Goal: Task Accomplishment & Management: Complete application form

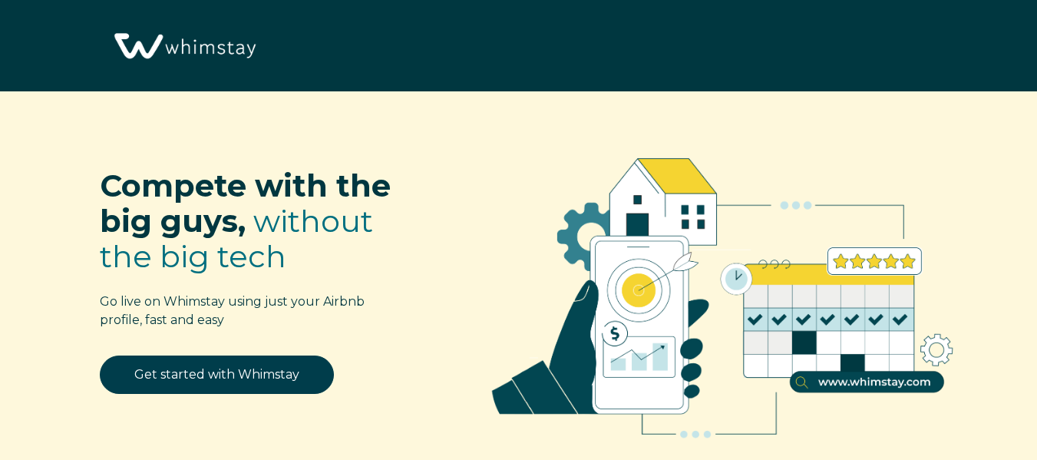
select select "US"
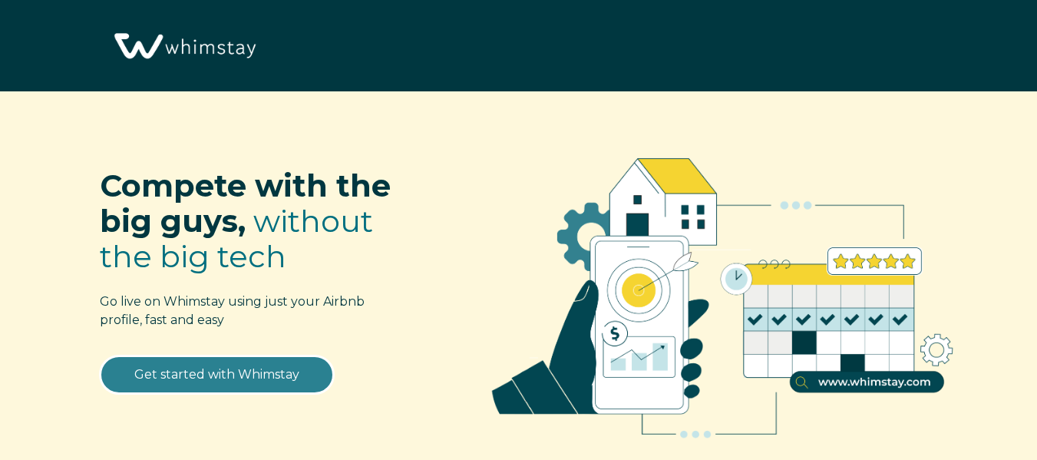
click at [161, 379] on link "Get started with Whimstay" at bounding box center [217, 375] width 234 height 38
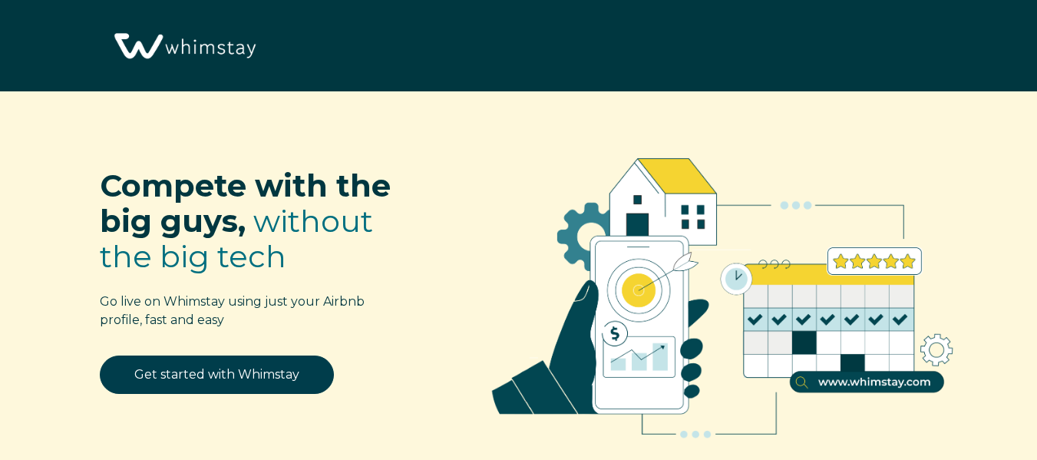
select select "US"
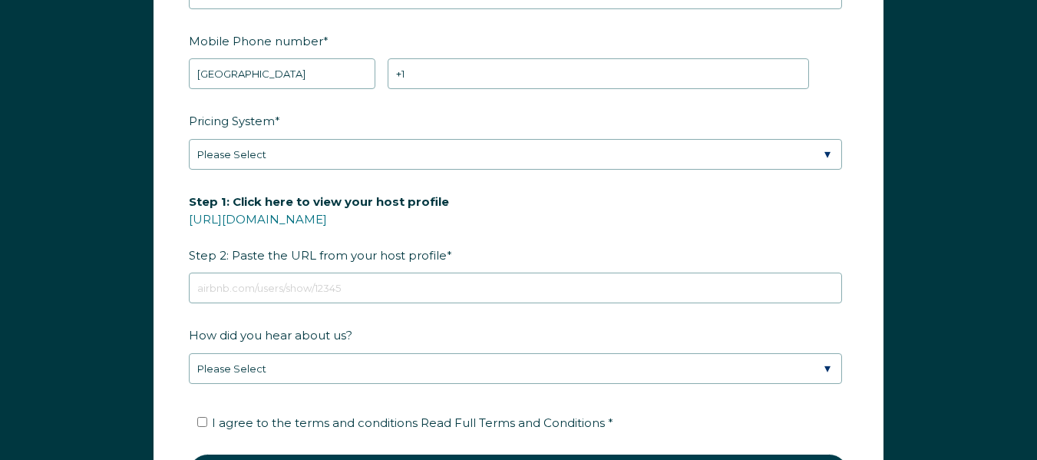
scroll to position [2039, 0]
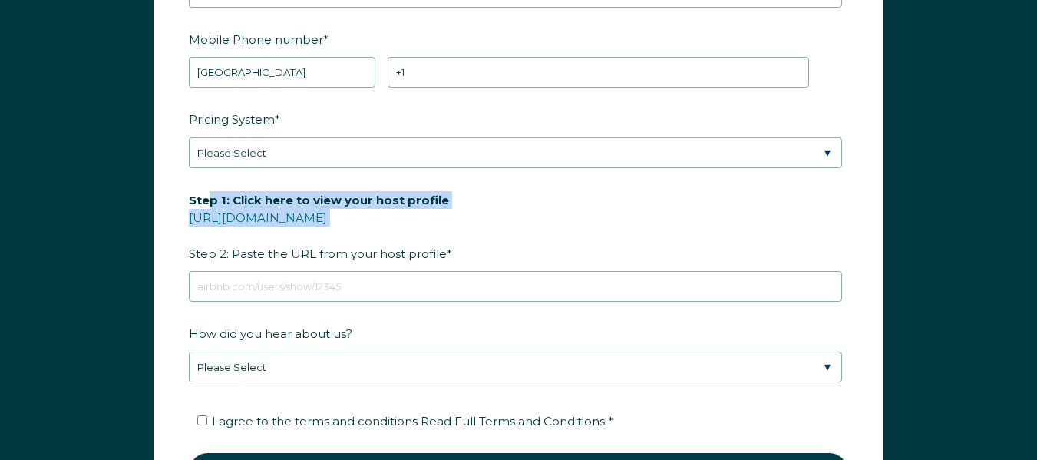
drag, startPoint x: 151, startPoint y: 194, endPoint x: 186, endPoint y: 244, distance: 61.1
click at [186, 245] on div "First Name * Last Name * RBO Token Company ID Referrer Code Dialer Code SSOB Co…" at bounding box center [518, 186] width 761 height 713
click at [187, 244] on form "First Name * Last Name * RBO Token Company ID Referrer Code Dialer Code SSOB Co…" at bounding box center [518, 186] width 729 height 712
drag, startPoint x: 187, startPoint y: 244, endPoint x: 159, endPoint y: 176, distance: 74.0
click at [158, 177] on form "First Name * Last Name * RBO Token Company ID Referrer Code Dialer Code SSOB Co…" at bounding box center [518, 186] width 729 height 712
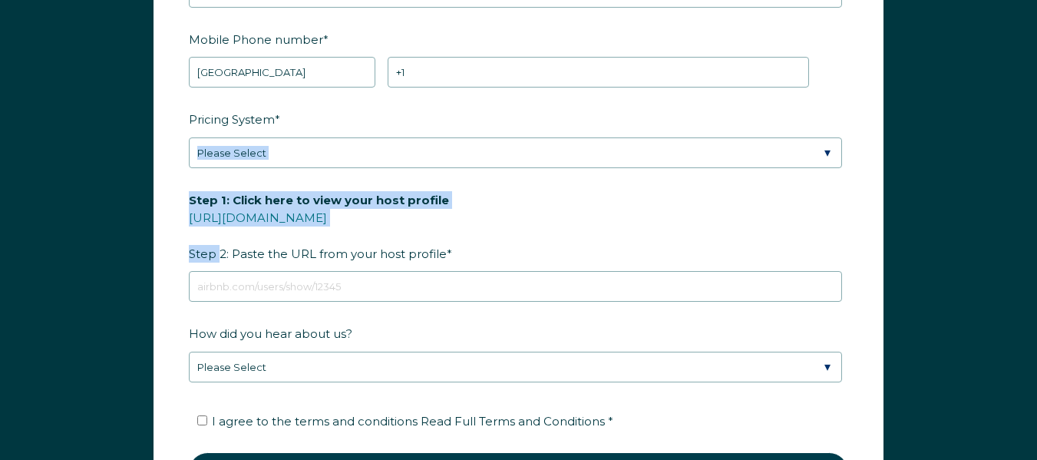
click at [164, 179] on form "First Name * Last Name * RBO Token Company ID Referrer Code Dialer Code SSOB Co…" at bounding box center [518, 186] width 729 height 712
drag, startPoint x: 164, startPoint y: 179, endPoint x: 164, endPoint y: 237, distance: 58.4
click at [164, 235] on form "First Name * Last Name * RBO Token Company ID Referrer Code Dialer Code SSOB Co…" at bounding box center [518, 186] width 729 height 712
click at [164, 238] on form "First Name * Last Name * RBO Token Company ID Referrer Code Dialer Code SSOB Co…" at bounding box center [518, 186] width 729 height 712
drag, startPoint x: 164, startPoint y: 238, endPoint x: 157, endPoint y: 184, distance: 54.3
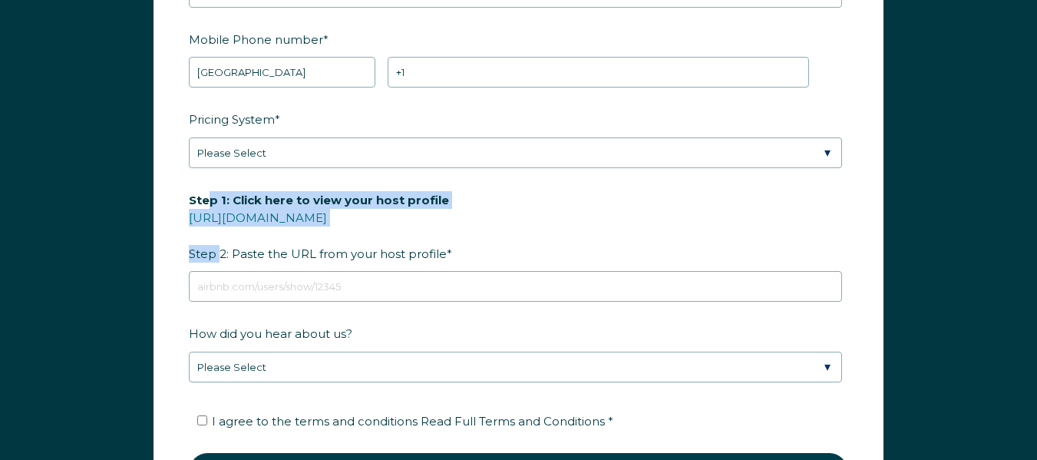
click at [150, 184] on div "First Name * Last Name * RBO Token Company ID Referrer Code Dialer Code SSOB Co…" at bounding box center [518, 186] width 761 height 713
click at [157, 184] on form "First Name * Last Name * RBO Token Company ID Referrer Code Dialer Code SSOB Co…" at bounding box center [518, 186] width 729 height 712
drag, startPoint x: 157, startPoint y: 184, endPoint x: 158, endPoint y: 256, distance: 71.4
click at [154, 256] on div "First Name * Last Name * RBO Token Company ID Referrer Code Dialer Code SSOB Co…" at bounding box center [519, 186] width 730 height 713
click at [160, 253] on form "First Name * Last Name * RBO Token Company ID Referrer Code Dialer Code SSOB Co…" at bounding box center [518, 186] width 729 height 712
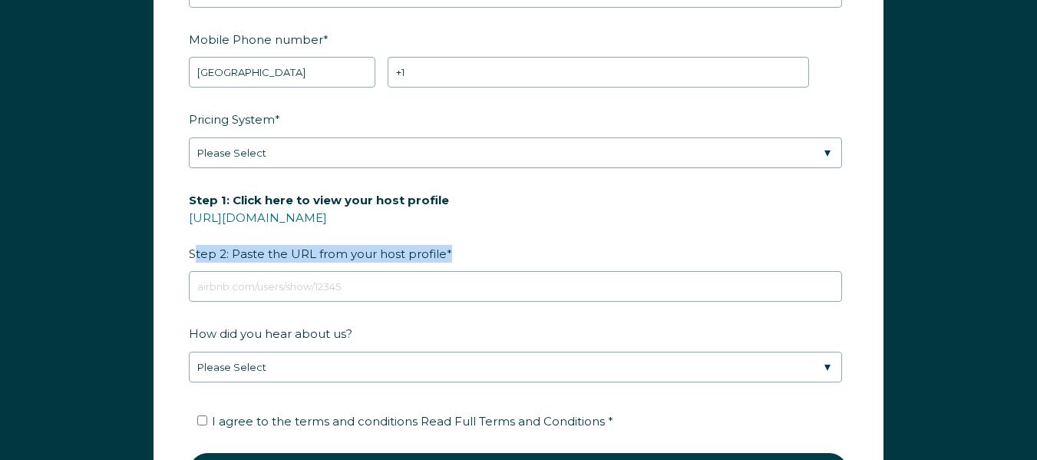
drag, startPoint x: 157, startPoint y: 253, endPoint x: 500, endPoint y: 248, distance: 342.5
click at [501, 247] on form "First Name * Last Name * RBO Token Company ID Referrer Code Dialer Code SSOB Co…" at bounding box center [518, 186] width 729 height 712
click at [500, 248] on label "Step 1: Click here to view your host profile https://www.airbnb.com/users/show/…" at bounding box center [519, 227] width 660 height 81
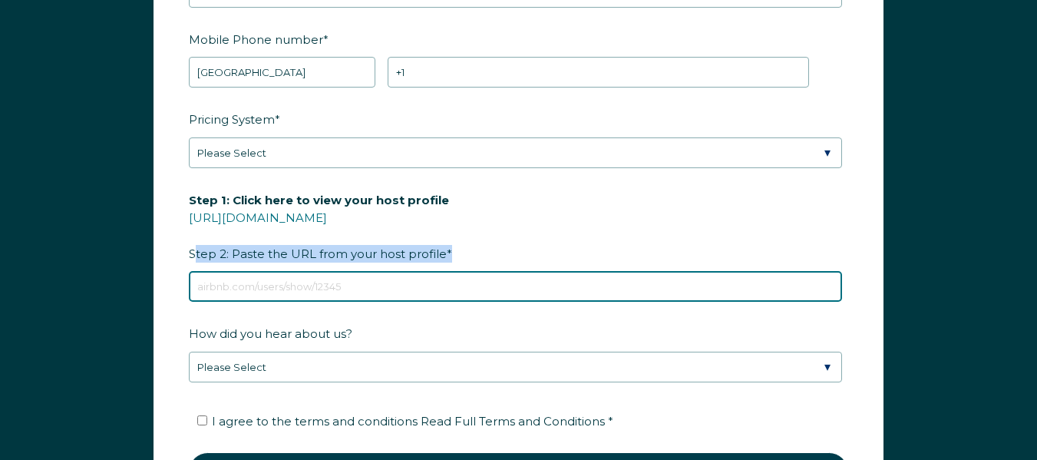
click at [500, 271] on input "Step 1: Click here to view your host profile https://www.airbnb.com/users/show/…" at bounding box center [515, 286] width 653 height 31
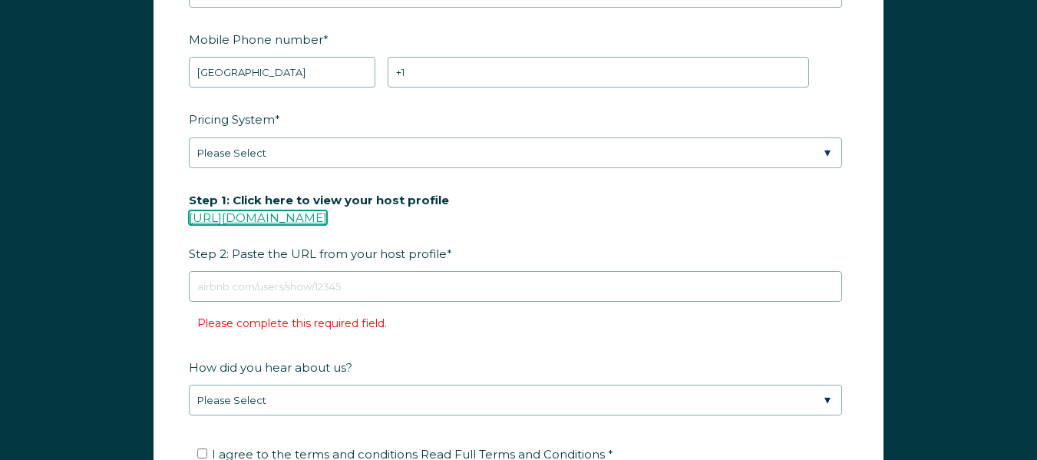
click at [327, 219] on link "https://www.airbnb.com/users/show/" at bounding box center [258, 217] width 138 height 15
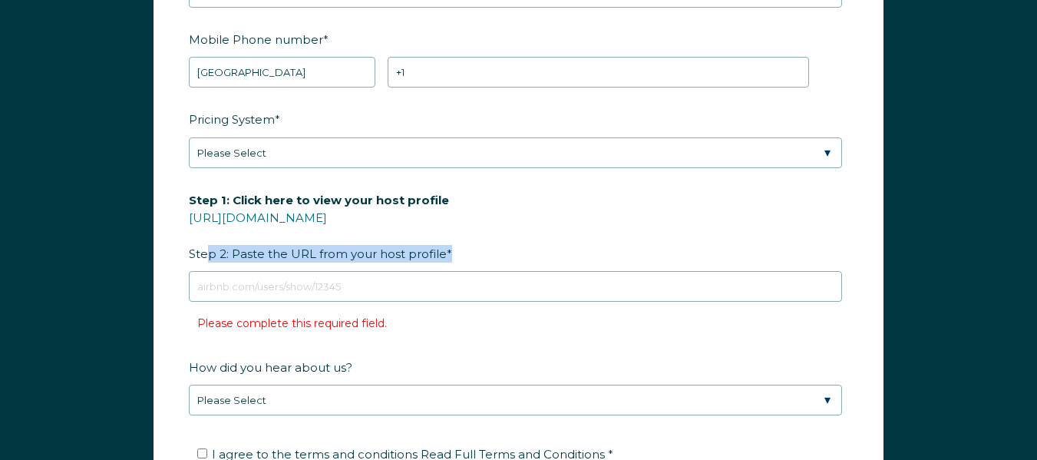
drag, startPoint x: 435, startPoint y: 254, endPoint x: 199, endPoint y: 265, distance: 236.0
click at [199, 265] on label "Step 1: Click here to view your host profile https://www.airbnb.com/users/show/…" at bounding box center [519, 227] width 660 height 81
click at [199, 265] on span "Step 1: Click here to view your host profile https://www.airbnb.com/users/show/…" at bounding box center [319, 227] width 260 height 78
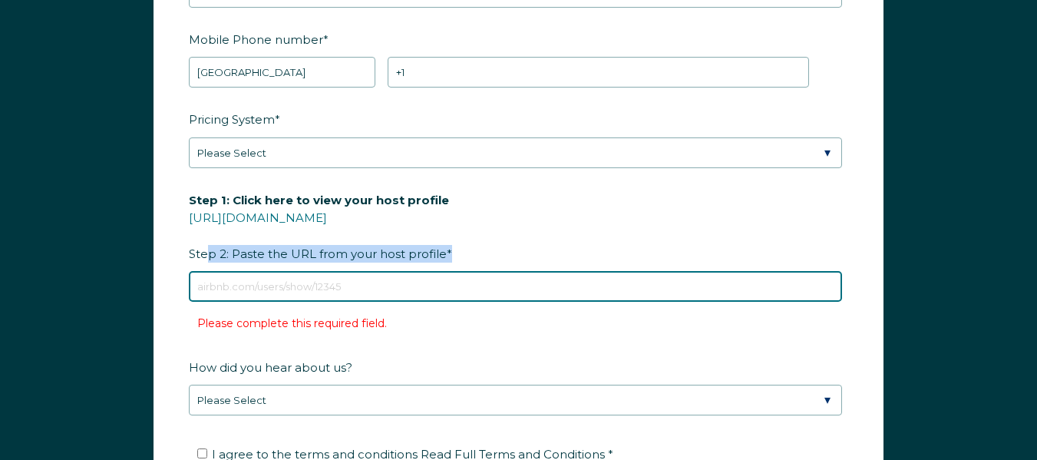
click at [199, 271] on input "Step 1: Click here to view your host profile https://www.airbnb.com/users/show/…" at bounding box center [515, 286] width 653 height 31
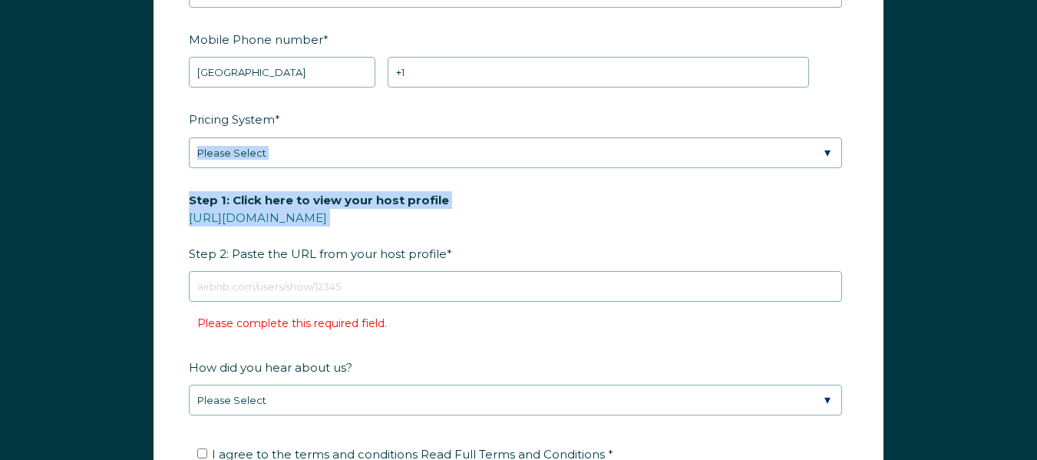
drag, startPoint x: 475, startPoint y: 228, endPoint x: 455, endPoint y: 184, distance: 48.4
click at [453, 184] on form "First Name * Last Name * RBO Token Company ID Referrer Code Dialer Code SSOB Co…" at bounding box center [518, 202] width 729 height 745
click at [455, 184] on fieldset "Pricing System * Please Select Manual Airbnb Smart Pricing PriceLabs Wheelhouse…" at bounding box center [519, 146] width 660 height 81
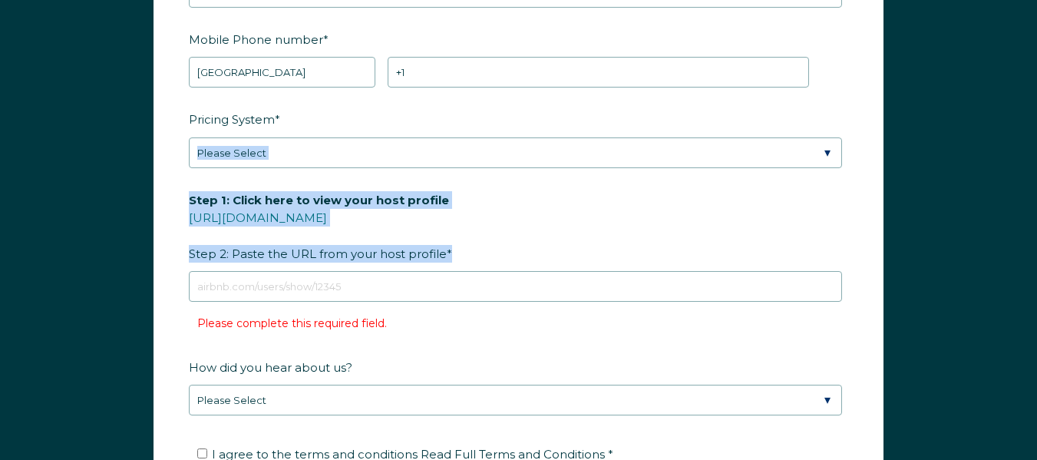
drag, startPoint x: 455, startPoint y: 184, endPoint x: 462, endPoint y: 252, distance: 68.0
click at [462, 254] on form "First Name * Last Name * RBO Token Company ID Referrer Code Dialer Code SSOB Co…" at bounding box center [518, 202] width 729 height 745
click at [462, 252] on label "Step 1: Click here to view your host profile https://www.airbnb.com/users/show/…" at bounding box center [519, 227] width 660 height 81
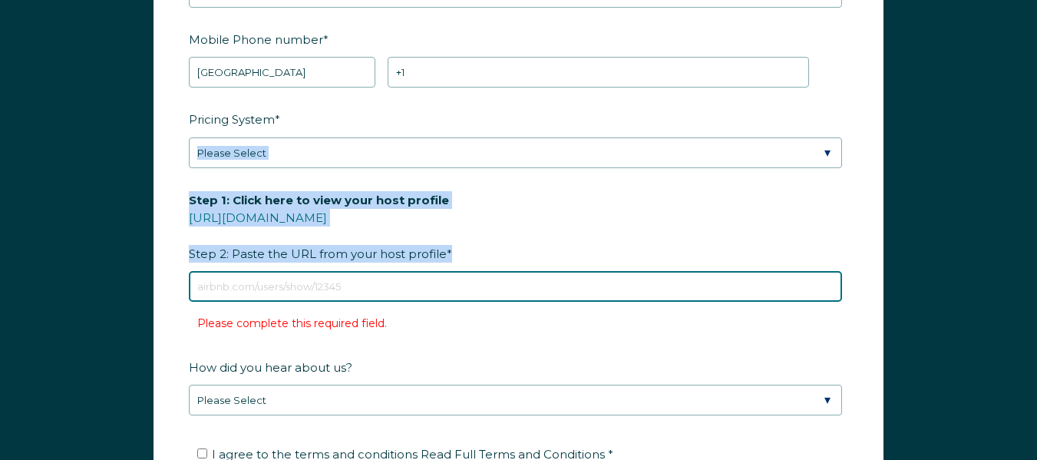
click at [462, 271] on input "Step 1: Click here to view your host profile https://www.airbnb.com/users/show/…" at bounding box center [515, 286] width 653 height 31
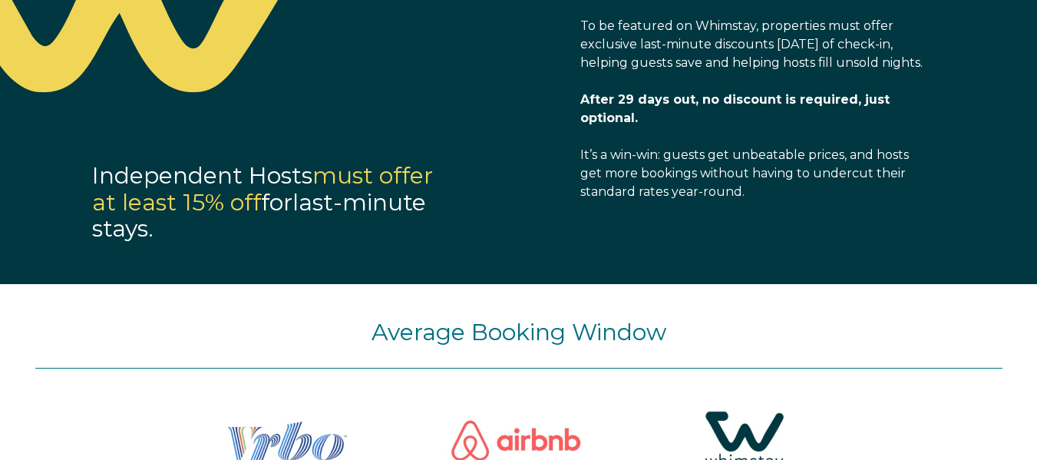
scroll to position [1272, 0]
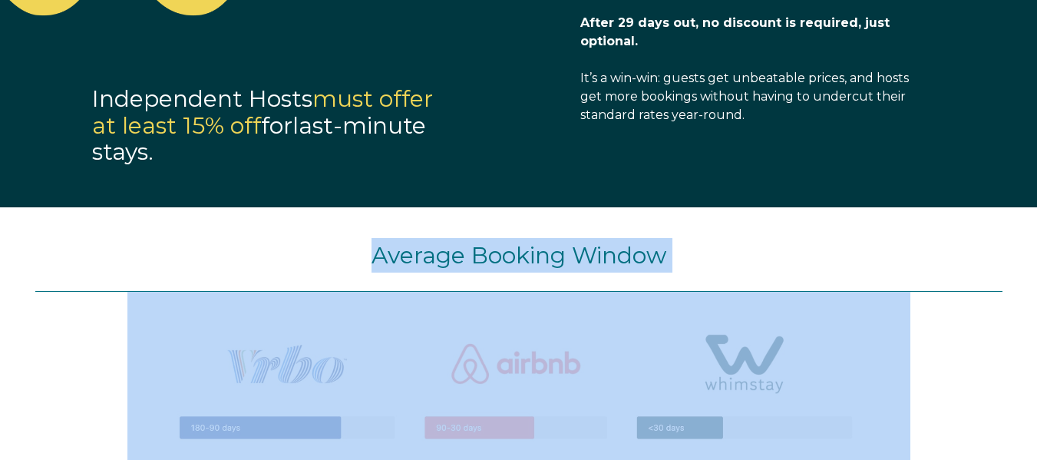
drag, startPoint x: 324, startPoint y: 266, endPoint x: 775, endPoint y: 392, distance: 468.0
click at [772, 396] on div "Average Booking Window" at bounding box center [519, 361] width 998 height 246
click at [719, 264] on p "Average Booking Window" at bounding box center [519, 255] width 968 height 35
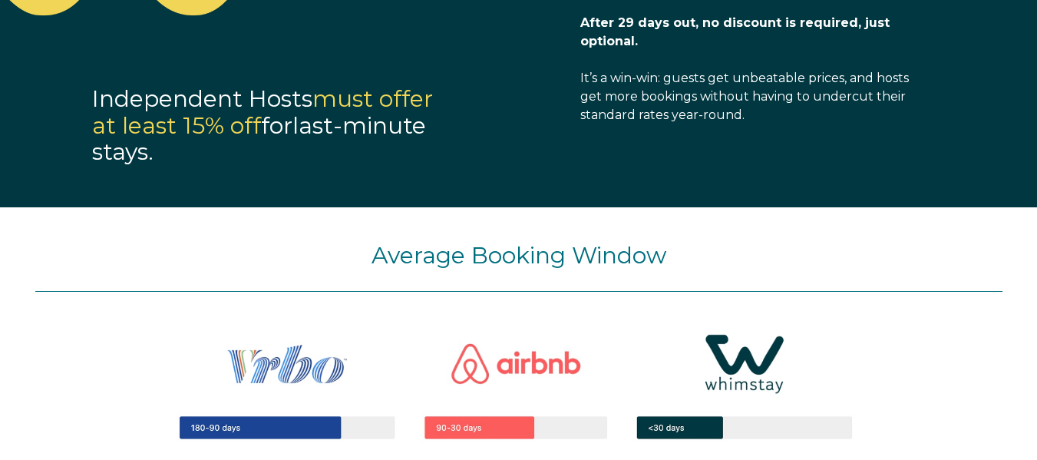
scroll to position [1348, 0]
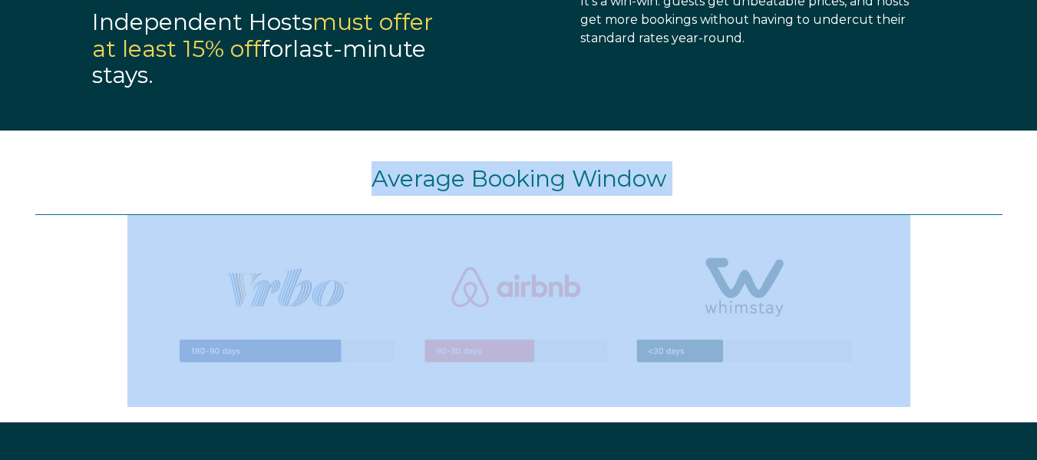
drag, startPoint x: 412, startPoint y: 180, endPoint x: 899, endPoint y: 315, distance: 505.8
click at [895, 313] on div "Average Booking Window" at bounding box center [518, 277] width 1037 height 292
click at [947, 327] on div at bounding box center [519, 311] width 968 height 192
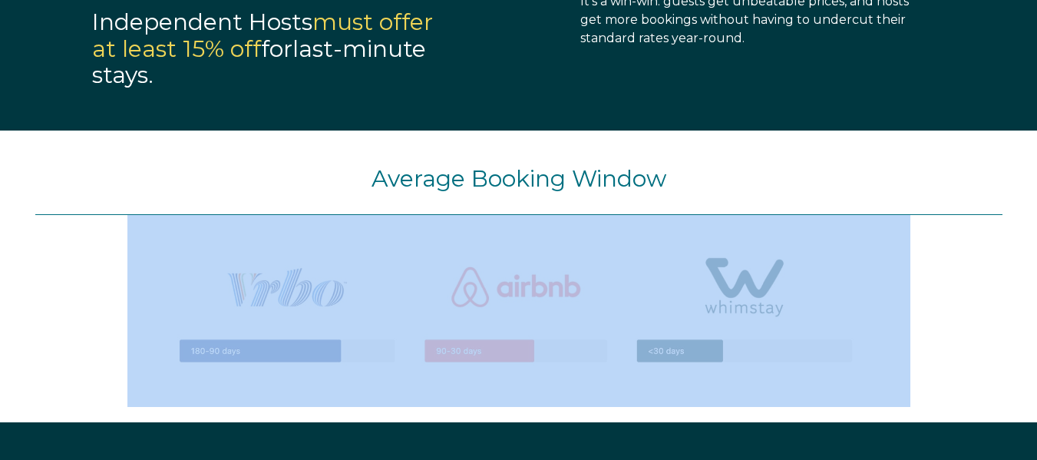
drag, startPoint x: 947, startPoint y: 327, endPoint x: 707, endPoint y: 132, distance: 308.9
click at [707, 132] on div "Average Booking Window" at bounding box center [518, 277] width 1037 height 292
click at [711, 132] on div "Average Booking Window" at bounding box center [518, 277] width 1037 height 292
drag, startPoint x: 755, startPoint y: 211, endPoint x: 1022, endPoint y: 325, distance: 290.4
click at [991, 334] on div "Average Booking Window" at bounding box center [518, 277] width 1037 height 292
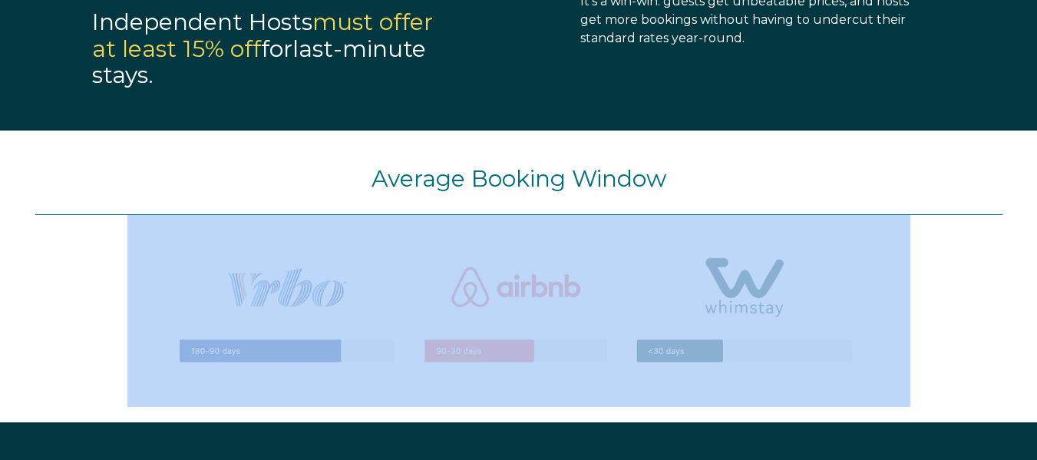
click at [1023, 322] on div "Average Booking Window" at bounding box center [518, 277] width 1037 height 292
drag, startPoint x: 954, startPoint y: 331, endPoint x: 905, endPoint y: 146, distance: 191.7
click at [905, 145] on div "Average Booking Window" at bounding box center [518, 277] width 1037 height 292
click at [905, 146] on div "Average Booking Window" at bounding box center [518, 277] width 1037 height 292
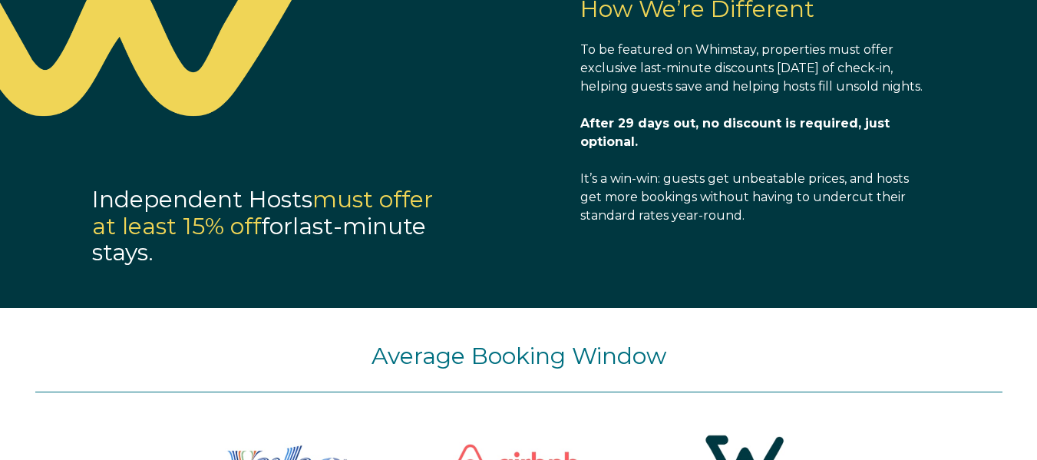
scroll to position [1195, 0]
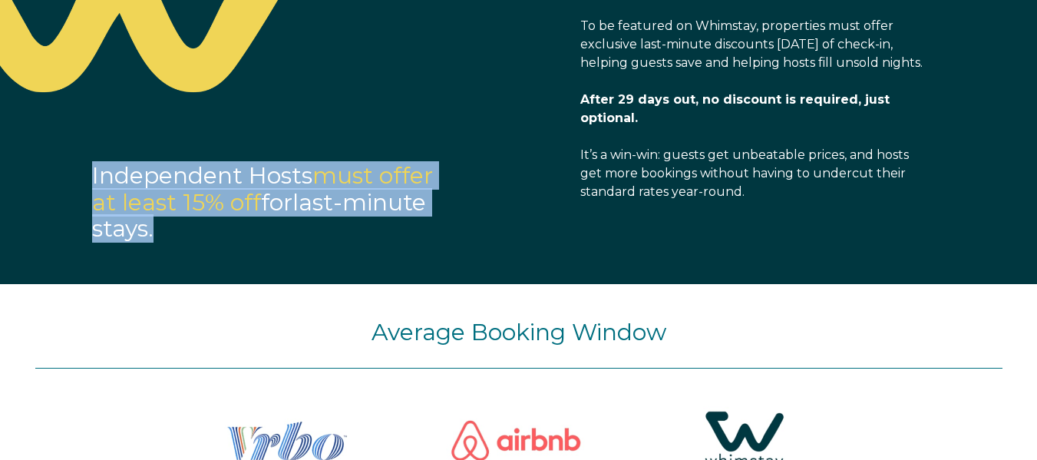
drag, startPoint x: 284, startPoint y: 200, endPoint x: 520, endPoint y: 258, distance: 242.7
click at [520, 258] on div "Independent Hosts must offer at least 15% off for last-minute stays." at bounding box center [270, 200] width 541 height 121
drag, startPoint x: 371, startPoint y: 187, endPoint x: 26, endPoint y: 170, distance: 345.2
click at [25, 170] on div "Independent Hosts must offer at least 15% off for last-minute stays. How We’re …" at bounding box center [518, 109] width 1037 height 350
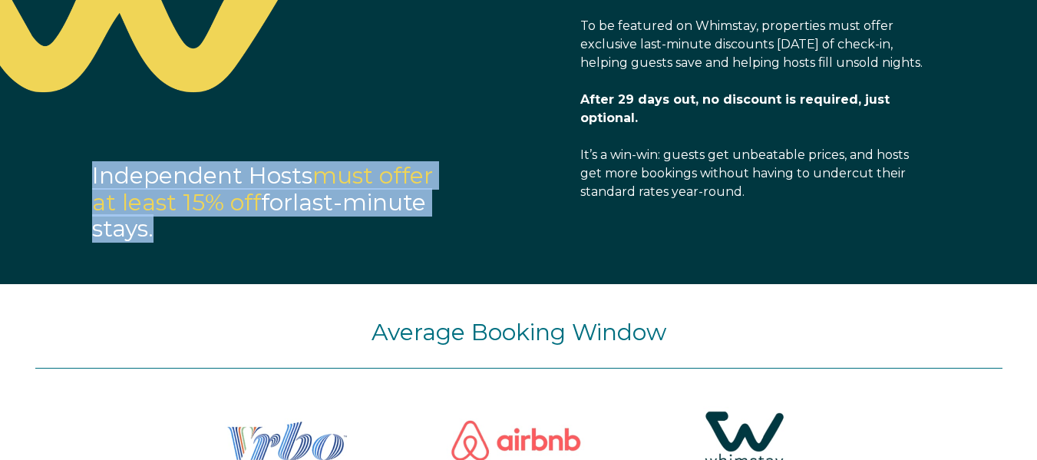
click at [26, 170] on div "Independent Hosts must offer at least 15% off for last-minute stays." at bounding box center [270, 191] width 541 height 103
drag, startPoint x: 26, startPoint y: 170, endPoint x: 179, endPoint y: 243, distance: 169.3
click at [180, 243] on div "Independent Hosts must offer at least 15% off for last-minute stays." at bounding box center [270, 200] width 541 height 121
click at [179, 243] on div "Independent Hosts must offer at least 15% off for last-minute stays." at bounding box center [270, 200] width 541 height 121
drag, startPoint x: 172, startPoint y: 165, endPoint x: 85, endPoint y: 151, distance: 88.0
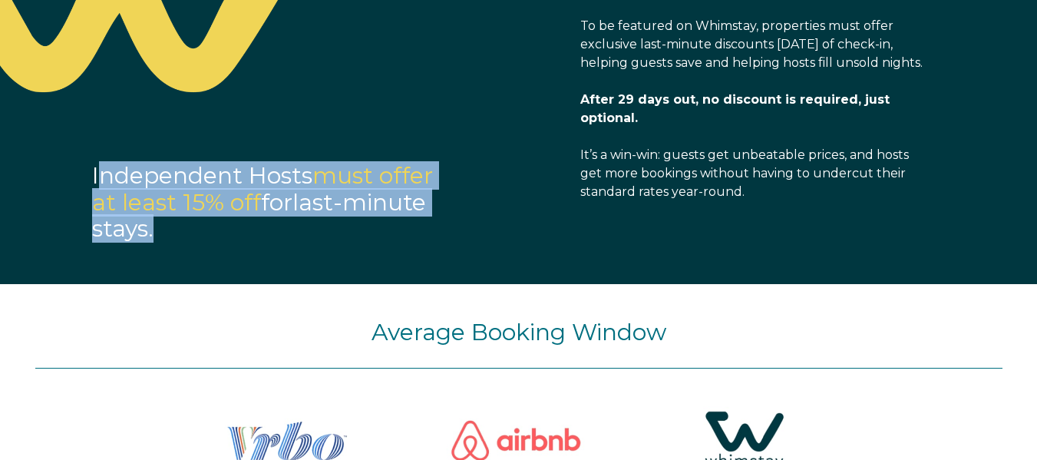
click at [85, 155] on div "Independent Hosts must offer at least 15% off for last-minute stays." at bounding box center [270, 191] width 541 height 103
click at [85, 151] on div "Independent Hosts must offer at least 15% off for last-minute stays." at bounding box center [270, 191] width 541 height 103
drag, startPoint x: 85, startPoint y: 150, endPoint x: 245, endPoint y: 239, distance: 182.9
click at [266, 241] on div "Independent Hosts must offer at least 15% off for last-minute stays." at bounding box center [270, 191] width 541 height 103
click at [245, 239] on p "Independent Hosts must offer at least 15% off for last-minute stays." at bounding box center [274, 203] width 365 height 80
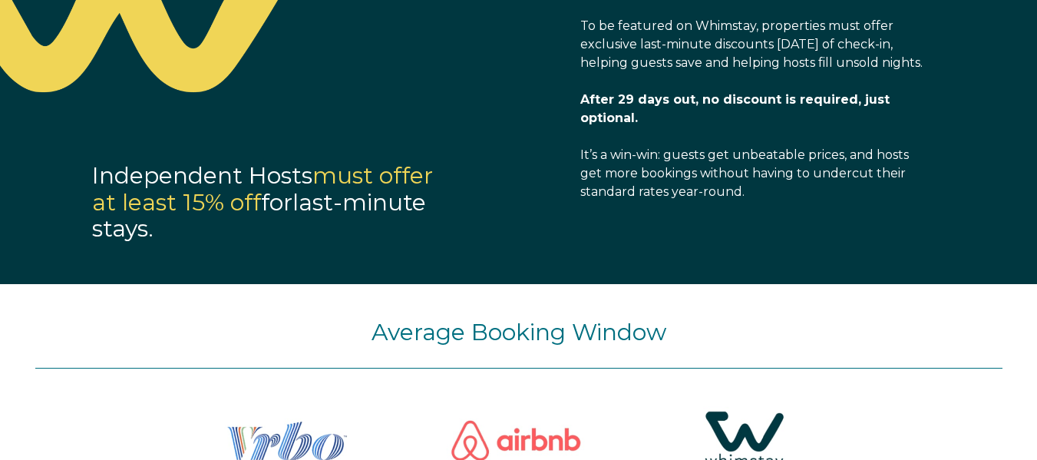
scroll to position [1118, 0]
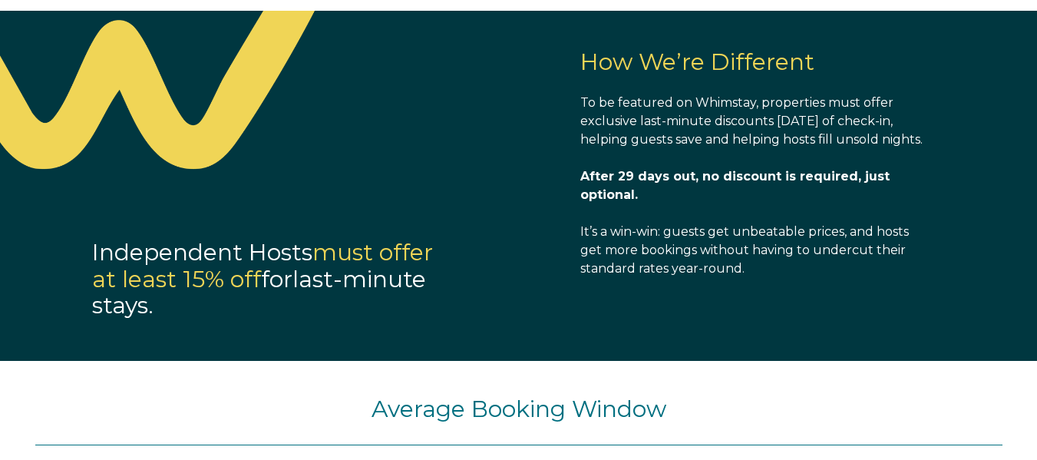
drag, startPoint x: 557, startPoint y: 94, endPoint x: 776, endPoint y: 159, distance: 229.1
click at [772, 160] on div "Independent Hosts must offer at least 15% off for last-minute stays. How We’re …" at bounding box center [472, 174] width 945 height 327
click at [776, 149] on p "To be featured on Whimstay, properties must offer exclusive last-minute discoun…" at bounding box center [755, 121] width 349 height 55
drag, startPoint x: 776, startPoint y: 161, endPoint x: 579, endPoint y: 68, distance: 217.4
click at [579, 68] on div "How We’re Different To be featured on Whimstay, properties must offer exclusive…" at bounding box center [755, 154] width 380 height 286
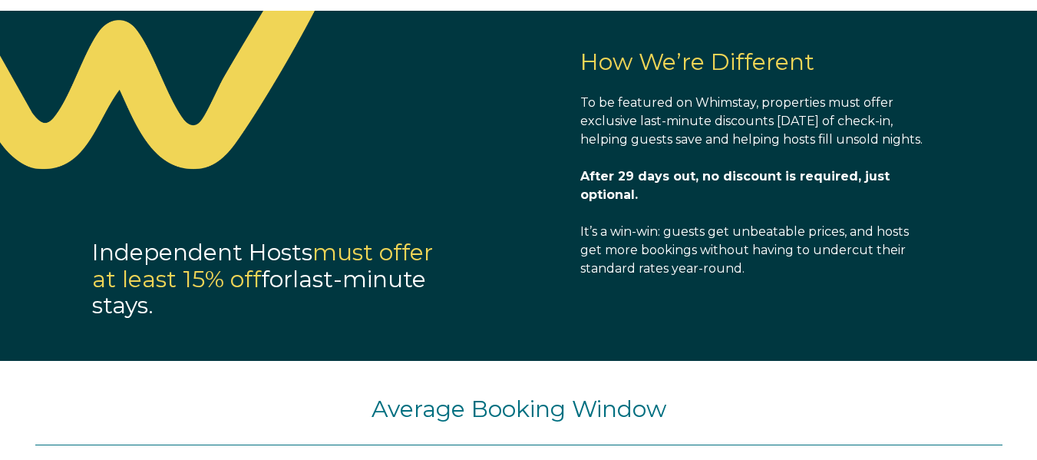
click at [577, 68] on div "How We’re Different To be featured on Whimstay, properties must offer exclusive…" at bounding box center [755, 154] width 380 height 286
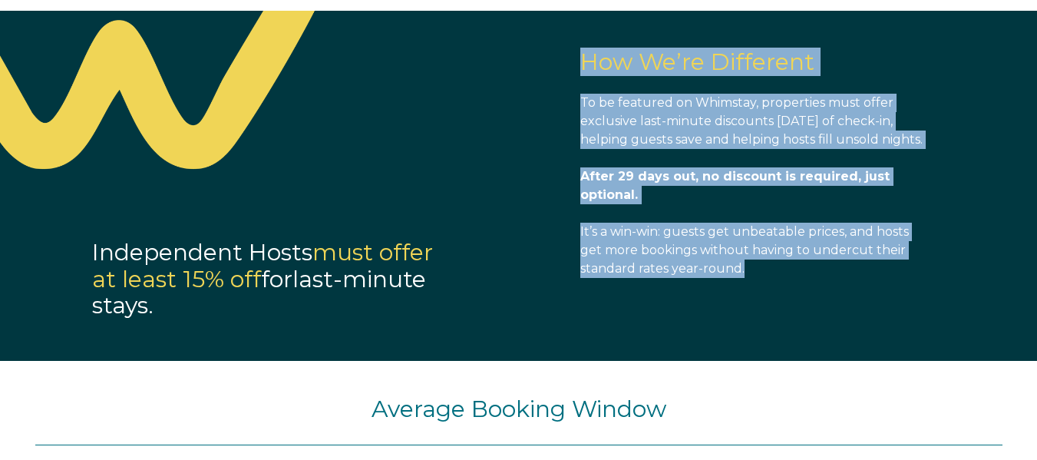
drag, startPoint x: 577, startPoint y: 68, endPoint x: 783, endPoint y: 306, distance: 314.7
click at [778, 297] on div "How We’re Different To be featured on Whimstay, properties must offer exclusive…" at bounding box center [755, 154] width 380 height 286
click at [783, 297] on div "How We’re Different To be featured on Whimstay, properties must offer exclusive…" at bounding box center [755, 154] width 349 height 286
drag, startPoint x: 775, startPoint y: 317, endPoint x: 557, endPoint y: 58, distance: 338.4
click at [557, 58] on div "Independent Hosts must offer at least 15% off for last-minute stays. How We’re …" at bounding box center [472, 174] width 945 height 327
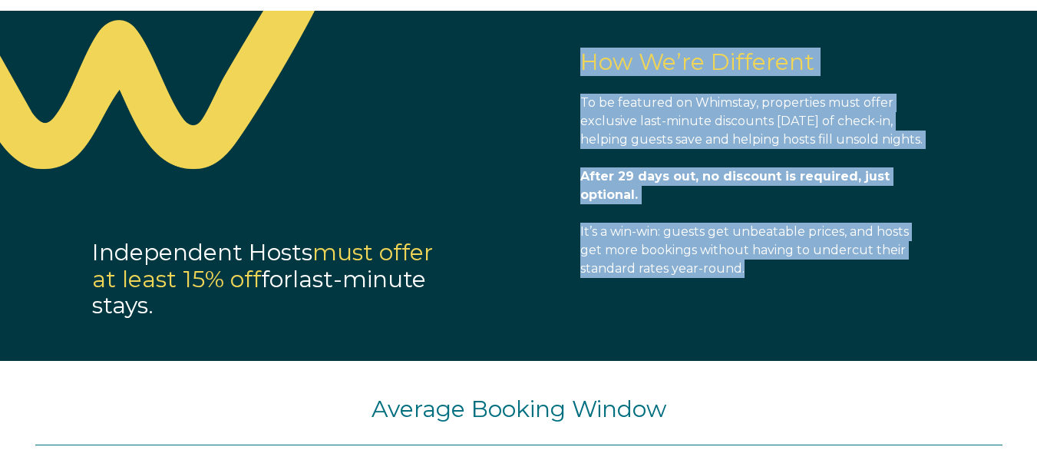
click at [557, 58] on div "Independent Hosts must offer at least 15% off for last-minute stays. How We’re …" at bounding box center [472, 174] width 945 height 327
drag, startPoint x: 557, startPoint y: 58, endPoint x: 850, endPoint y: 325, distance: 396.3
click at [852, 323] on div "Independent Hosts must offer at least 15% off for last-minute stays. How We’re …" at bounding box center [472, 174] width 945 height 327
click at [850, 326] on div "Independent Hosts must offer at least 15% off for last-minute stays. How We’re …" at bounding box center [472, 174] width 945 height 327
drag, startPoint x: 850, startPoint y: 326, endPoint x: 538, endPoint y: 1, distance: 450.2
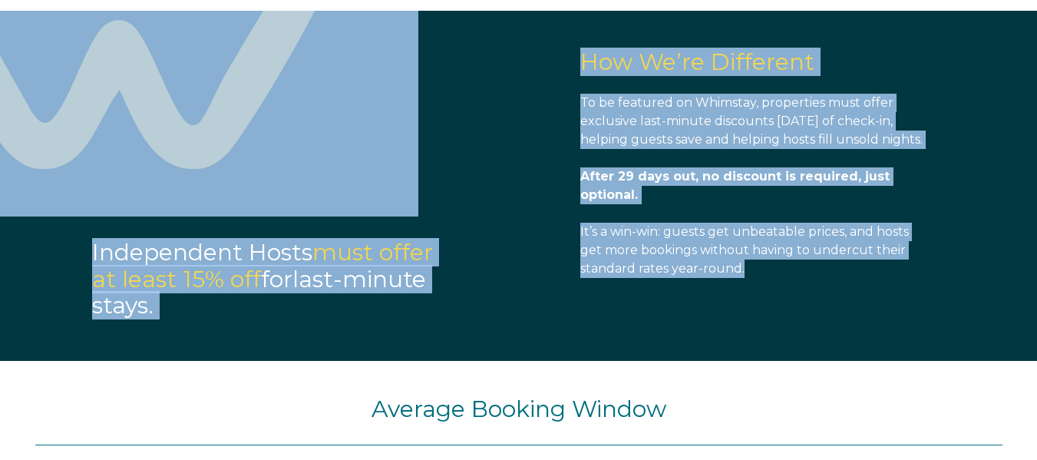
drag, startPoint x: 538, startPoint y: 1, endPoint x: 471, endPoint y: 106, distance: 124.6
click at [471, 106] on div at bounding box center [270, 114] width 541 height 207
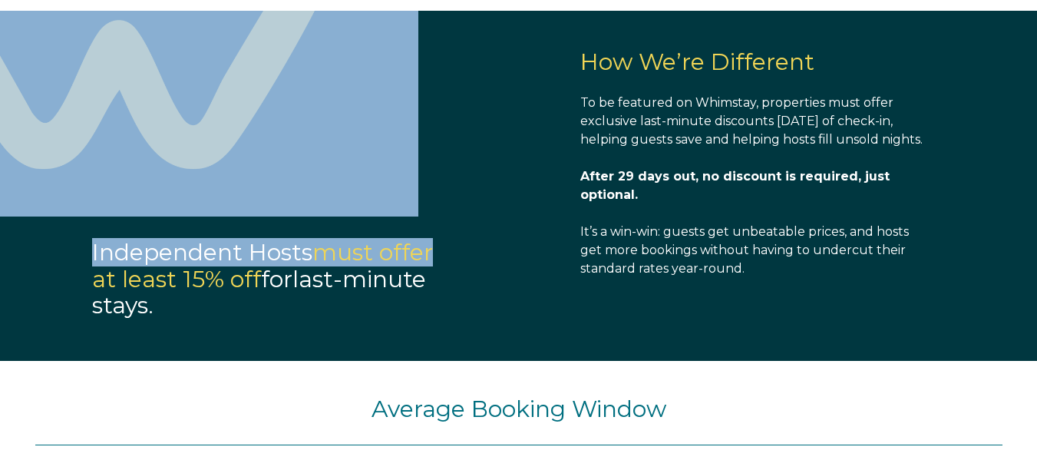
drag, startPoint x: 522, startPoint y: 92, endPoint x: 545, endPoint y: 264, distance: 173.5
click at [545, 264] on div "Independent Hosts must offer at least 15% off for last-minute stays. How We’re …" at bounding box center [472, 174] width 945 height 327
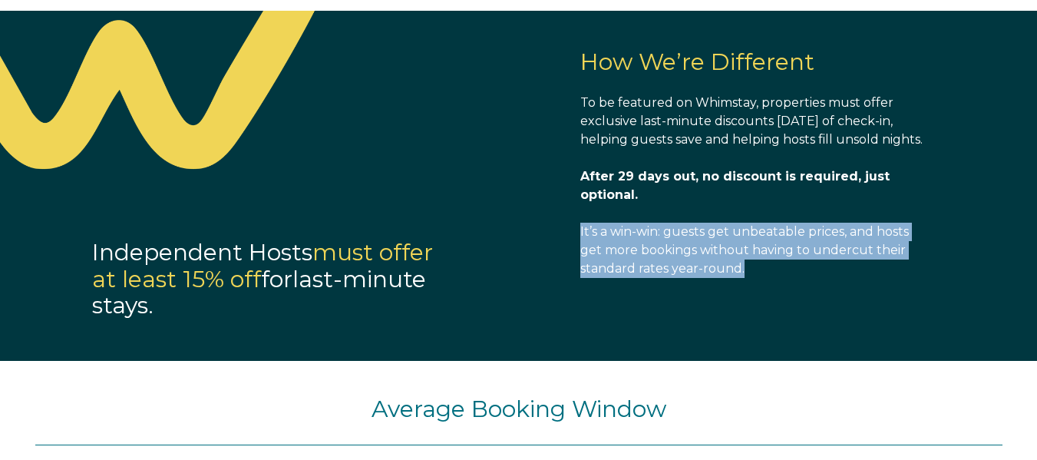
drag, startPoint x: 572, startPoint y: 246, endPoint x: 746, endPoint y: 299, distance: 182.4
click at [746, 297] on div "How We’re Different To be featured on Whimstay, properties must offer exclusive…" at bounding box center [755, 154] width 380 height 286
click at [746, 297] on div "How We’re Different To be featured on Whimstay, properties must offer exclusive…" at bounding box center [755, 154] width 349 height 286
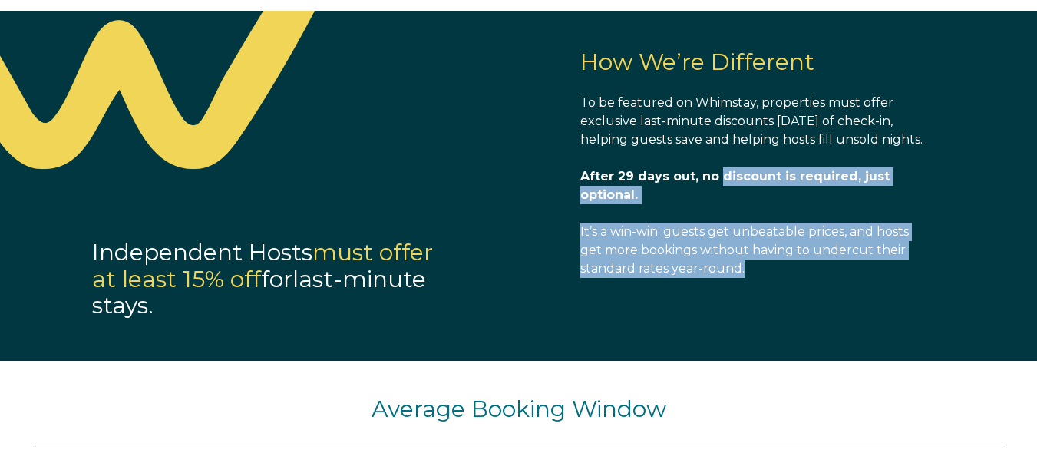
drag, startPoint x: 746, startPoint y: 299, endPoint x: 756, endPoint y: 220, distance: 80.5
click at [756, 220] on div "How We’re Different To be featured on Whimstay, properties must offer exclusive…" at bounding box center [755, 154] width 349 height 286
click at [756, 204] on p "After 29 days out, no discount is required, just optional." at bounding box center [755, 185] width 349 height 37
drag, startPoint x: 756, startPoint y: 220, endPoint x: 829, endPoint y: 307, distance: 113.9
click at [817, 297] on div "How We’re Different To be featured on Whimstay, properties must offer exclusive…" at bounding box center [755, 154] width 349 height 286
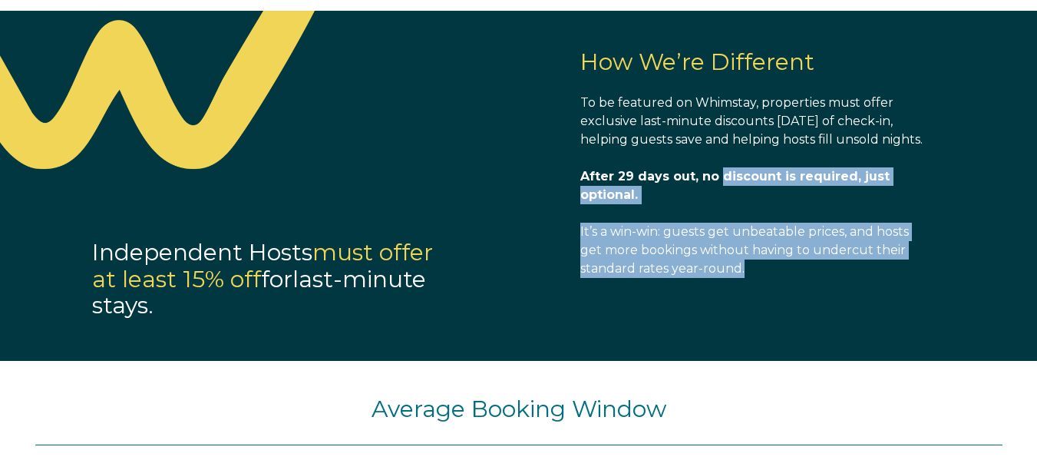
click at [829, 297] on div "How We’re Different To be featured on Whimstay, properties must offer exclusive…" at bounding box center [755, 154] width 349 height 286
drag, startPoint x: 886, startPoint y: 268, endPoint x: 933, endPoint y: 195, distance: 86.7
click at [933, 194] on div "How We’re Different To be featured on Whimstay, properties must offer exclusive…" at bounding box center [755, 154] width 380 height 286
click at [933, 195] on div "How We’re Different To be featured on Whimstay, properties must offer exclusive…" at bounding box center [755, 154] width 380 height 286
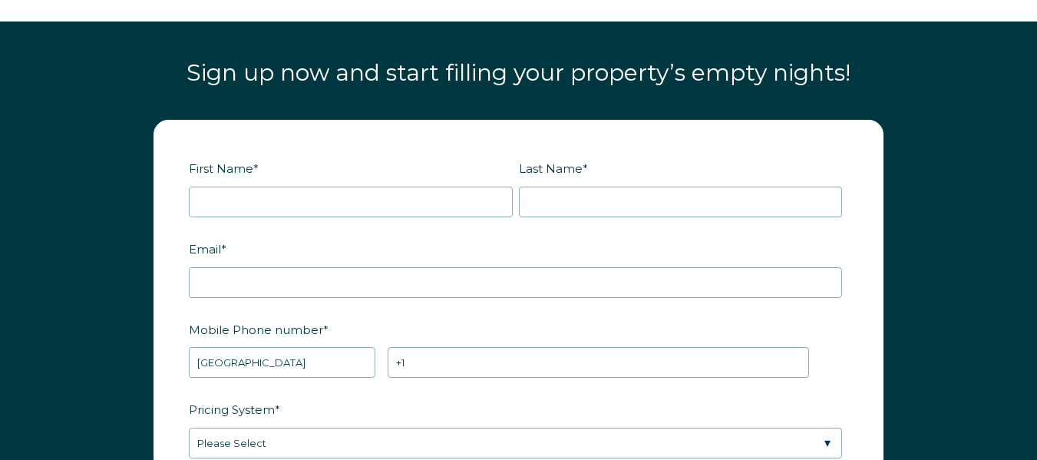
scroll to position [1732, 0]
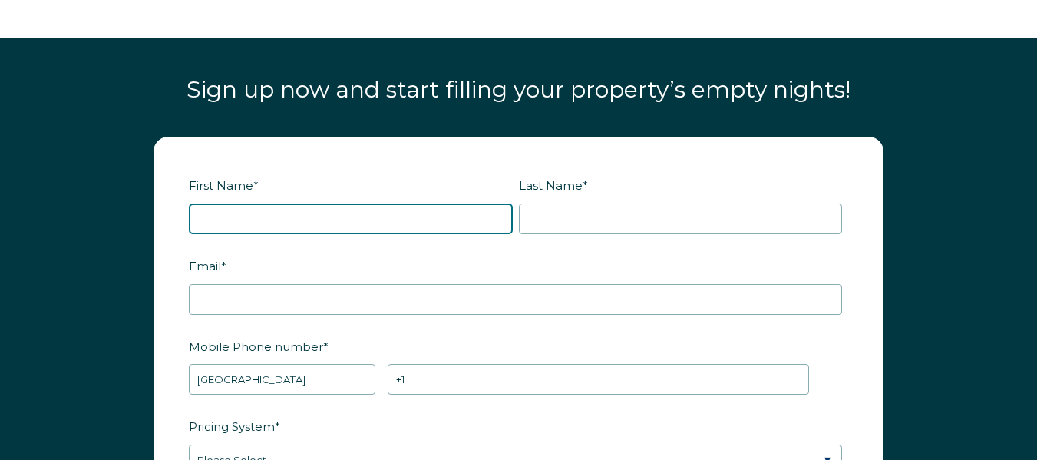
click at [405, 232] on input "First Name *" at bounding box center [351, 218] width 324 height 31
type input "RICHARD"
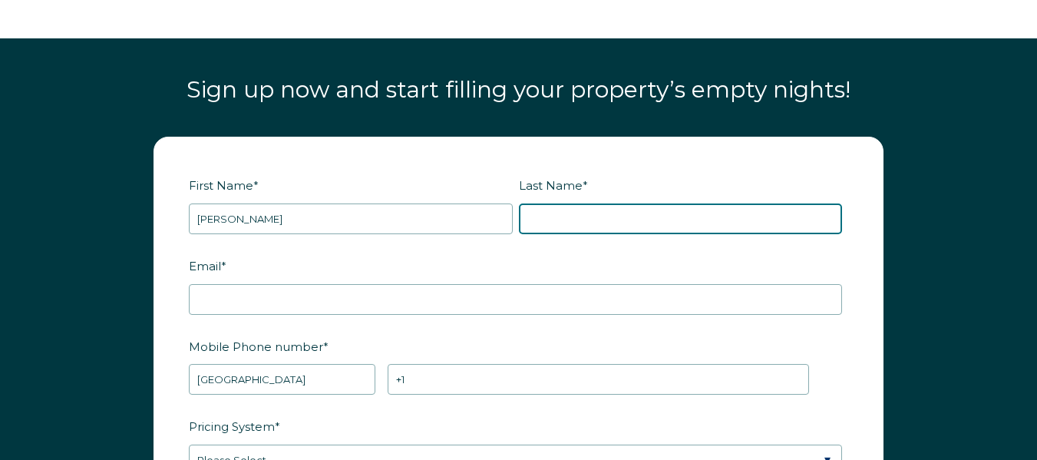
type input "Praschnik"
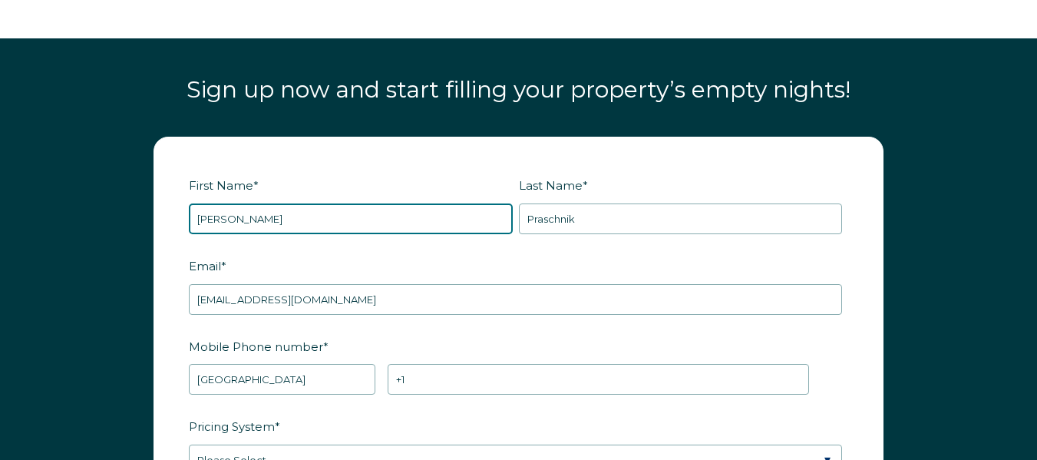
scroll to position [1809, 0]
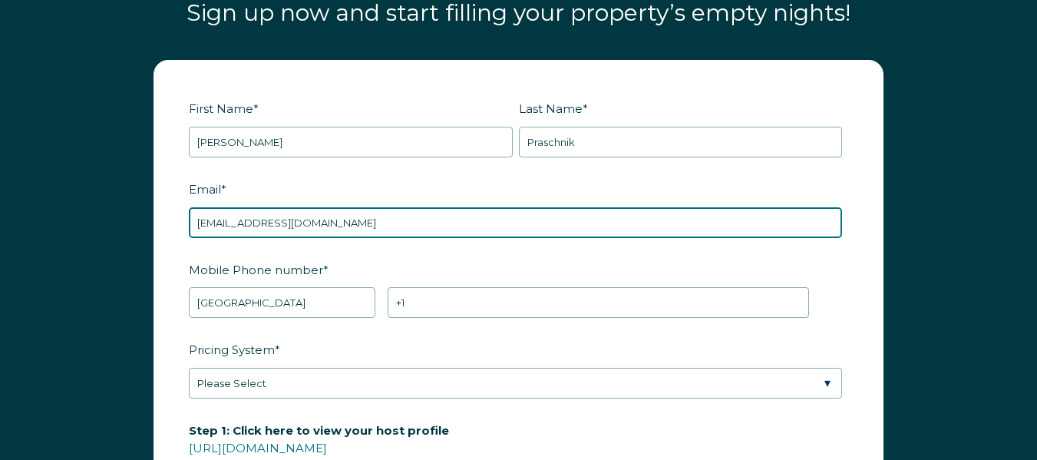
drag, startPoint x: 257, startPoint y: 217, endPoint x: 165, endPoint y: 197, distance: 94.3
click at [165, 197] on form "First Name * RICHARD Last Name * Praschnik RBO Token Company ID Referrer Code D…" at bounding box center [518, 433] width 729 height 745
type input "richardpraschnik@gmail.com"
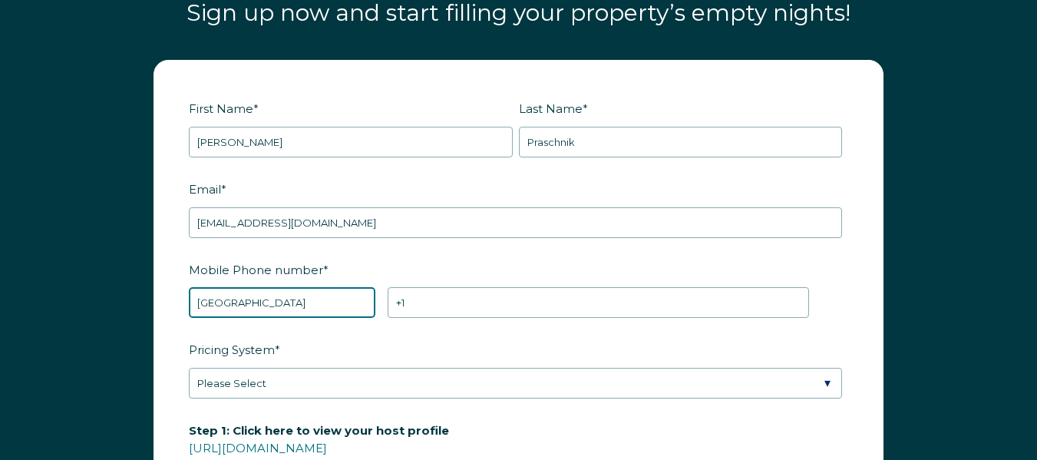
click at [277, 296] on select "* Afghanistan (‫افغانستان‬‎) Albania (Shqipëri) Algeria (‫الجزائر‬‎) American S…" at bounding box center [282, 302] width 187 height 31
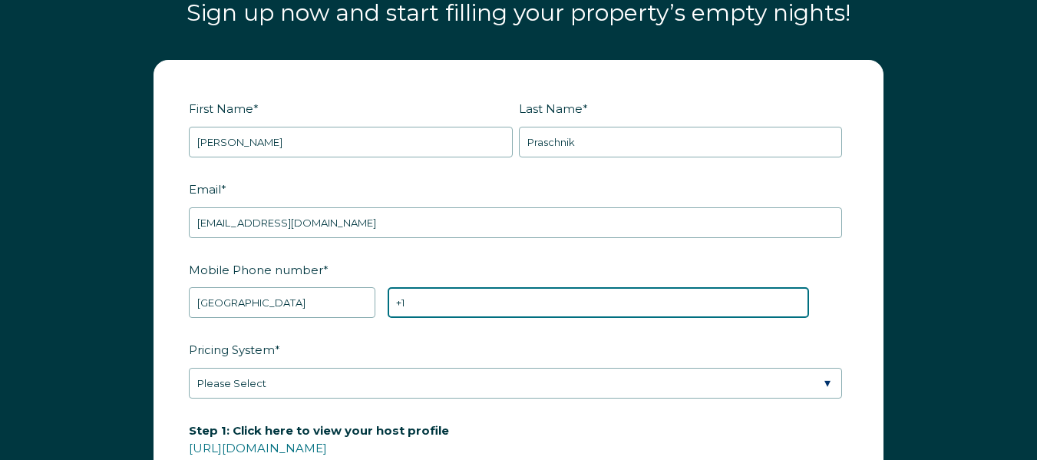
click at [441, 306] on input "+1" at bounding box center [599, 302] width 422 height 31
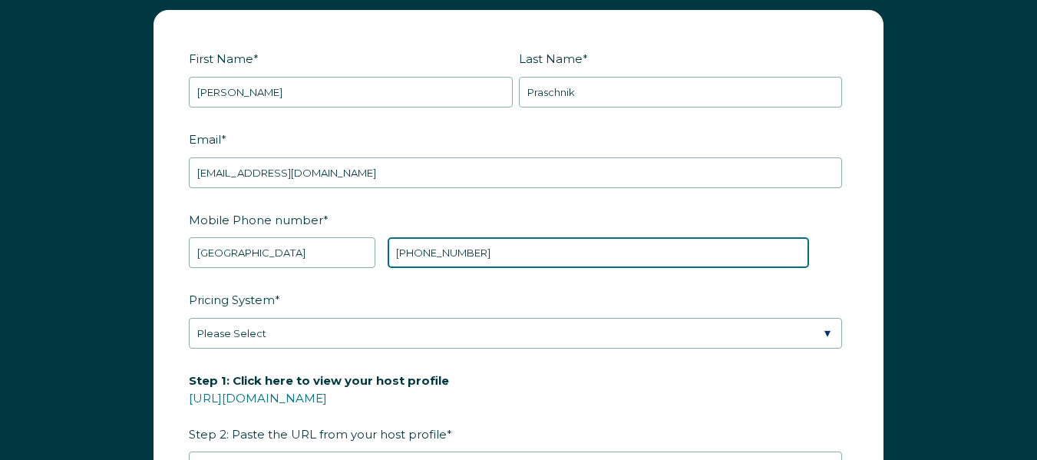
scroll to position [1886, 0]
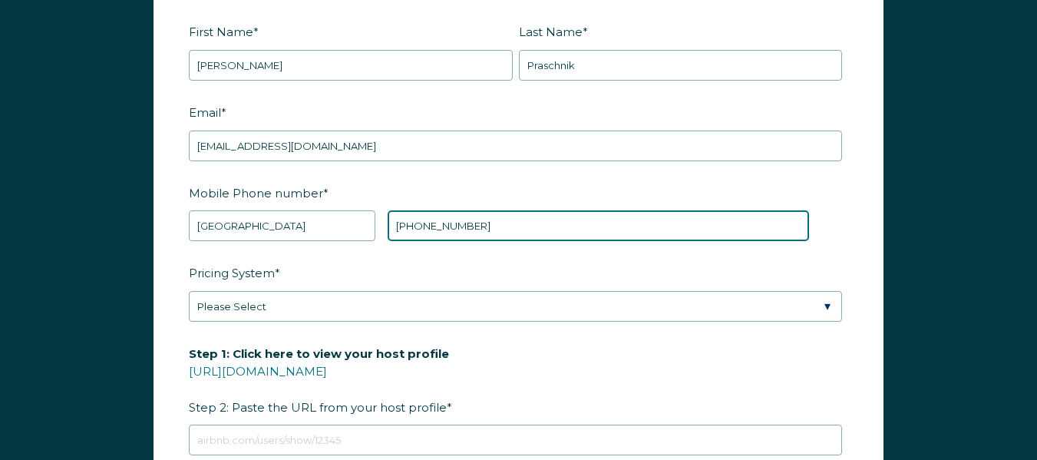
type input "+1 7862037848"
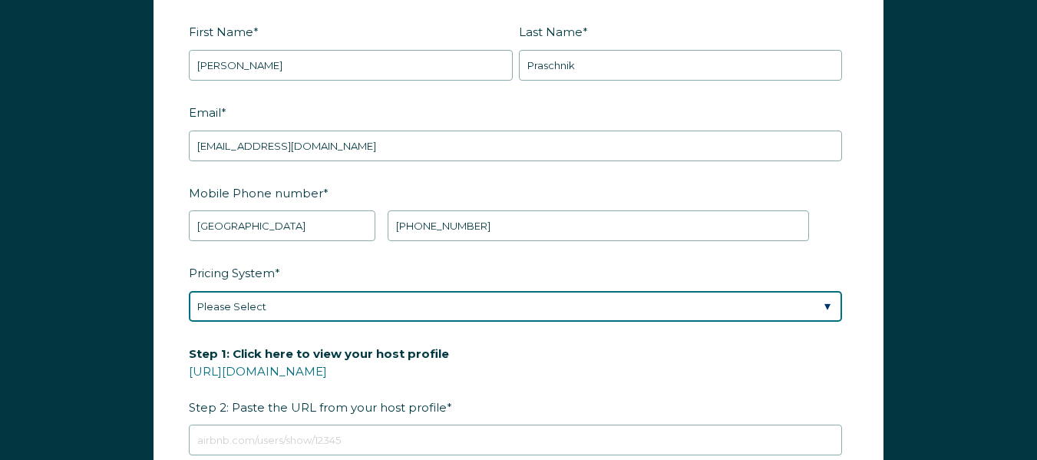
click at [221, 294] on select "Please Select Manual Airbnb Smart Pricing PriceLabs Wheelhouse Beyond Pricing 3…" at bounding box center [515, 306] width 653 height 31
select select "Manual"
click at [189, 291] on select "Please Select Manual Airbnb Smart Pricing PriceLabs Wheelhouse Beyond Pricing 3…" at bounding box center [515, 306] width 653 height 31
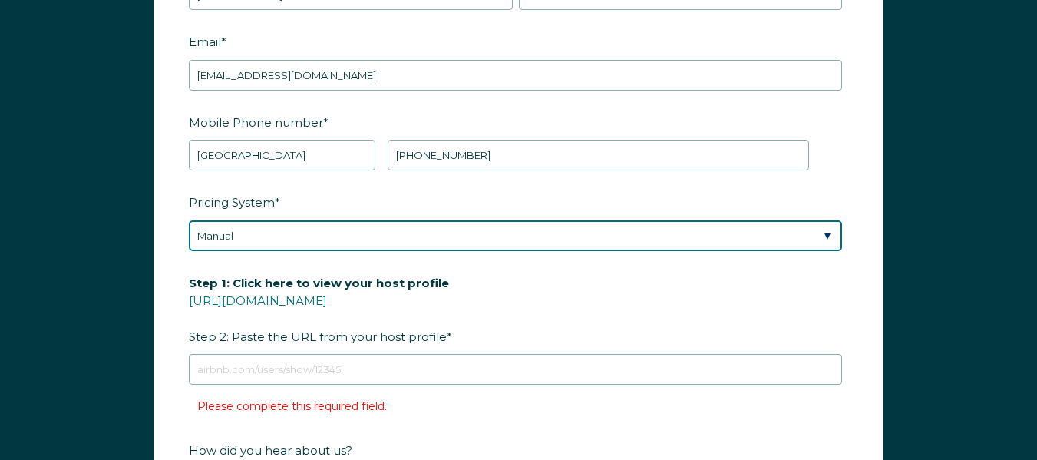
scroll to position [2039, 0]
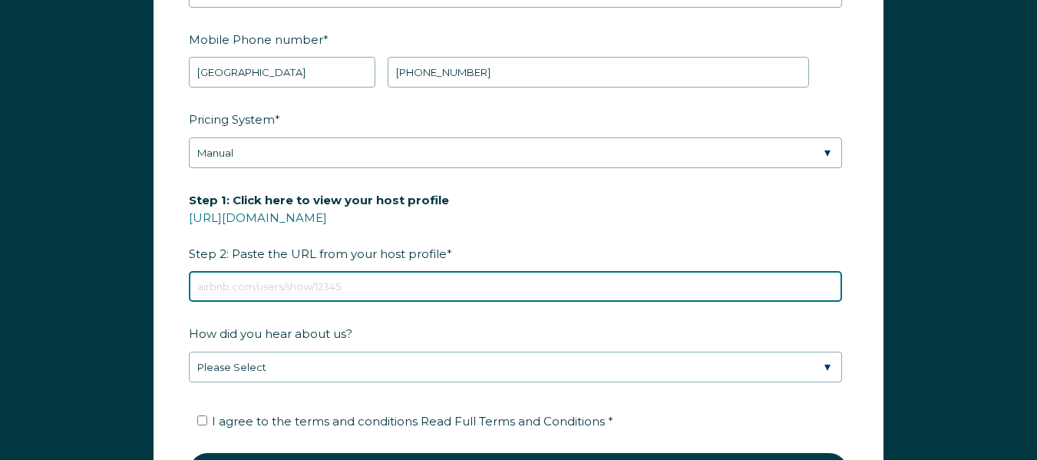
paste input "https://www.airbnb.com/hosting"
type input "https://www.airbnb.com/hosting"
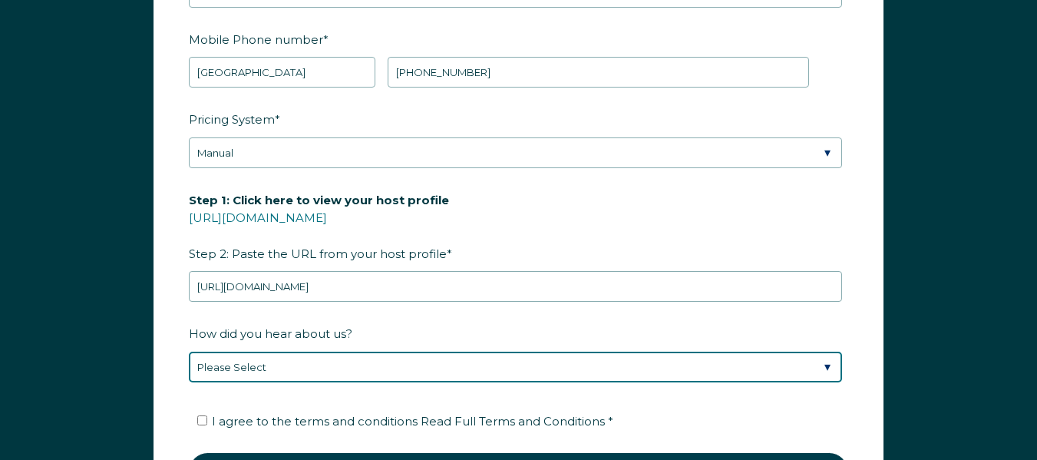
click at [413, 368] on select "Please Select Discovered Whimstay at an event or conference Found Whimstay thro…" at bounding box center [515, 367] width 653 height 31
select select "Podcast"
click at [189, 352] on select "Please Select Discovered Whimstay at an event or conference Found Whimstay thro…" at bounding box center [515, 367] width 653 height 31
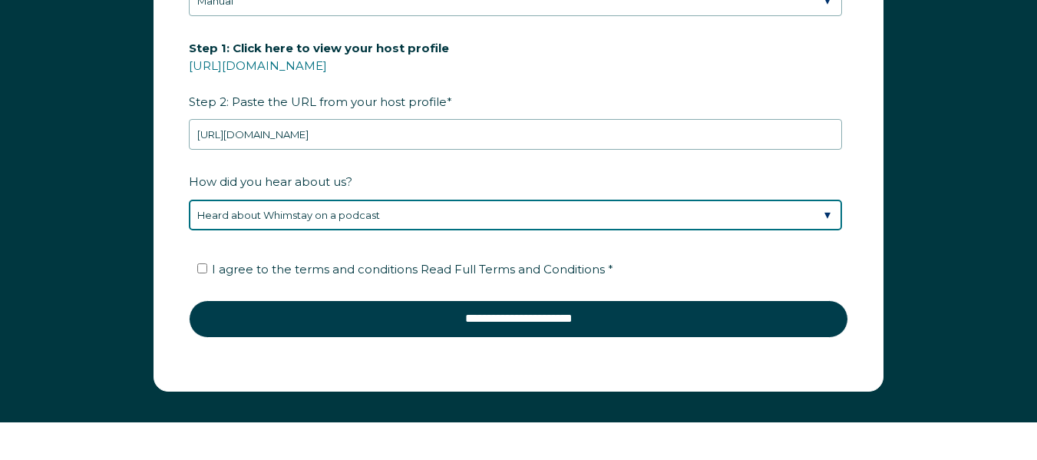
scroll to position [2193, 0]
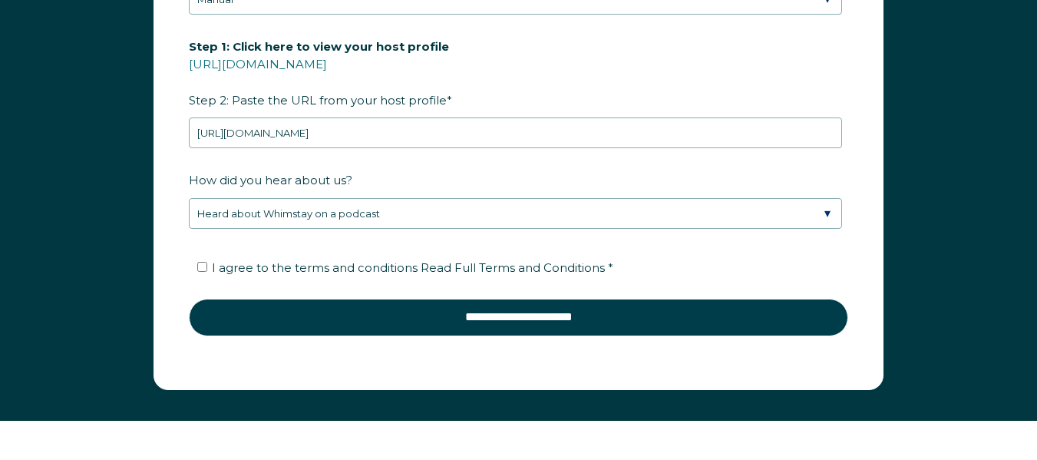
click at [229, 268] on span "I agree to the terms and conditions Read Full Terms and Conditions *" at bounding box center [413, 267] width 402 height 15
click at [207, 268] on input "I agree to the terms and conditions Read Full Terms and Conditions *" at bounding box center [202, 267] width 10 height 10
checkbox input "true"
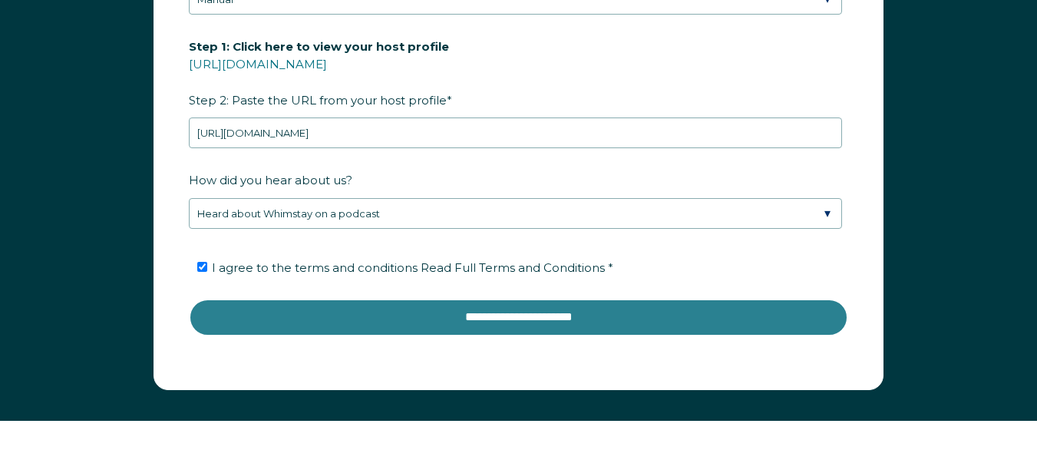
click at [401, 328] on input "**********" at bounding box center [519, 317] width 660 height 37
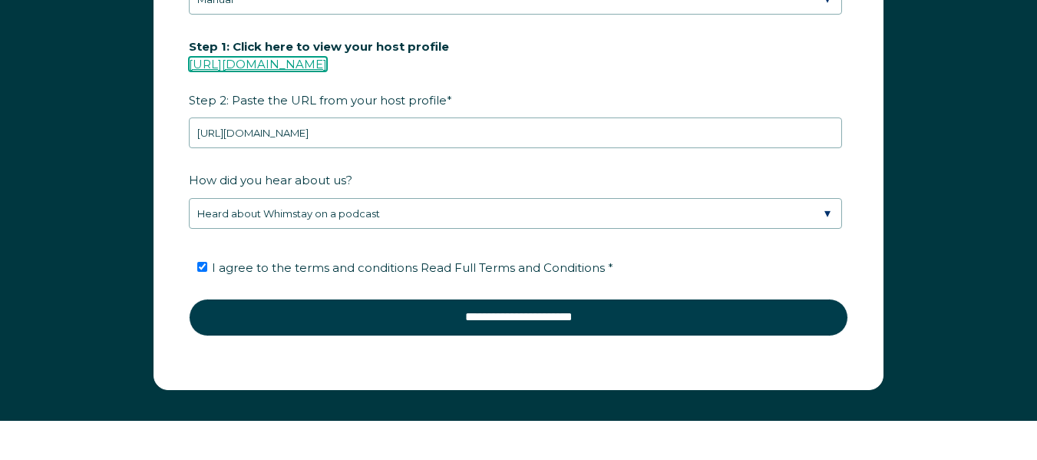
click at [324, 63] on link "https://www.airbnb.com/users/show/" at bounding box center [258, 64] width 138 height 15
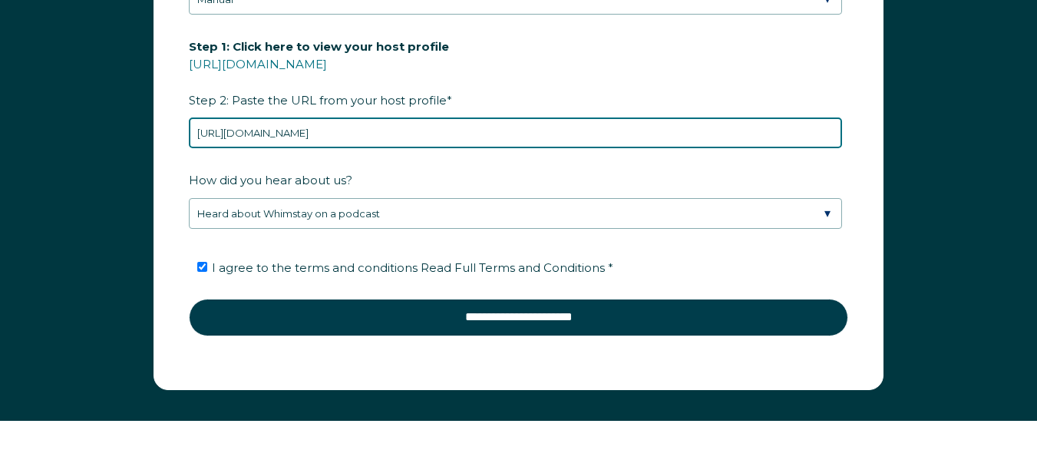
click at [343, 140] on input "https://www.airbnb.com/hosting" at bounding box center [515, 132] width 653 height 31
paste input "users/show/505340849"
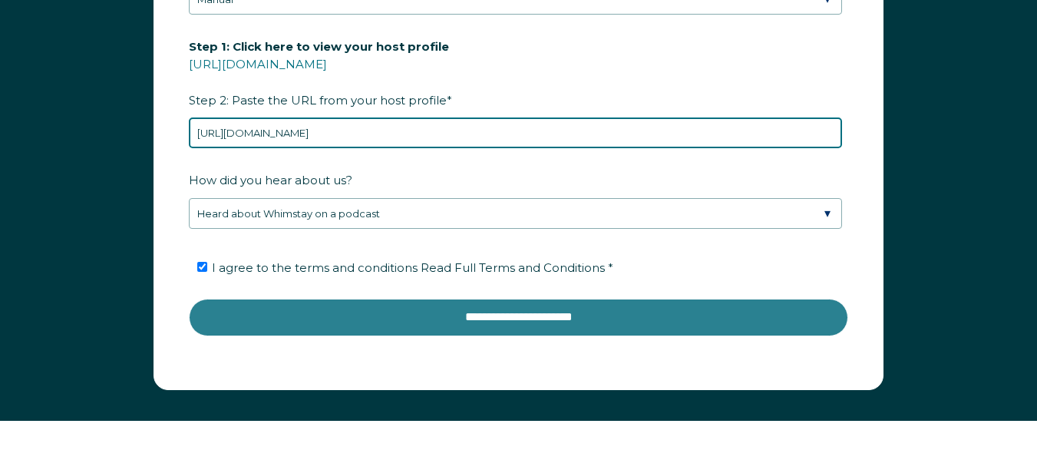
type input "https://www.airbnb.com/users/show/505340849"
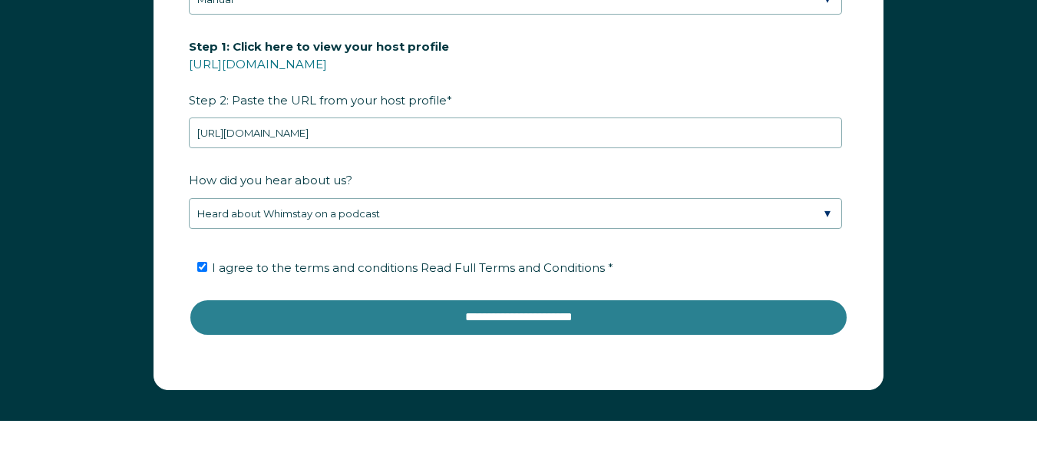
click at [614, 329] on input "**********" at bounding box center [519, 317] width 660 height 37
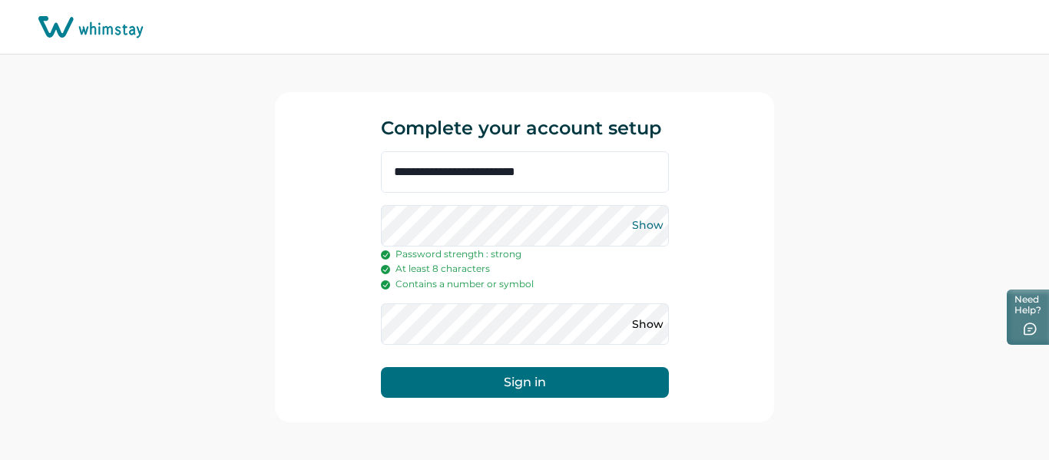
click at [638, 223] on button "Show" at bounding box center [648, 225] width 25 height 25
click at [796, 306] on div "**********" at bounding box center [524, 257] width 1049 height 405
click at [640, 385] on button "Sign in" at bounding box center [525, 382] width 288 height 31
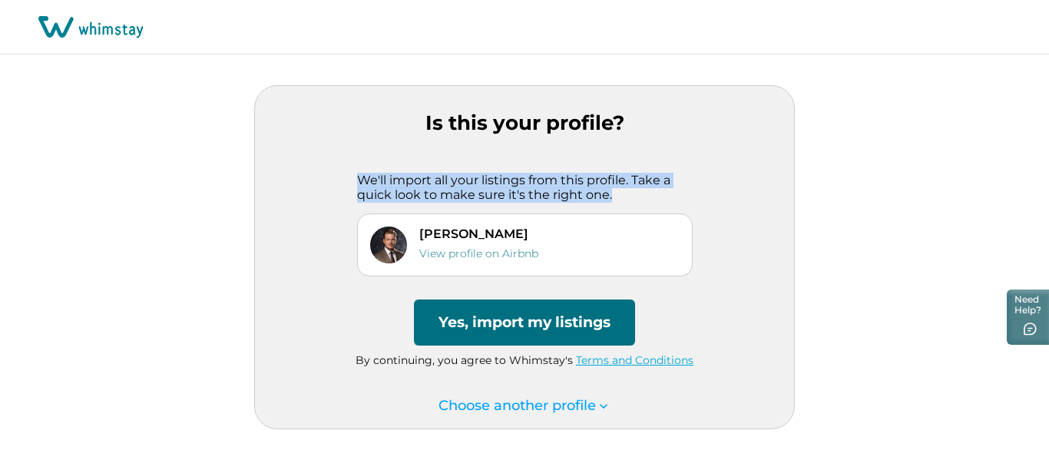
drag, startPoint x: 415, startPoint y: 180, endPoint x: 662, endPoint y: 190, distance: 247.5
click at [671, 195] on div "We'll import all your listings from this profile. Take a quick look to make sur…" at bounding box center [525, 225] width 382 height 104
click at [662, 190] on p "We'll import all your listings from this profile. Take a quick look to make sur…" at bounding box center [525, 188] width 336 height 30
drag, startPoint x: 662, startPoint y: 190, endPoint x: 377, endPoint y: 122, distance: 292.8
click at [377, 124] on div "Is this your profile? We'll import all your listings from this profile. Take a …" at bounding box center [524, 257] width 541 height 344
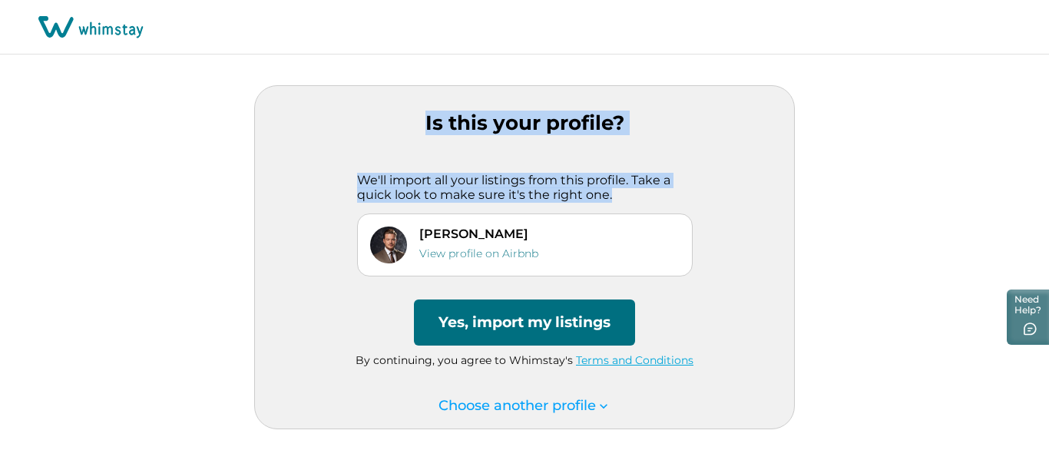
click at [377, 116] on p "Is this your profile?" at bounding box center [524, 123] width 539 height 24
drag, startPoint x: 377, startPoint y: 116, endPoint x: 632, endPoint y: 203, distance: 269.5
click at [630, 203] on div "Is this your profile? We'll import all your listings from this profile. Take a …" at bounding box center [524, 257] width 541 height 344
click at [633, 203] on div "We'll import all your listings from this profile. Take a quick look to make sur…" at bounding box center [525, 225] width 382 height 104
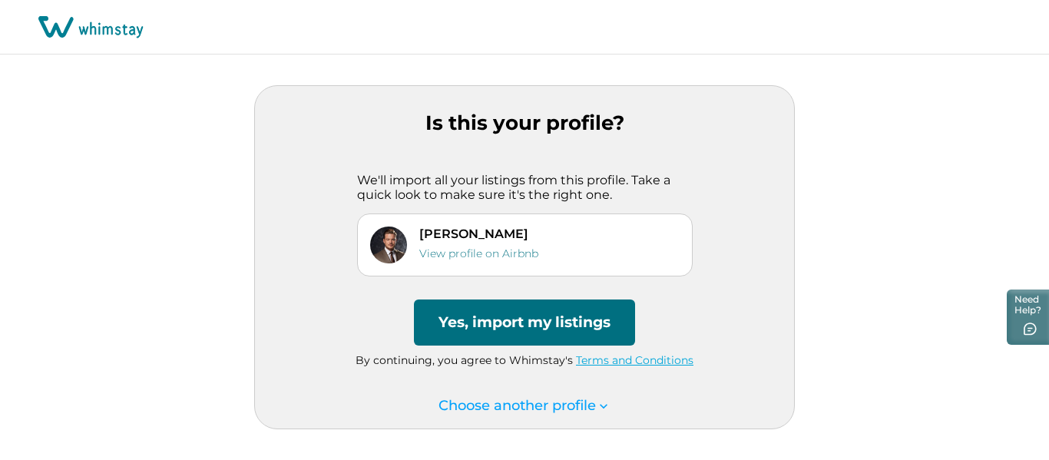
click at [525, 307] on button "Yes, import my listings" at bounding box center [524, 322] width 221 height 46
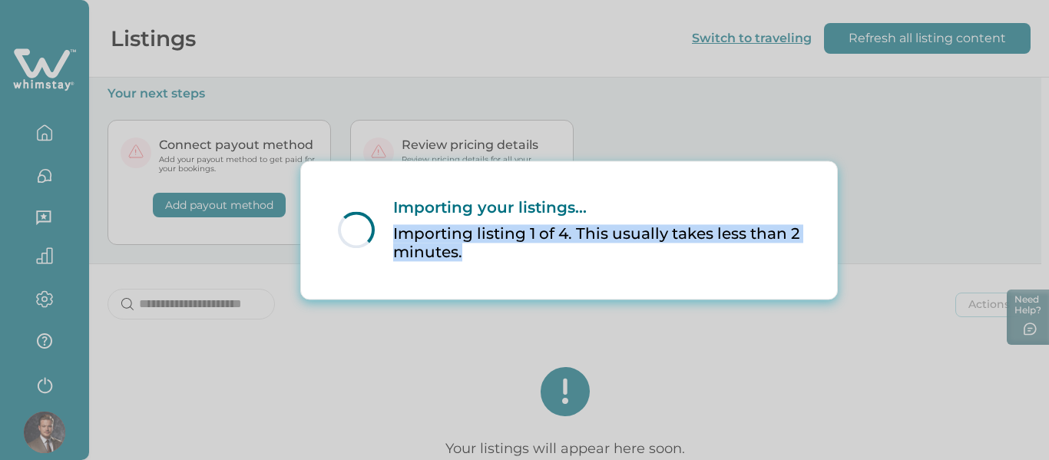
drag, startPoint x: 632, startPoint y: 253, endPoint x: 388, endPoint y: 237, distance: 244.7
click at [388, 237] on div "Loading... Importing your listings... Importing listing 1 of 4. This usually ta…" at bounding box center [569, 229] width 536 height 137
click at [392, 237] on div "Importing your listings... Importing listing 1 of 4. This usually takes less th…" at bounding box center [587, 230] width 425 height 64
drag, startPoint x: 392, startPoint y: 237, endPoint x: 588, endPoint y: 260, distance: 197.9
click at [575, 257] on div "Importing your listings... Importing listing 1 of 4. This usually takes less th…" at bounding box center [587, 230] width 425 height 64
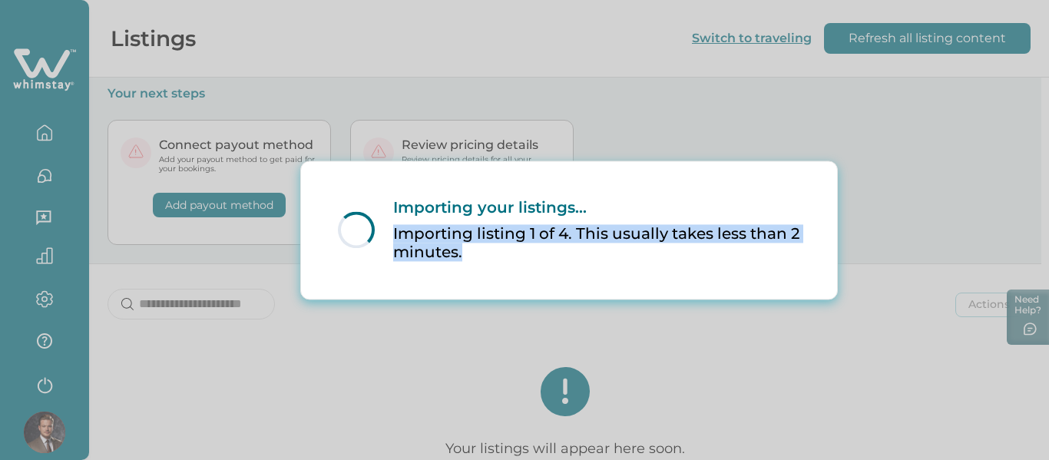
click at [604, 270] on div "Loading... Importing your listings... Importing listing 1 of 4. This usually ta…" at bounding box center [568, 229] width 499 height 125
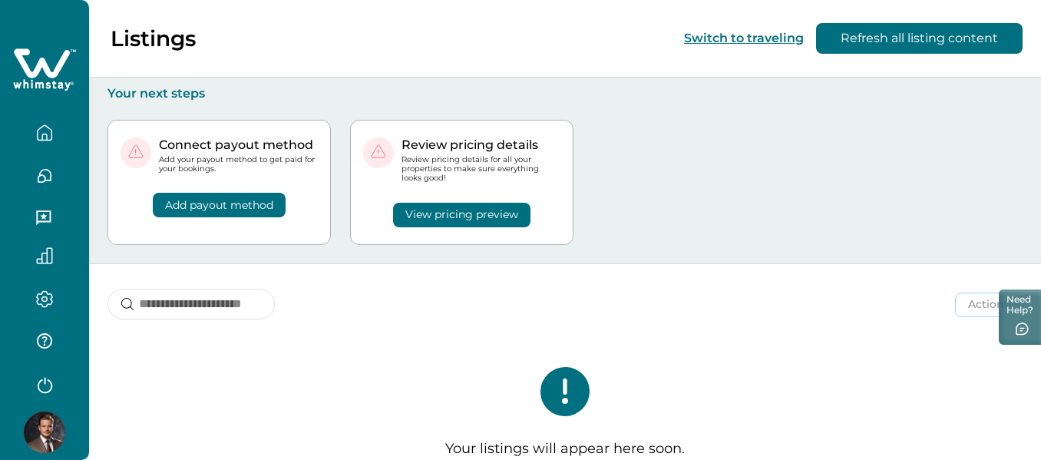
scroll to position [41, 0]
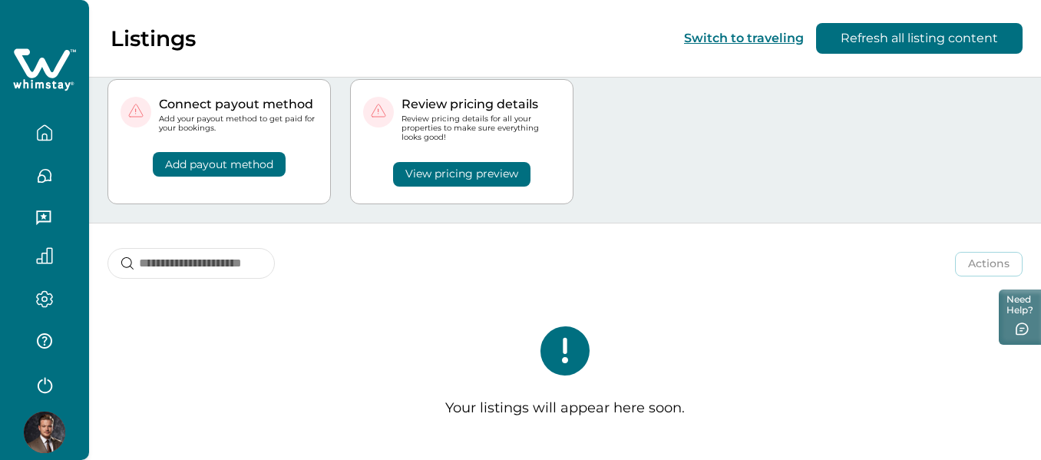
click at [223, 154] on button "Add payout method" at bounding box center [219, 164] width 133 height 25
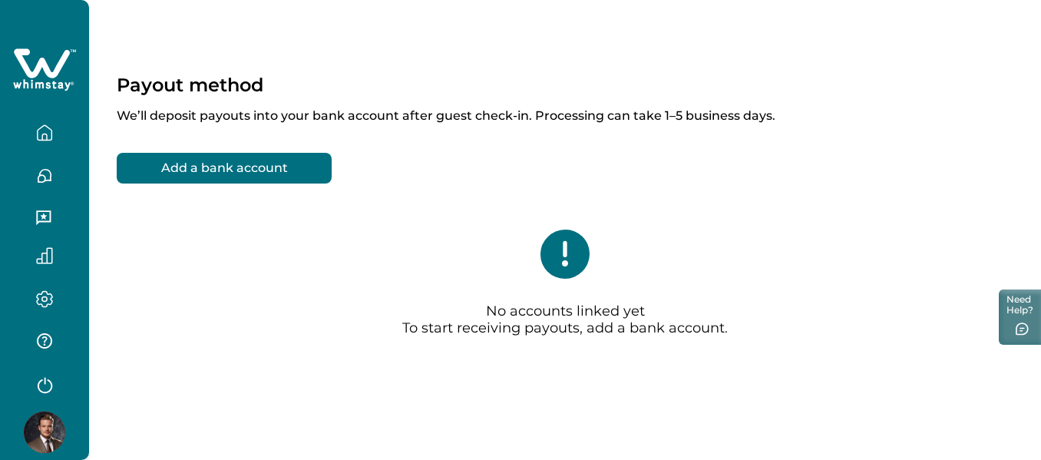
click at [299, 171] on button "Add a bank account" at bounding box center [224, 168] width 215 height 31
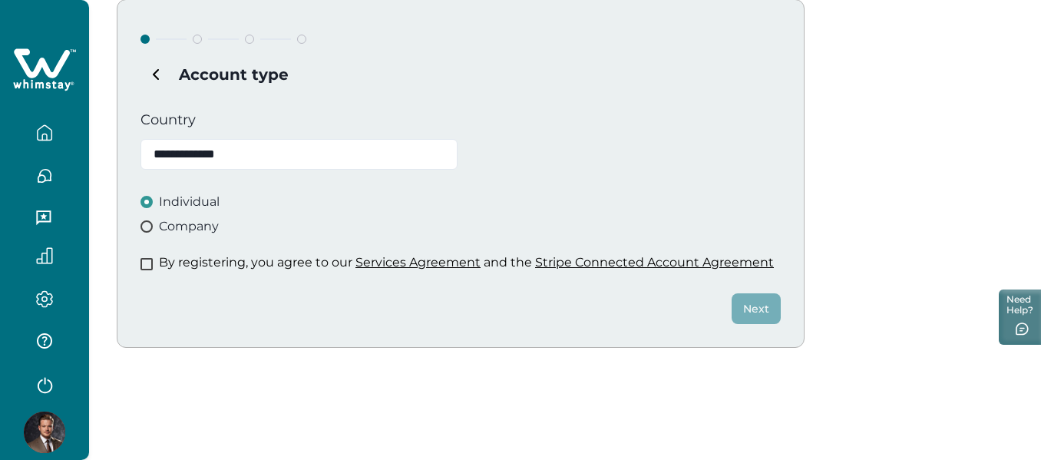
scroll to position [77, 0]
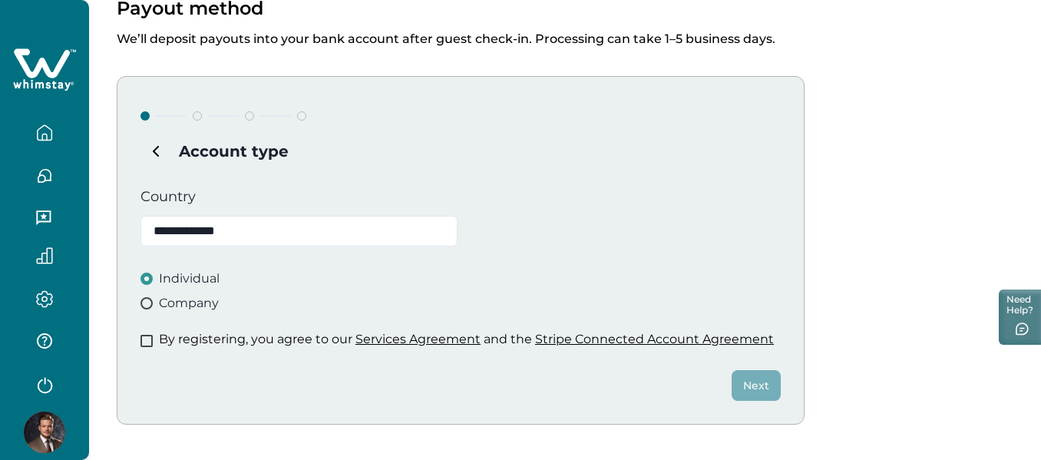
click at [41, 129] on icon "button" at bounding box center [44, 132] width 17 height 17
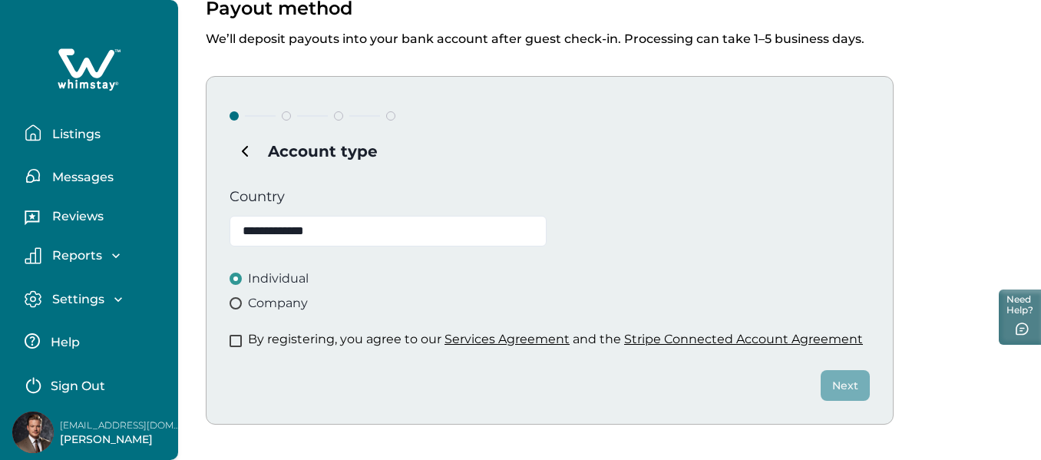
click at [41, 129] on icon "button" at bounding box center [33, 132] width 17 height 17
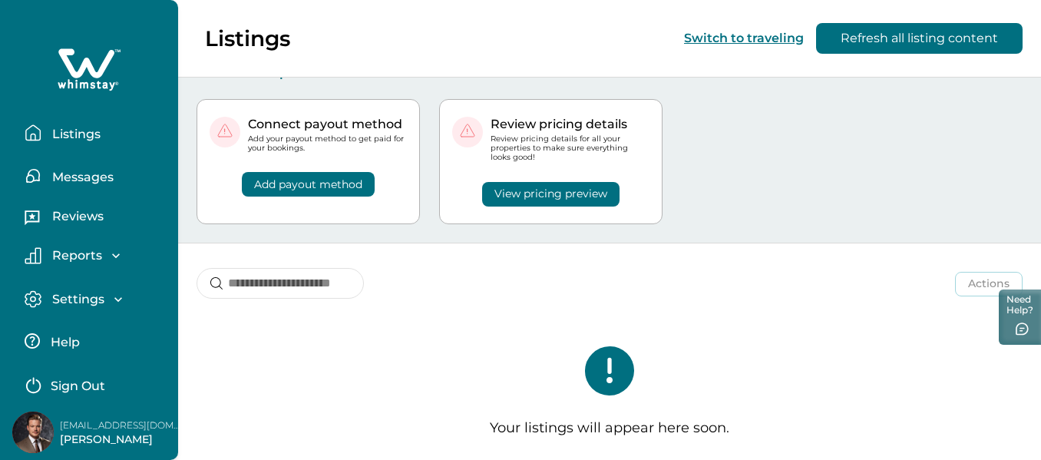
scroll to position [41, 0]
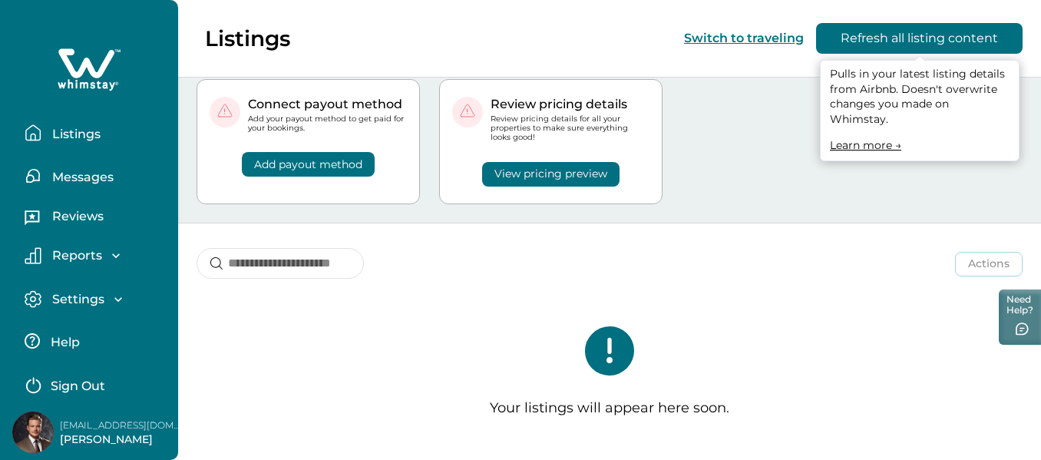
click at [905, 42] on button "Refresh all listing content" at bounding box center [919, 38] width 207 height 31
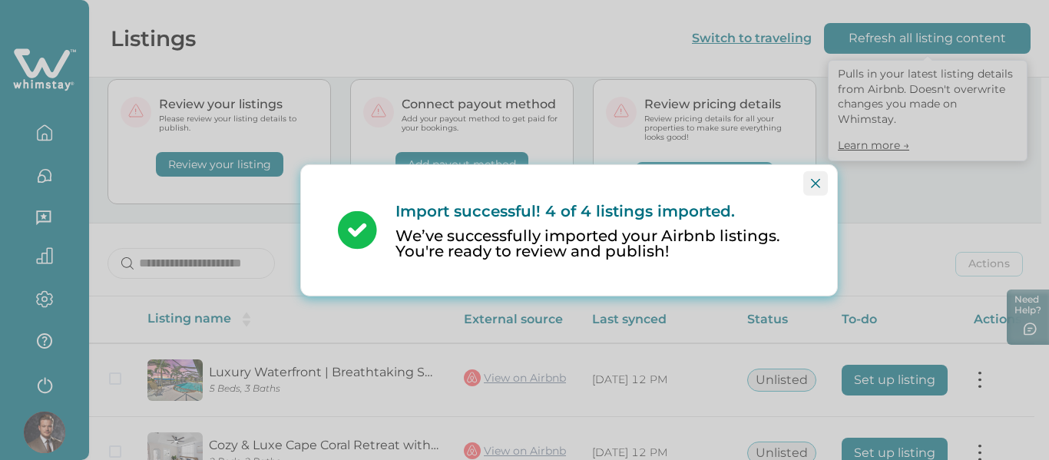
click at [819, 186] on icon "Close" at bounding box center [815, 182] width 9 height 9
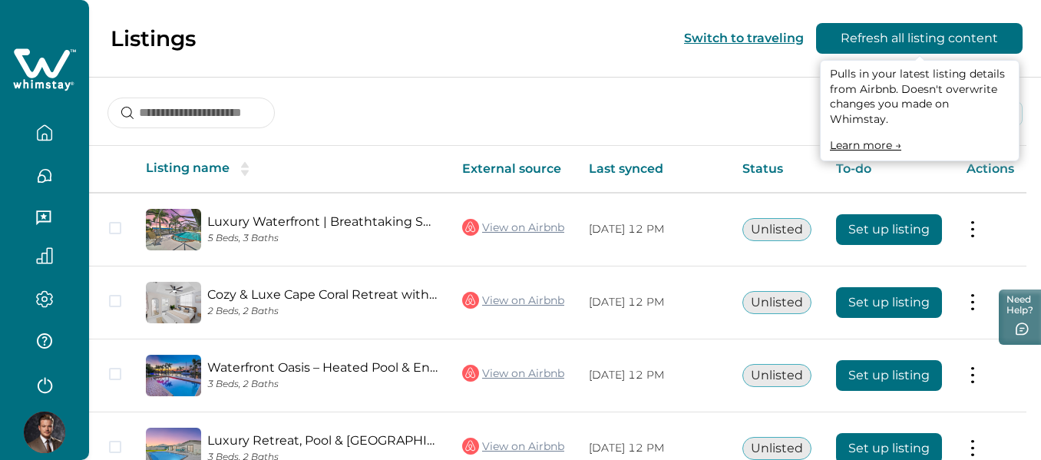
scroll to position [271, 0]
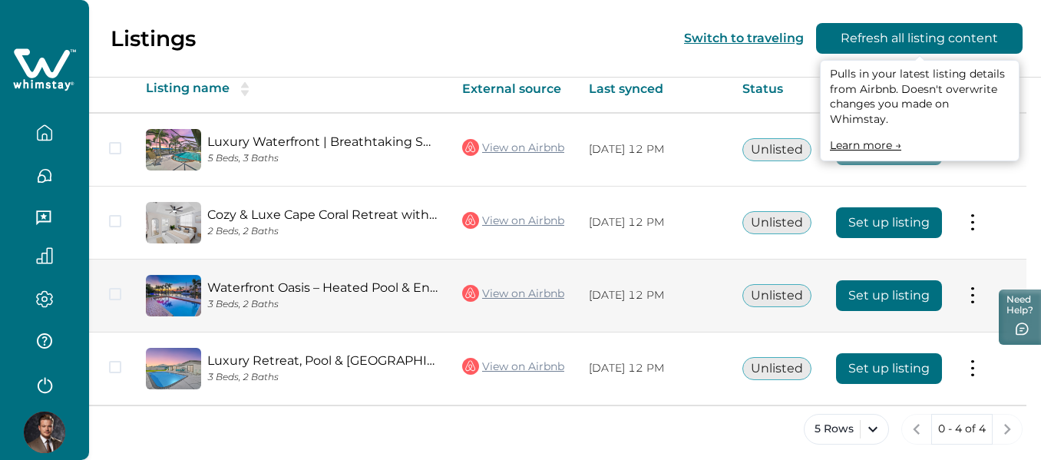
click at [978, 295] on button at bounding box center [973, 295] width 12 height 16
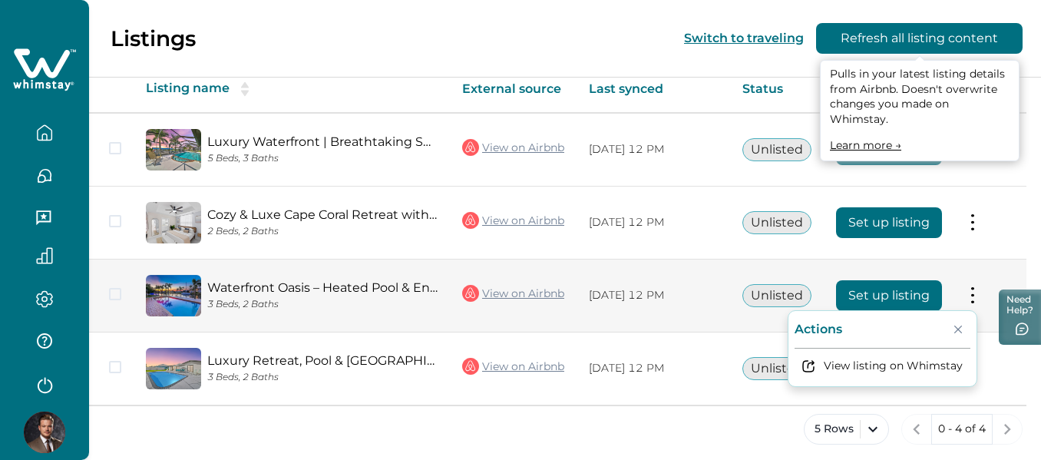
click at [839, 261] on td "Set up listing" at bounding box center [889, 295] width 131 height 73
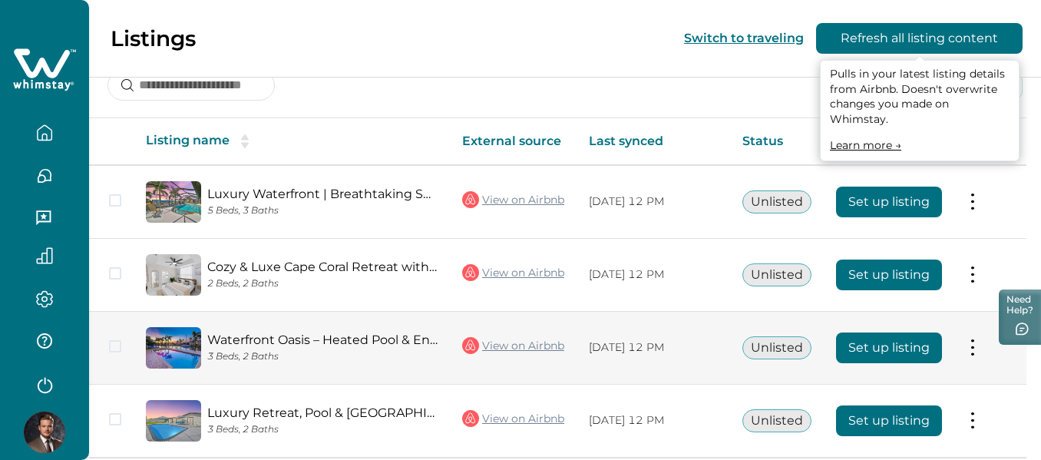
scroll to position [194, 0]
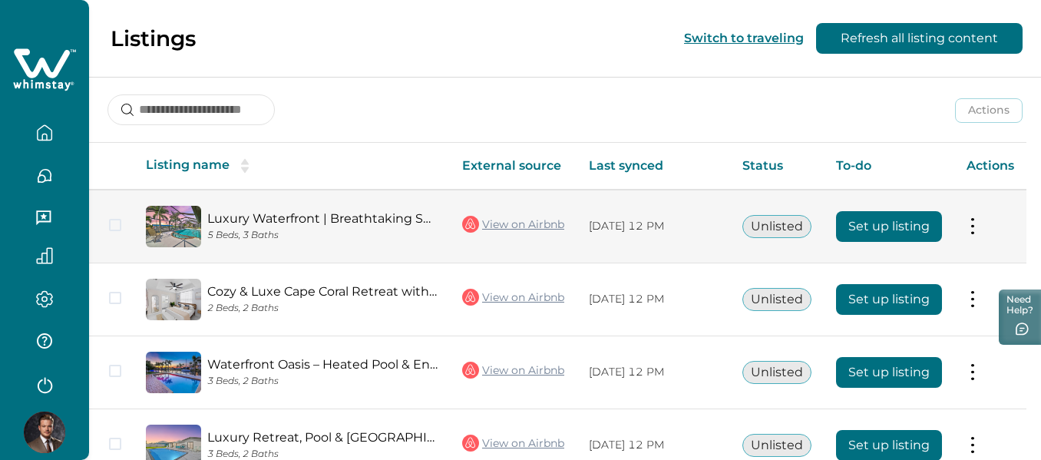
click at [979, 221] on button at bounding box center [973, 226] width 12 height 16
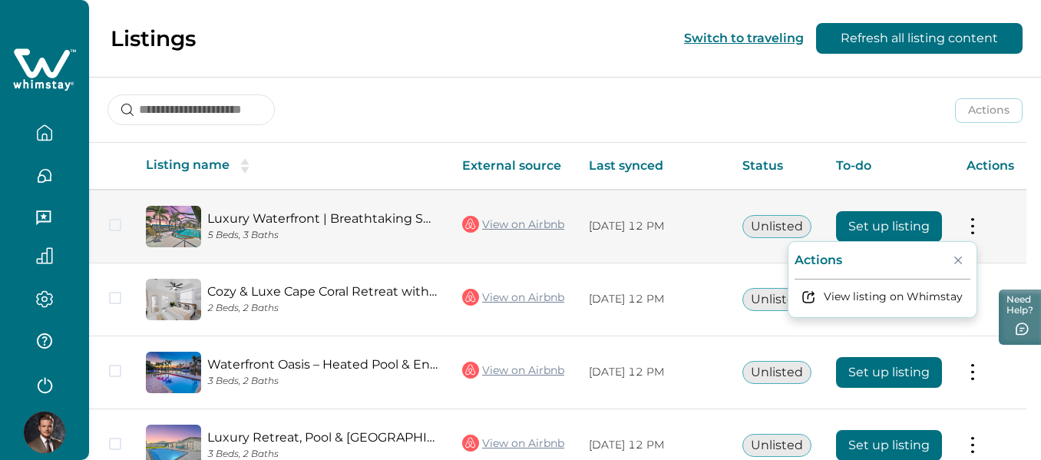
click at [979, 221] on button at bounding box center [973, 226] width 12 height 16
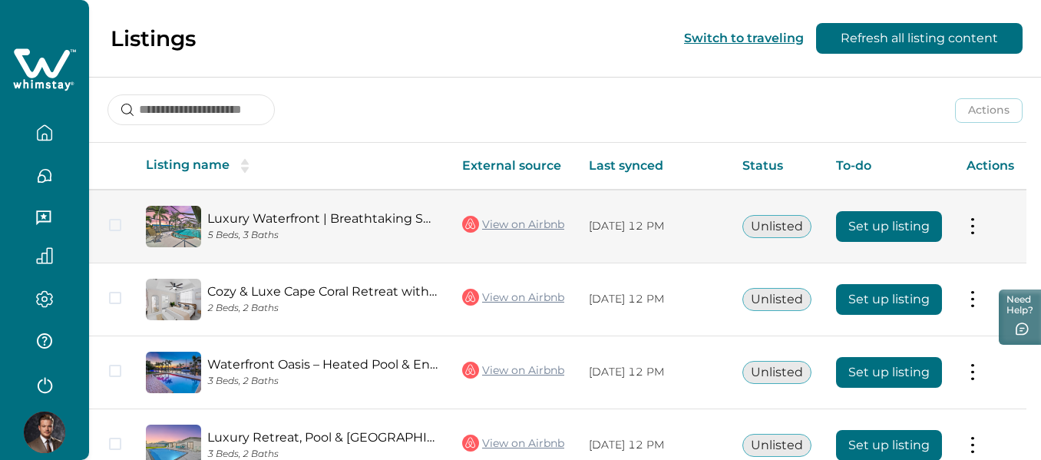
click at [118, 226] on span at bounding box center [115, 225] width 12 height 12
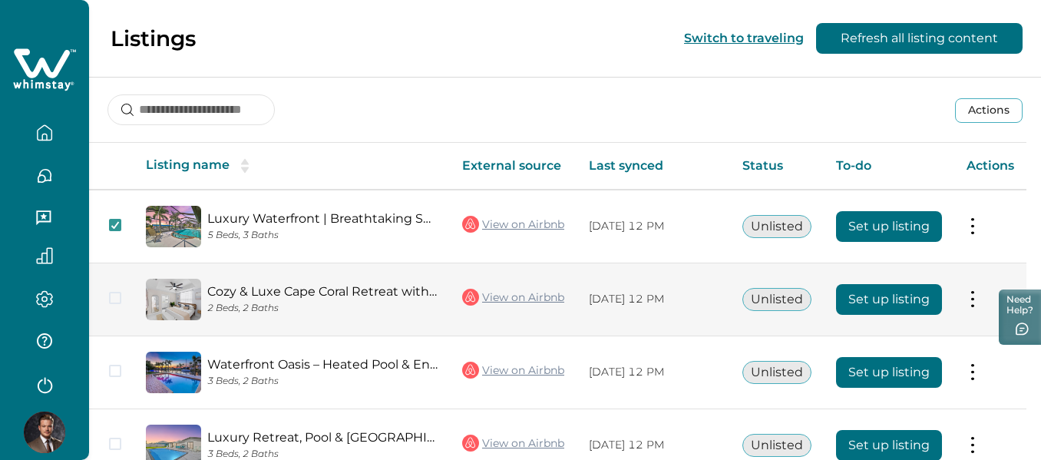
click at [118, 298] on span at bounding box center [115, 298] width 12 height 12
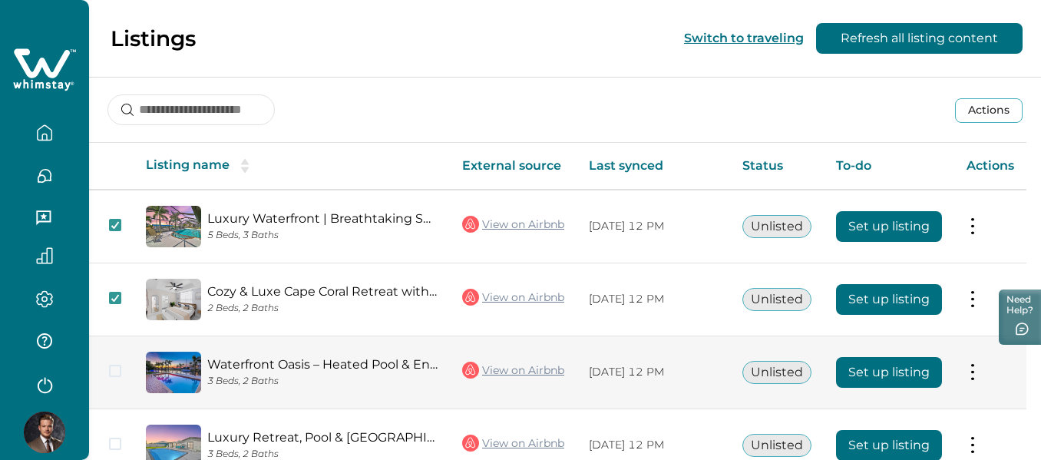
click at [116, 368] on span at bounding box center [115, 371] width 12 height 12
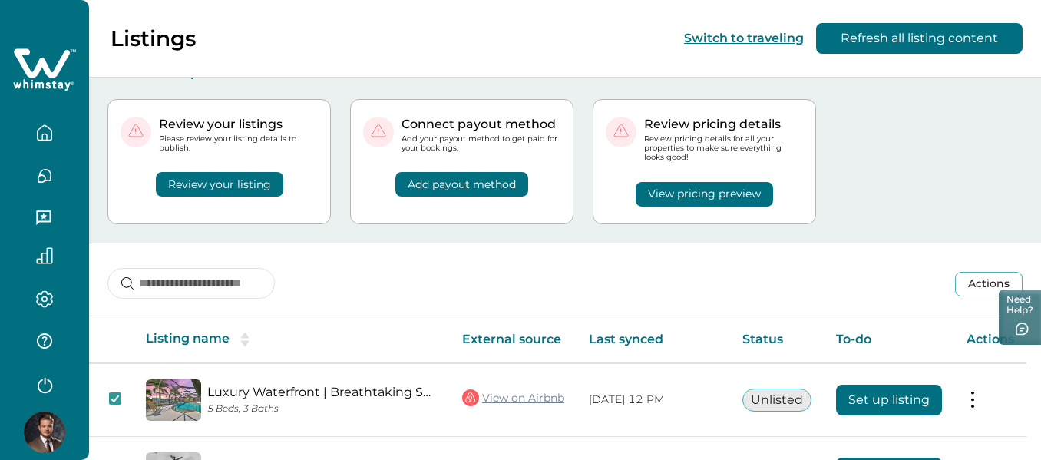
scroll to position [0, 0]
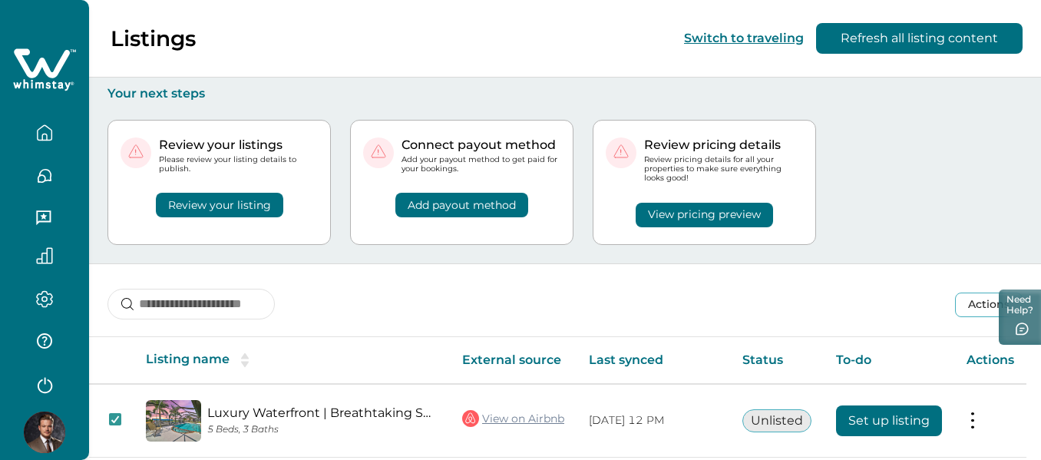
click at [977, 298] on button "Actions" at bounding box center [989, 305] width 68 height 25
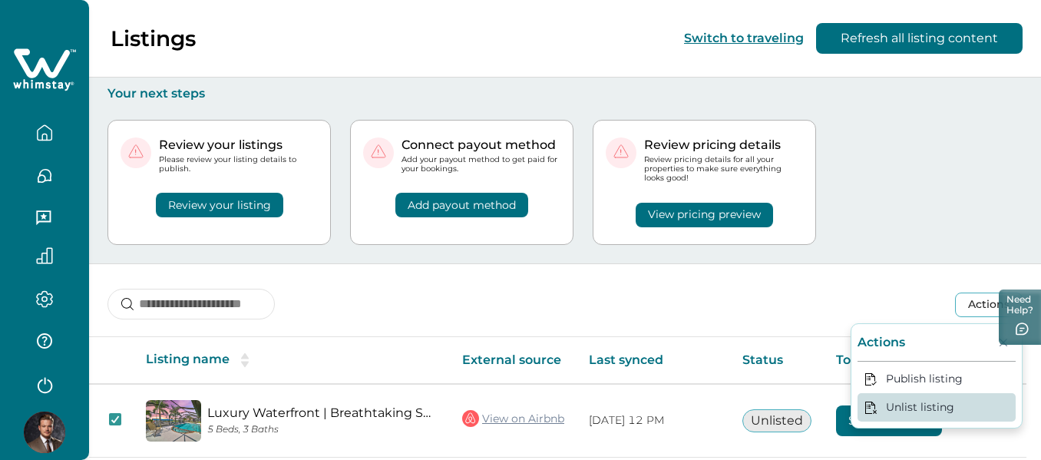
click at [928, 407] on button "Unlist listing" at bounding box center [937, 407] width 158 height 28
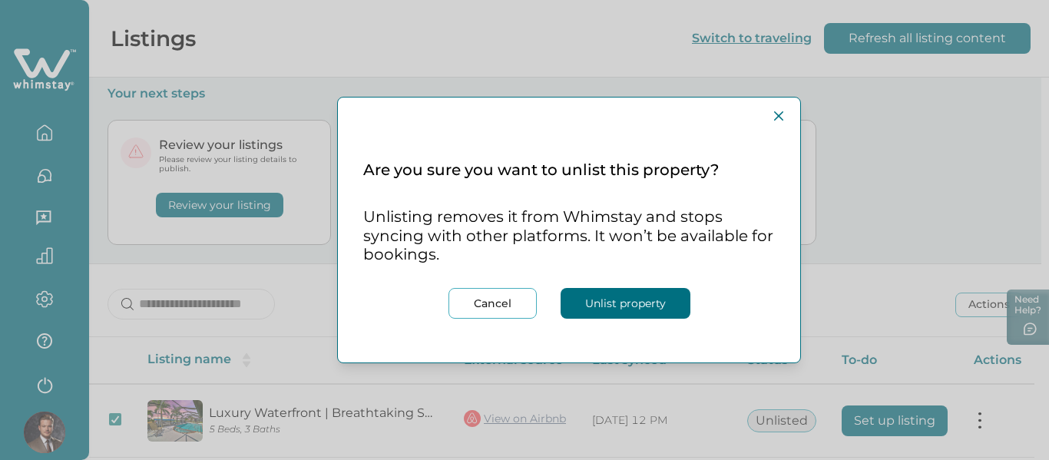
click at [666, 299] on button "Unlist property" at bounding box center [626, 303] width 130 height 31
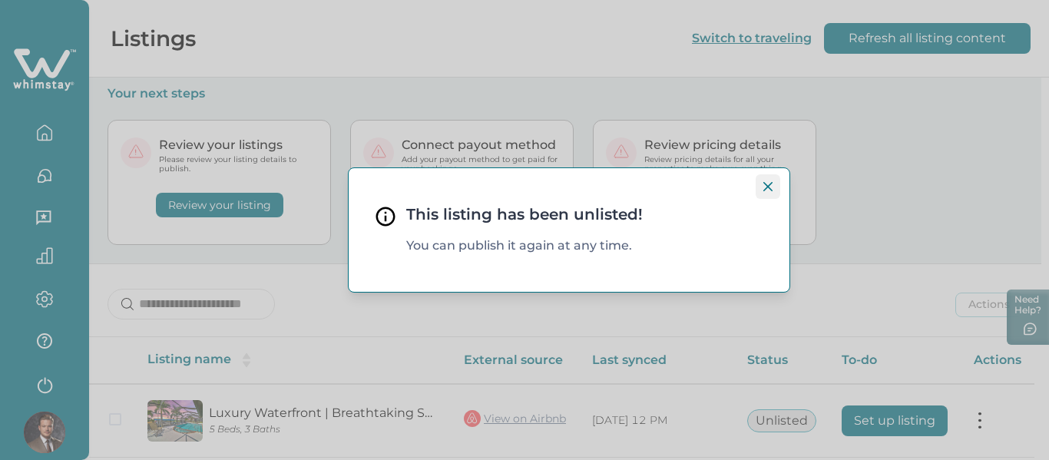
click at [769, 187] on icon "Close" at bounding box center [767, 186] width 9 height 9
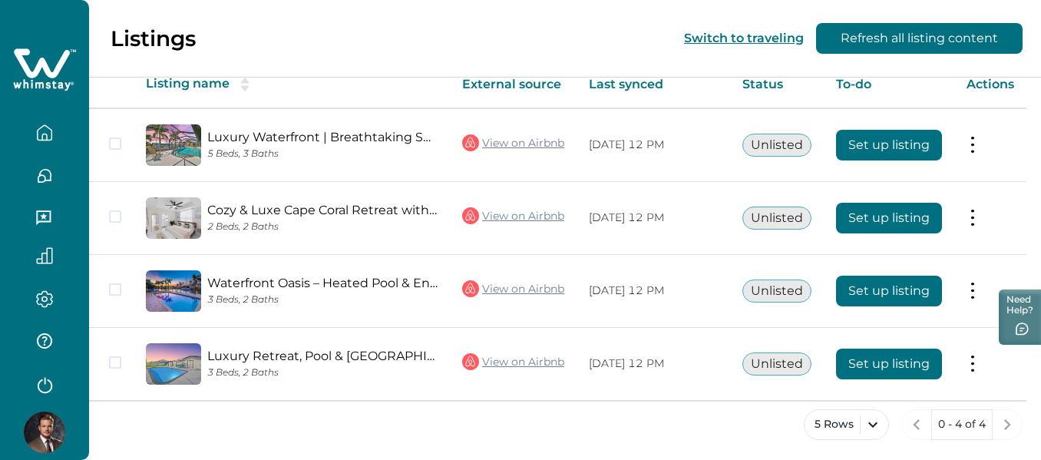
scroll to position [280, 0]
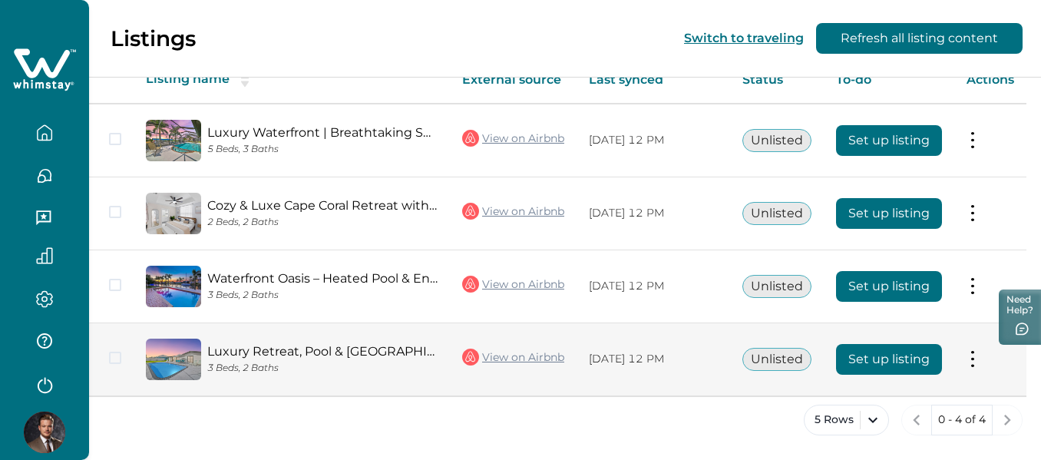
click at [872, 366] on button "Set up listing" at bounding box center [889, 359] width 106 height 31
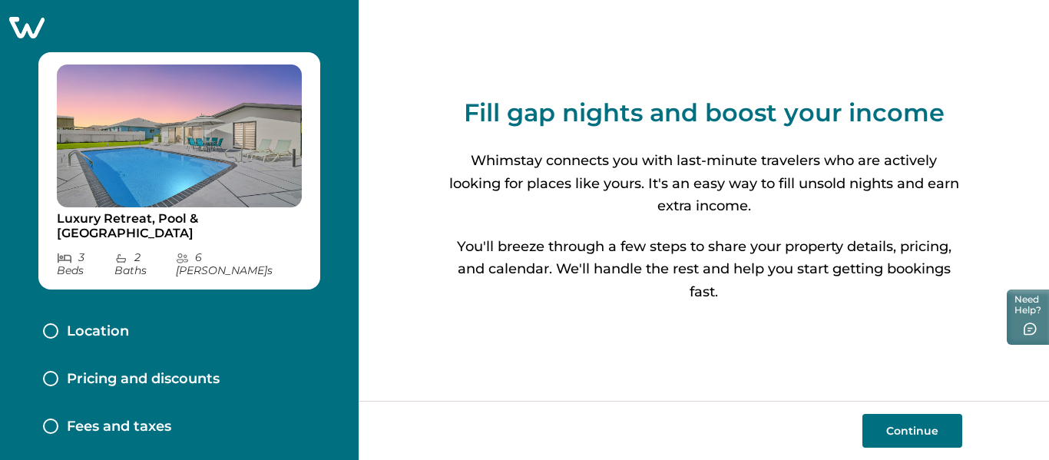
click at [923, 436] on button "Continue" at bounding box center [912, 431] width 100 height 34
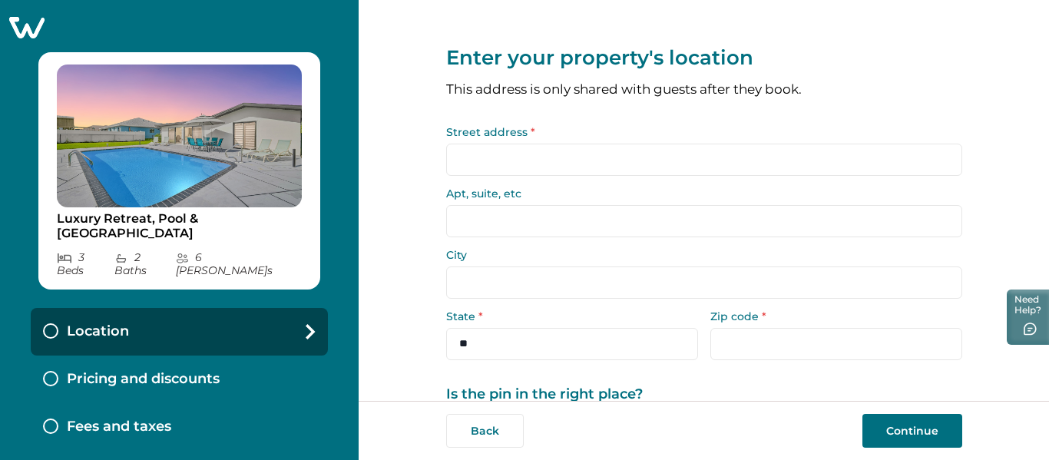
drag, startPoint x: 601, startPoint y: 150, endPoint x: 624, endPoint y: 147, distance: 22.4
click at [601, 148] on input "Street address *" at bounding box center [704, 160] width 516 height 32
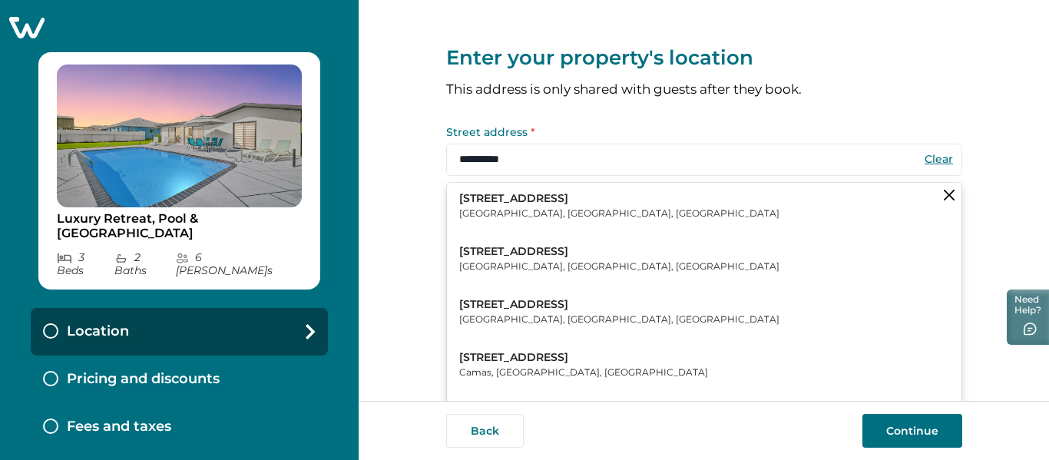
click at [587, 185] on button "3107 SE 19th Pl Cape Coral, FL, USA" at bounding box center [704, 206] width 514 height 47
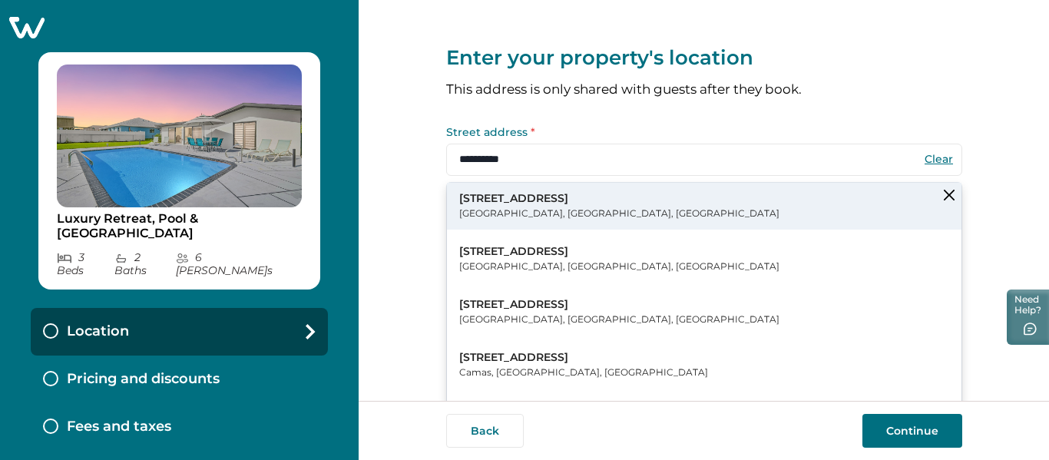
type input "**********"
select select "**"
type input "*****"
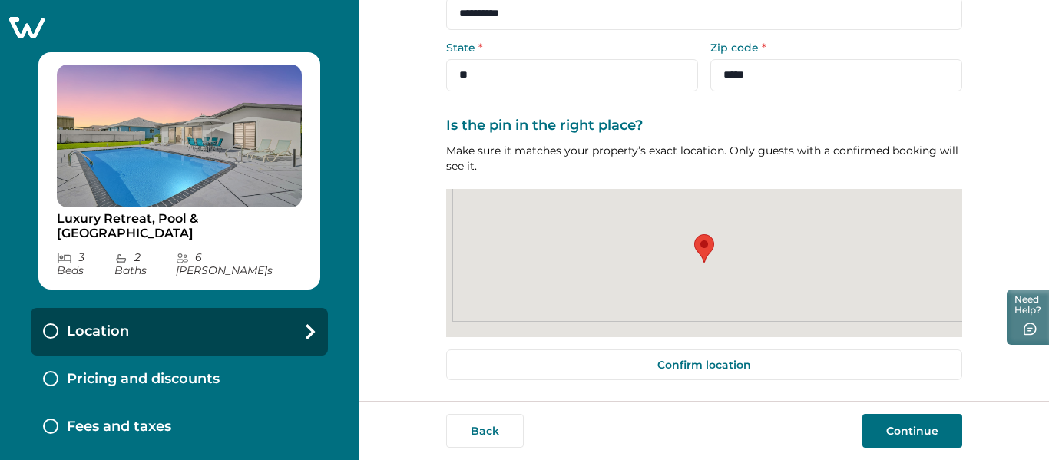
scroll to position [270, 0]
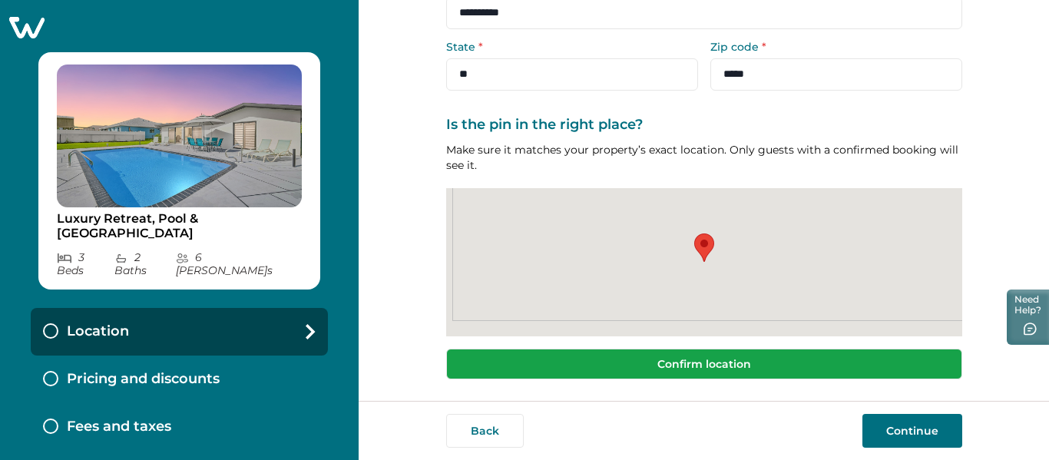
click at [729, 369] on button "Confirm location" at bounding box center [704, 364] width 516 height 31
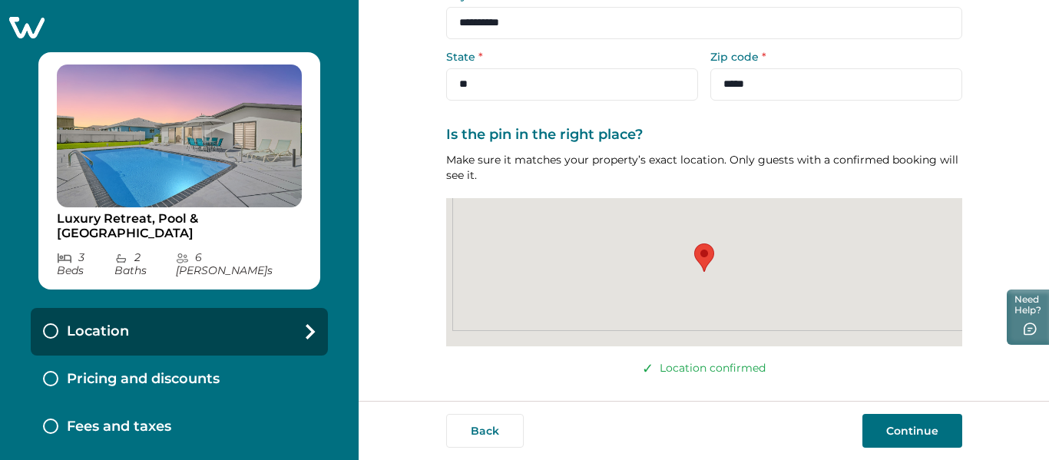
scroll to position [260, 0]
click at [911, 433] on button "Continue" at bounding box center [912, 431] width 100 height 34
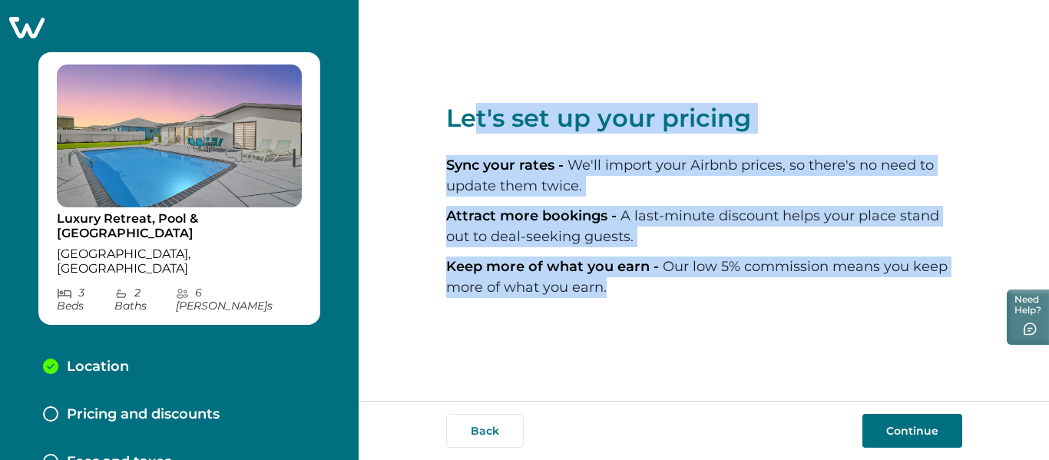
drag, startPoint x: 593, startPoint y: 146, endPoint x: 783, endPoint y: 306, distance: 248.5
click at [780, 312] on div "Let's set up your pricing Sync your rates - We'll import your Airbnb prices, so…" at bounding box center [704, 200] width 516 height 401
click at [783, 306] on div "Let's set up your pricing Sync your rates - We'll import your Airbnb prices, so…" at bounding box center [704, 200] width 516 height 401
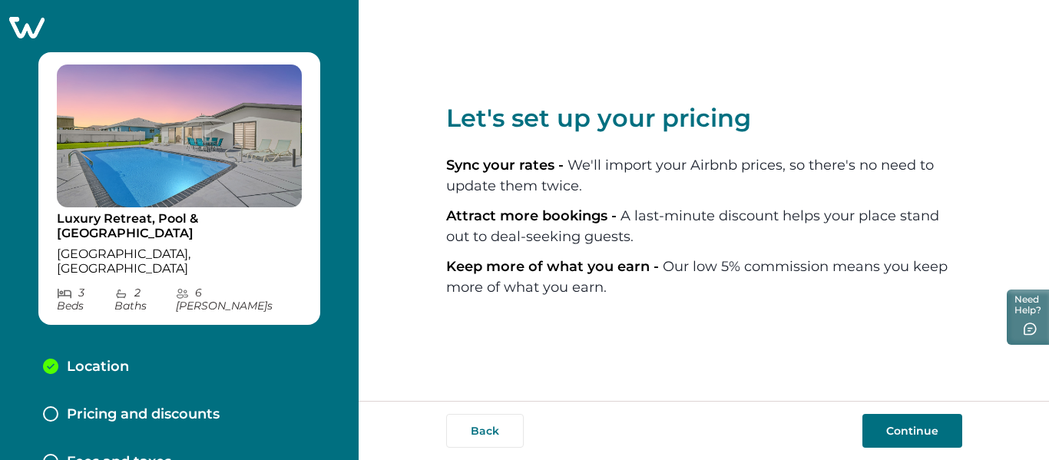
click at [904, 438] on button "Continue" at bounding box center [912, 431] width 100 height 34
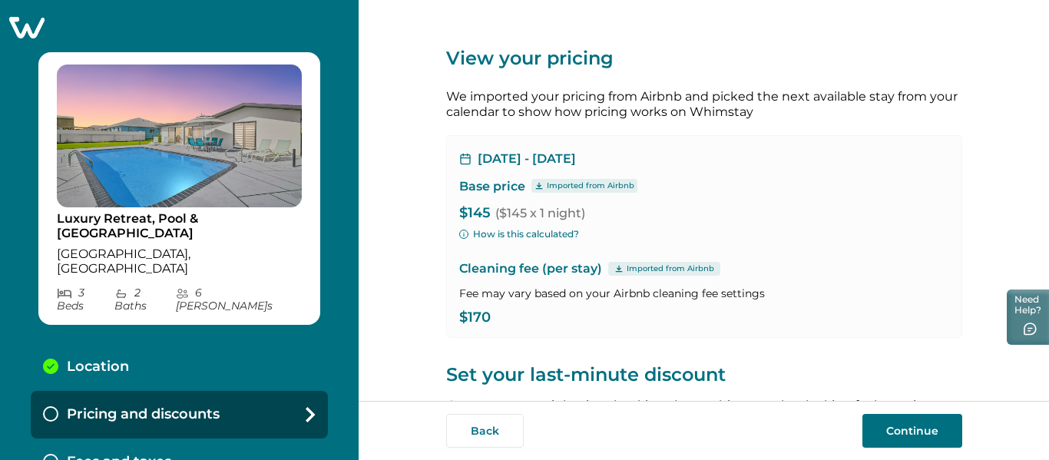
drag, startPoint x: 647, startPoint y: 230, endPoint x: 686, endPoint y: 140, distance: 98.0
click at [684, 137] on div "Oct 6, 2025 - Oct 7, 2025 Base price Imported from Airbnb $145 ($145 x 1 night)…" at bounding box center [704, 236] width 516 height 203
click at [686, 140] on div "Oct 6, 2025 - Oct 7, 2025 Base price Imported from Airbnb $145 ($145 x 1 night)…" at bounding box center [704, 236] width 516 height 203
drag, startPoint x: 611, startPoint y: 186, endPoint x: 809, endPoint y: 228, distance: 202.6
click at [810, 227] on div "Oct 6, 2025 - Oct 7, 2025 Base price Imported from Airbnb $145 ($145 x 1 night)…" at bounding box center [704, 236] width 516 height 203
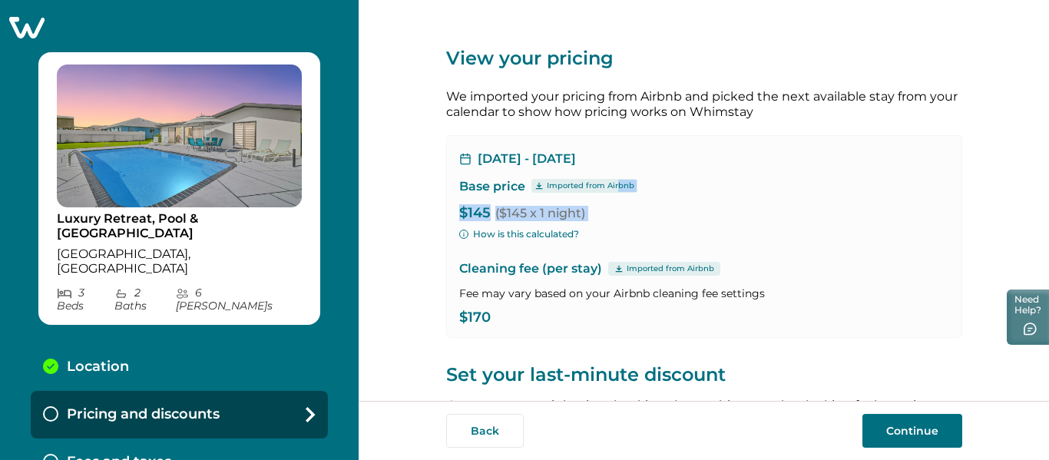
click at [809, 228] on div "Oct 6, 2025 - Oct 7, 2025 Base price Imported from Airbnb $145 ($145 x 1 night)…" at bounding box center [704, 236] width 516 height 203
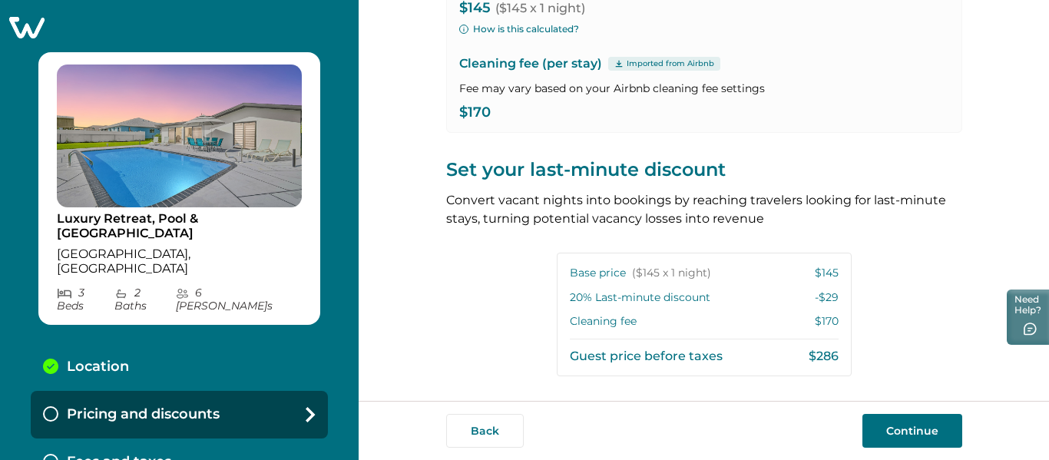
scroll to position [230, 0]
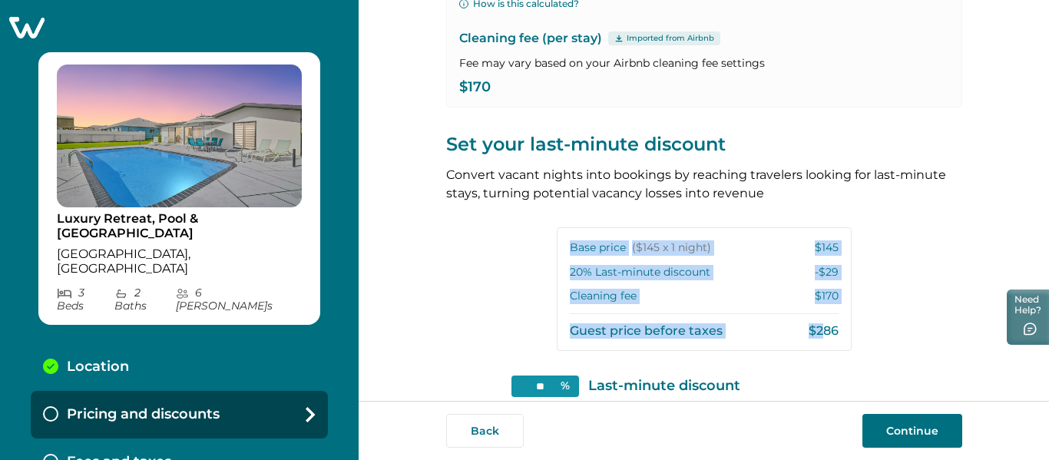
drag, startPoint x: 564, startPoint y: 243, endPoint x: 819, endPoint y: 322, distance: 266.0
click at [818, 322] on div "Base price ($145 x 1 night) $145 20 % Last-minute discount -$29 Cleaning fee $1…" at bounding box center [704, 289] width 295 height 124
click at [819, 320] on div "Base price ($145 x 1 night) $145 20 % Last-minute discount -$29 Cleaning fee $1…" at bounding box center [704, 289] width 295 height 124
drag, startPoint x: 800, startPoint y: 319, endPoint x: 567, endPoint y: 260, distance: 240.8
click at [564, 268] on div "View your pricing We imported your pricing from Airbnb and picked the next avai…" at bounding box center [704, 179] width 516 height 819
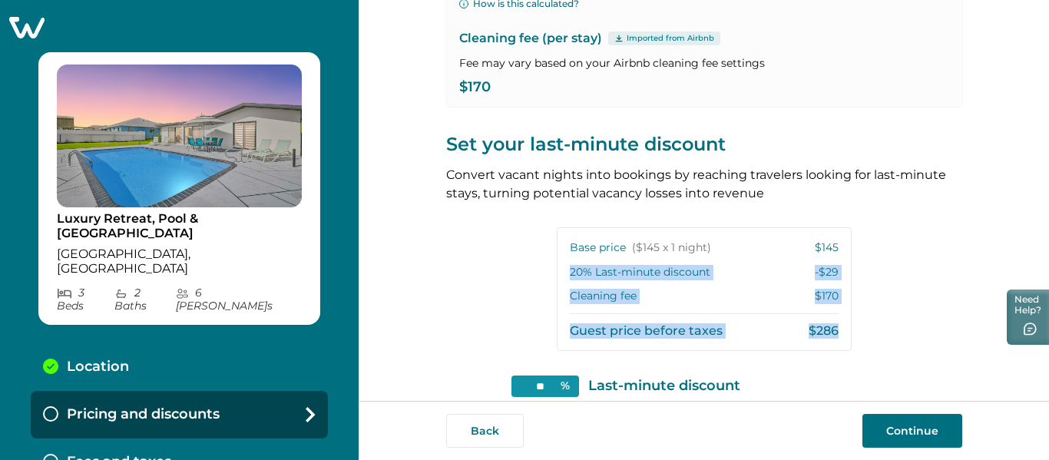
click at [574, 260] on div "Base price ($145 x 1 night) $145 20 % Last-minute discount -$29 Cleaning fee $1…" at bounding box center [704, 289] width 295 height 124
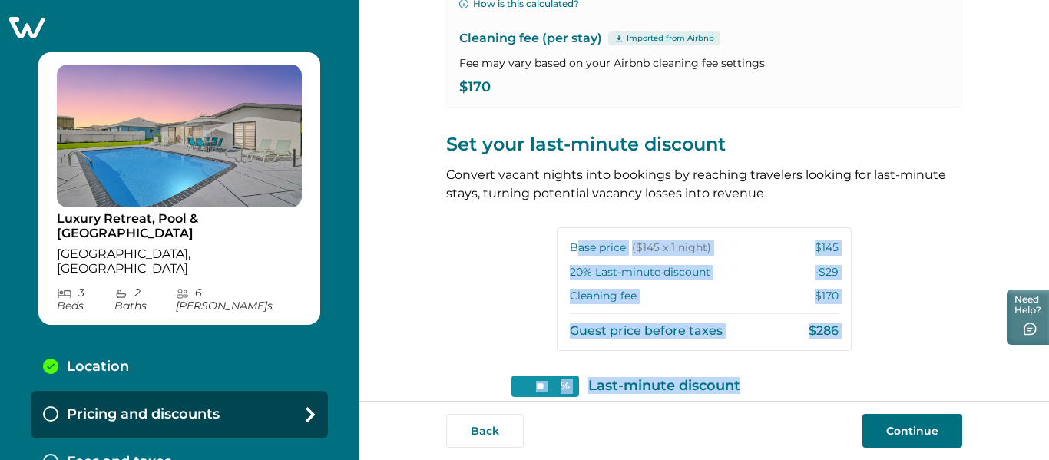
drag, startPoint x: 584, startPoint y: 278, endPoint x: 796, endPoint y: 373, distance: 231.6
click at [793, 374] on div "View your pricing We imported your pricing from Airbnb and picked the next avai…" at bounding box center [704, 179] width 516 height 819
click at [805, 370] on div "View your pricing We imported your pricing from Airbnb and picked the next avai…" at bounding box center [704, 179] width 516 height 819
drag, startPoint x: 805, startPoint y: 370, endPoint x: 567, endPoint y: 248, distance: 267.5
click at [563, 246] on div "View your pricing We imported your pricing from Airbnb and picked the next avai…" at bounding box center [704, 179] width 516 height 819
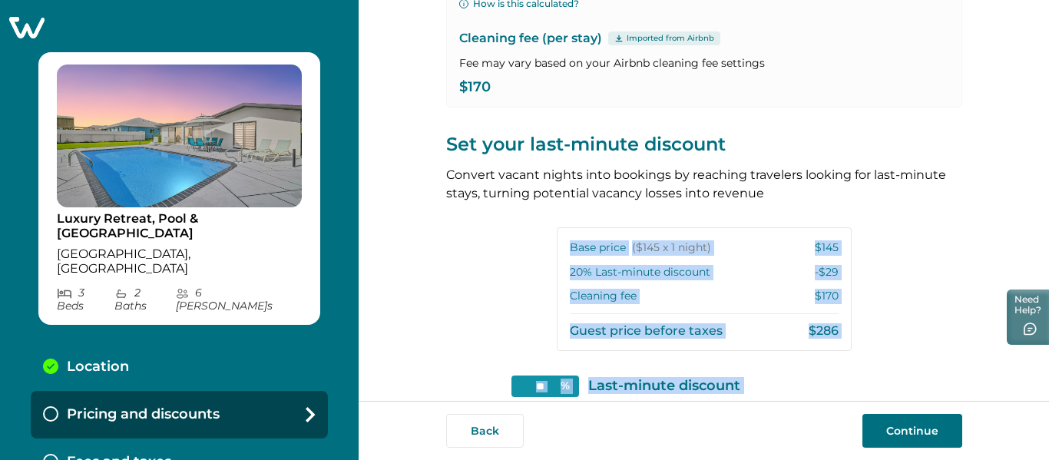
click at [570, 250] on p "Base price ($145 x 1 night)" at bounding box center [640, 247] width 141 height 15
drag, startPoint x: 569, startPoint y: 250, endPoint x: 812, endPoint y: 325, distance: 253.8
click at [812, 325] on div "Base price ($145 x 1 night) $145 20 % Last-minute discount -$29 Cleaning fee $1…" at bounding box center [704, 289] width 295 height 124
click at [809, 327] on p "$286" at bounding box center [824, 330] width 30 height 15
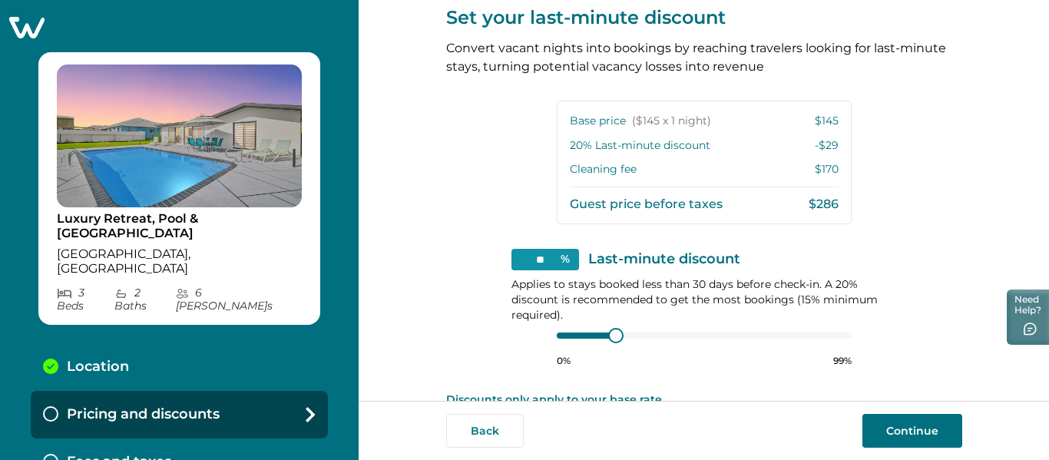
scroll to position [384, 0]
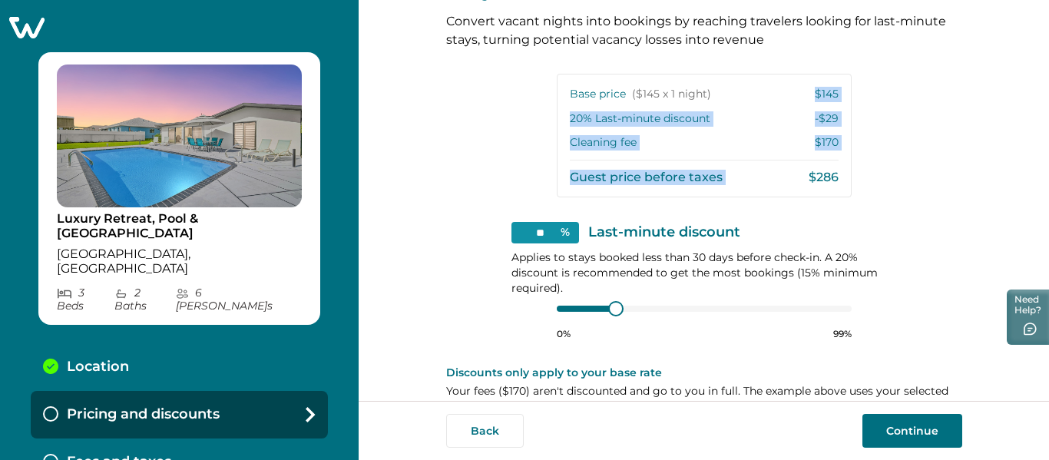
drag, startPoint x: 781, startPoint y: 127, endPoint x: 829, endPoint y: 187, distance: 76.4
click at [821, 189] on div "Base price ($145 x 1 night) $145 20 % Last-minute discount -$29 Cleaning fee $1…" at bounding box center [704, 136] width 295 height 124
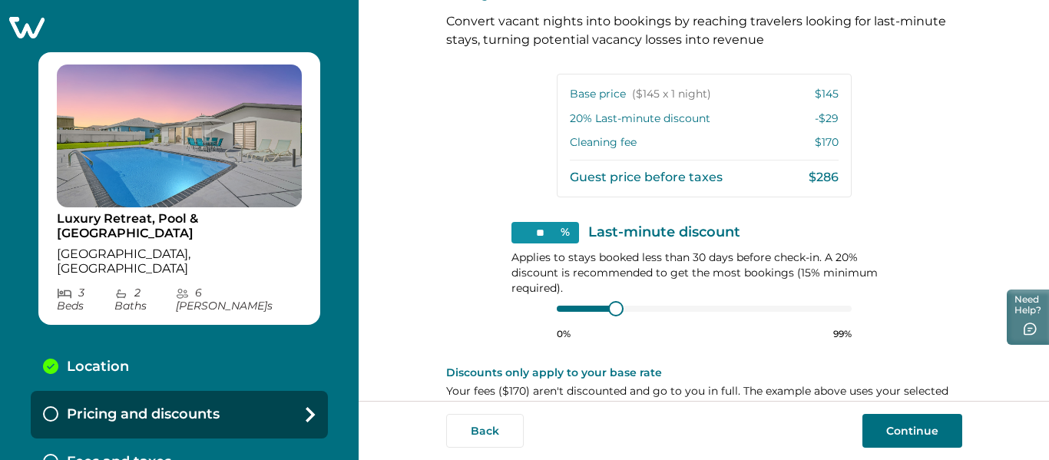
click at [829, 188] on div "Base price ($145 x 1 night) $145 20 % Last-minute discount -$29 Cleaning fee $1…" at bounding box center [704, 136] width 295 height 124
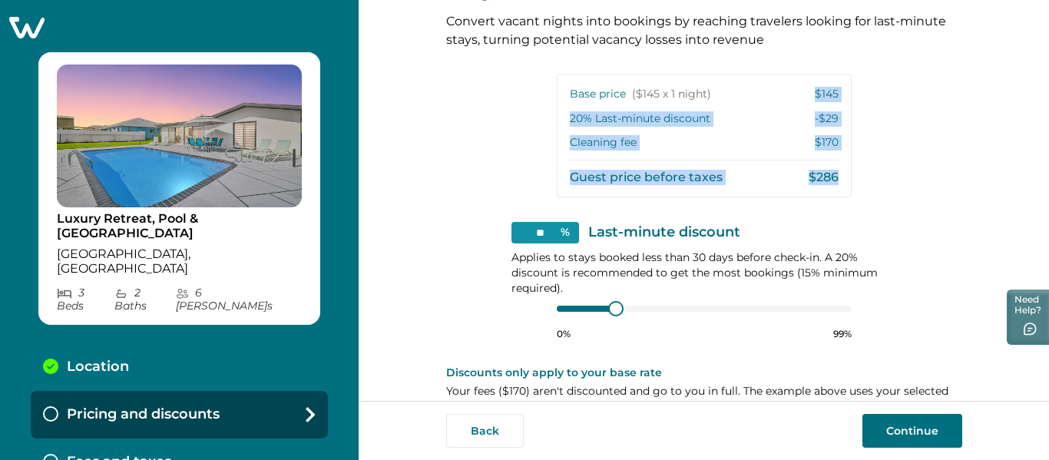
drag, startPoint x: 829, startPoint y: 188, endPoint x: 790, endPoint y: 54, distance: 140.0
click at [787, 51] on div "View your pricing We imported your pricing from Airbnb and picked the next avai…" at bounding box center [704, 25] width 516 height 819
click at [790, 54] on div "View your pricing We imported your pricing from Airbnb and picked the next avai…" at bounding box center [704, 25] width 516 height 819
drag, startPoint x: 790, startPoint y: 54, endPoint x: 849, endPoint y: 184, distance: 142.3
click at [849, 184] on div "View your pricing We imported your pricing from Airbnb and picked the next avai…" at bounding box center [704, 25] width 516 height 819
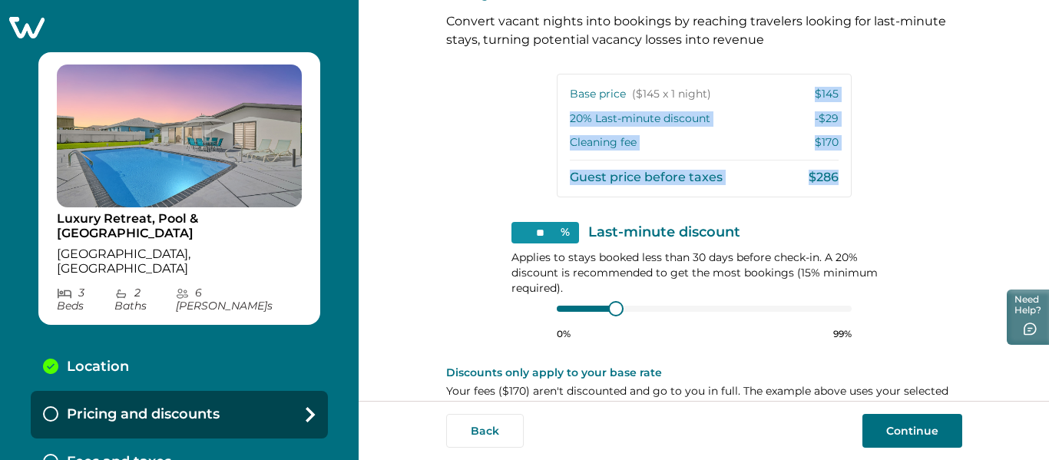
click at [849, 184] on div "View your pricing We imported your pricing from Airbnb and picked the next avai…" at bounding box center [704, 25] width 516 height 819
drag, startPoint x: 839, startPoint y: 179, endPoint x: 838, endPoint y: 64, distance: 115.2
click at [836, 65] on div "View your pricing We imported your pricing from Airbnb and picked the next avai…" at bounding box center [704, 25] width 516 height 819
click at [839, 66] on div "View your pricing We imported your pricing from Airbnb and picked the next avai…" at bounding box center [704, 25] width 516 height 819
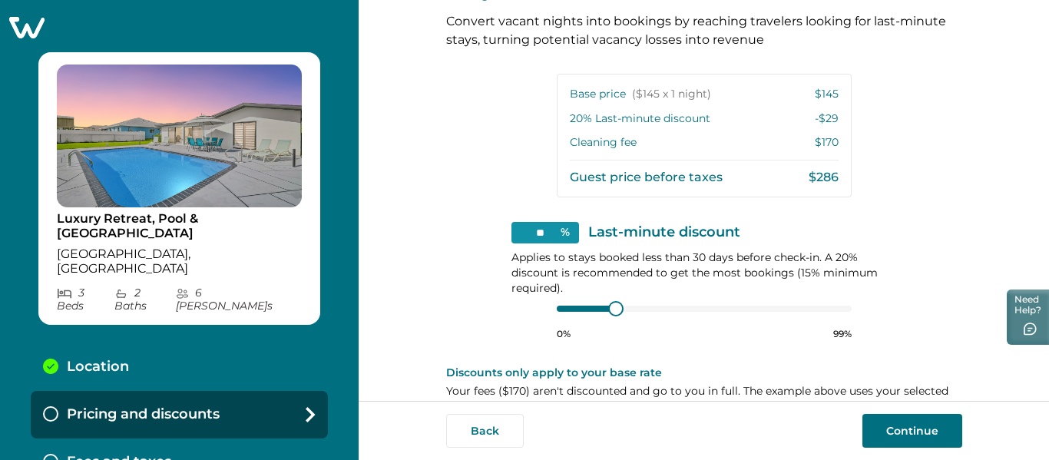
click at [698, 237] on p "Last-minute discount" at bounding box center [664, 232] width 152 height 15
type input "**"
click at [581, 313] on div at bounding box center [704, 309] width 295 height 12
click at [562, 308] on div at bounding box center [704, 309] width 295 height 12
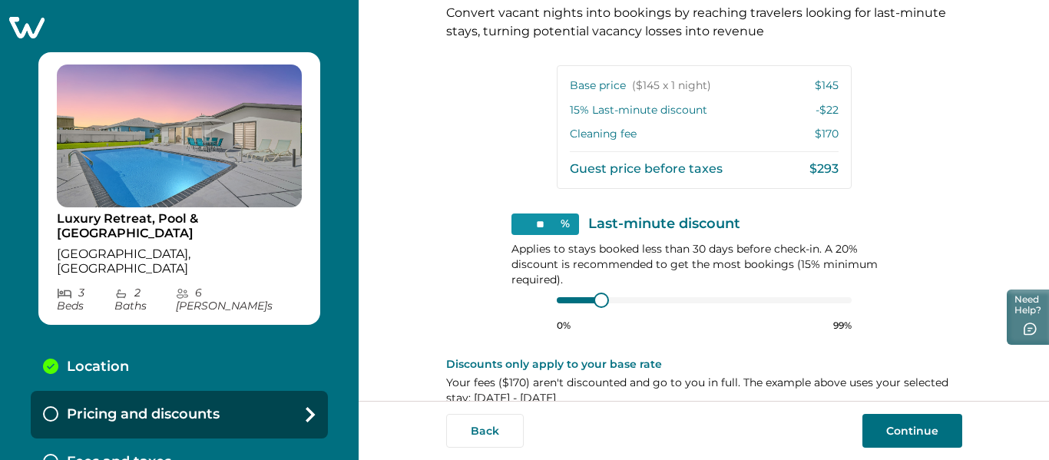
scroll to position [418, 0]
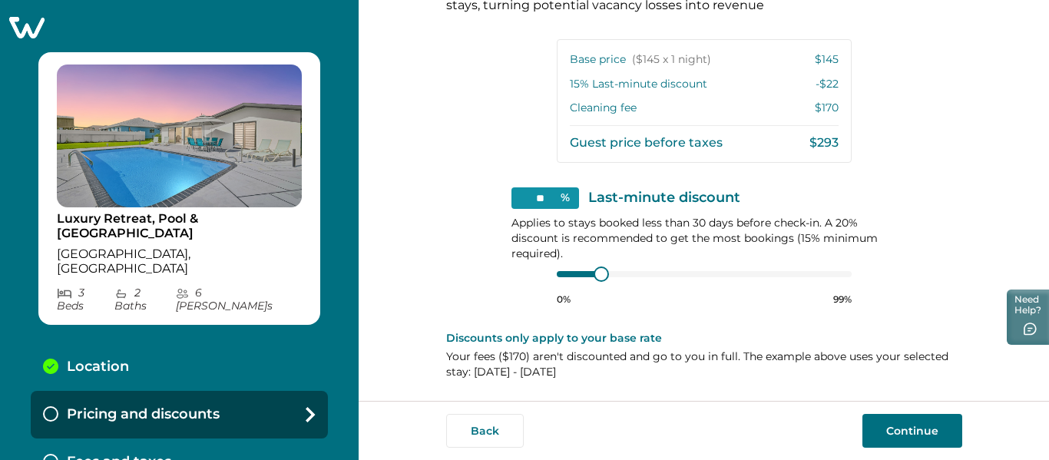
click at [806, 158] on div "Base price ($145 x 1 night) $145 15 % Last-minute discount -$22 Cleaning fee $1…" at bounding box center [704, 101] width 295 height 124
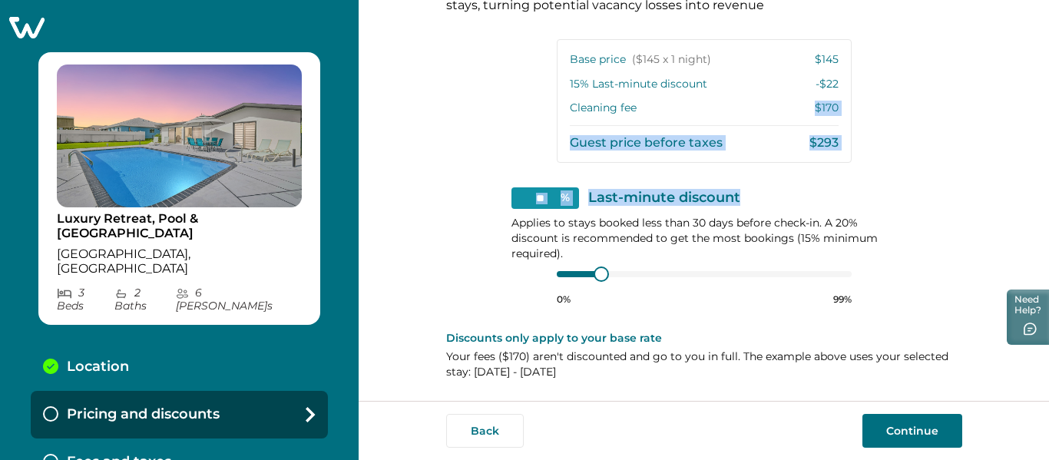
drag, startPoint x: 756, startPoint y: 103, endPoint x: 796, endPoint y: 32, distance: 81.5
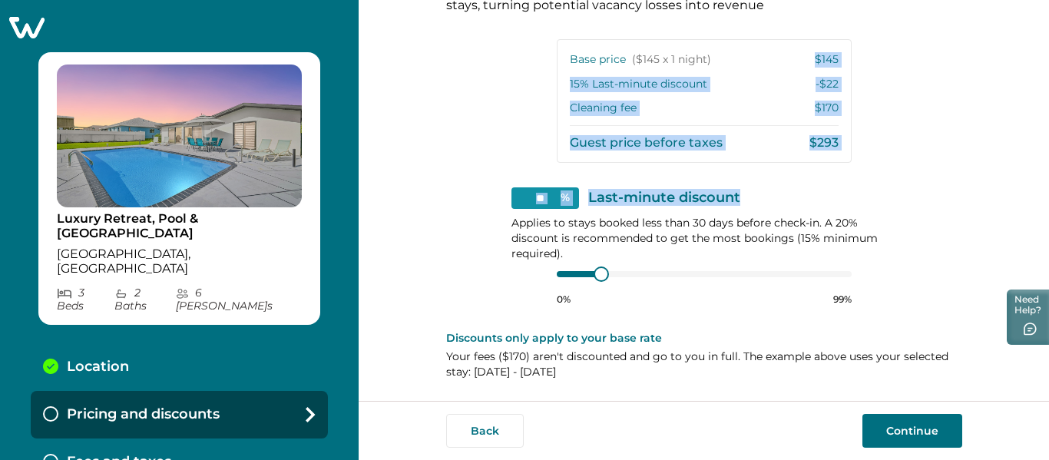
drag, startPoint x: 799, startPoint y: 37, endPoint x: 858, endPoint y: 155, distance: 132.6
drag, startPoint x: 860, startPoint y: 154, endPoint x: 525, endPoint y: 67, distance: 345.9
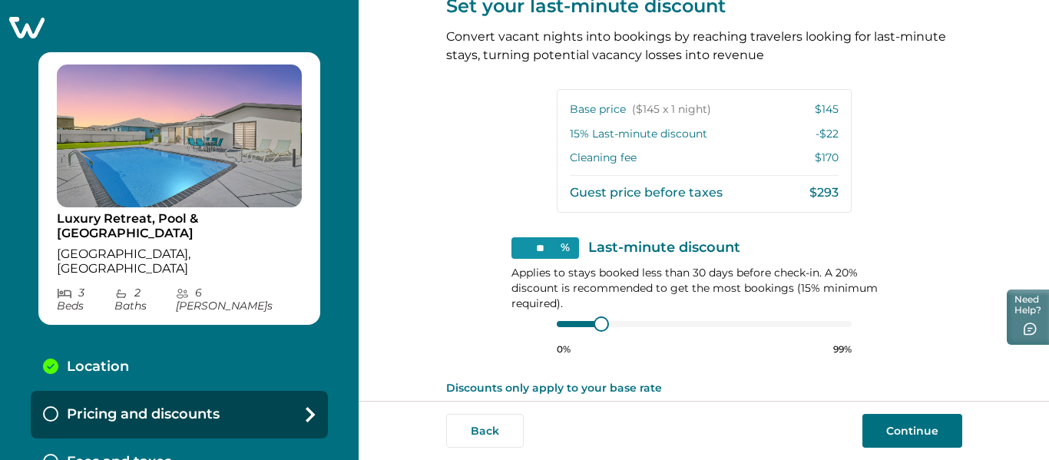
scroll to position [342, 0]
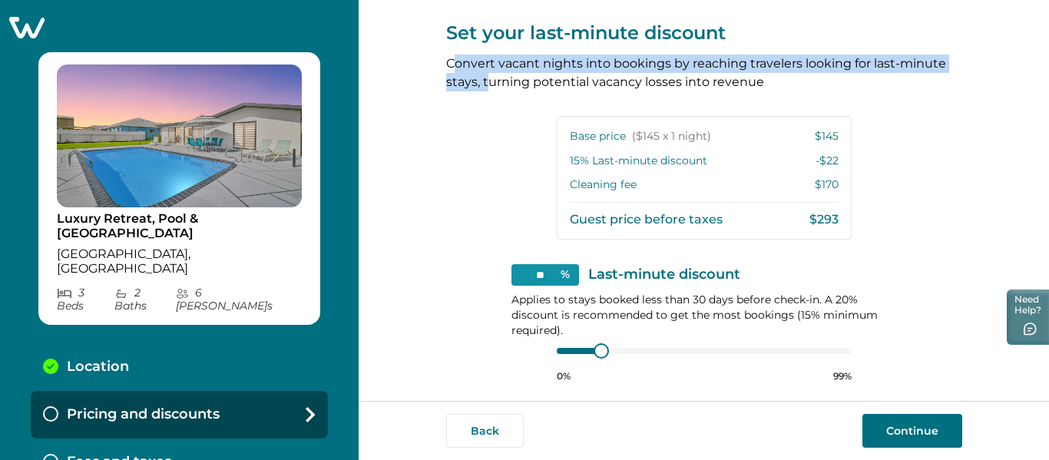
drag, startPoint x: 486, startPoint y: 84, endPoint x: 529, endPoint y: 82, distance: 43.0
click at [526, 85] on p "Convert vacant nights into bookings by reaching travelers looking for last-minu…" at bounding box center [704, 73] width 516 height 37
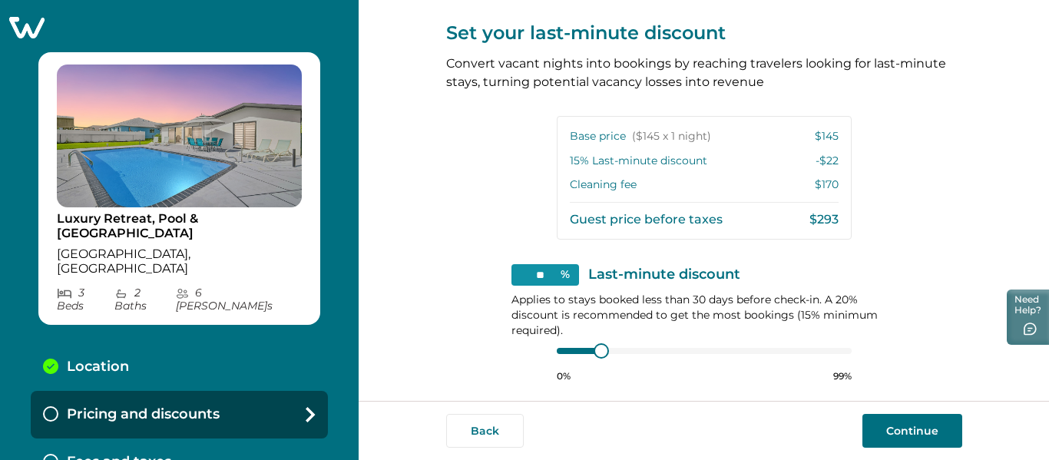
click at [529, 82] on p "Convert vacant nights into bookings by reaching travelers looking for last-minu…" at bounding box center [704, 73] width 516 height 37
click at [530, 82] on p "Convert vacant nights into bookings by reaching travelers looking for last-minu…" at bounding box center [704, 73] width 516 height 37
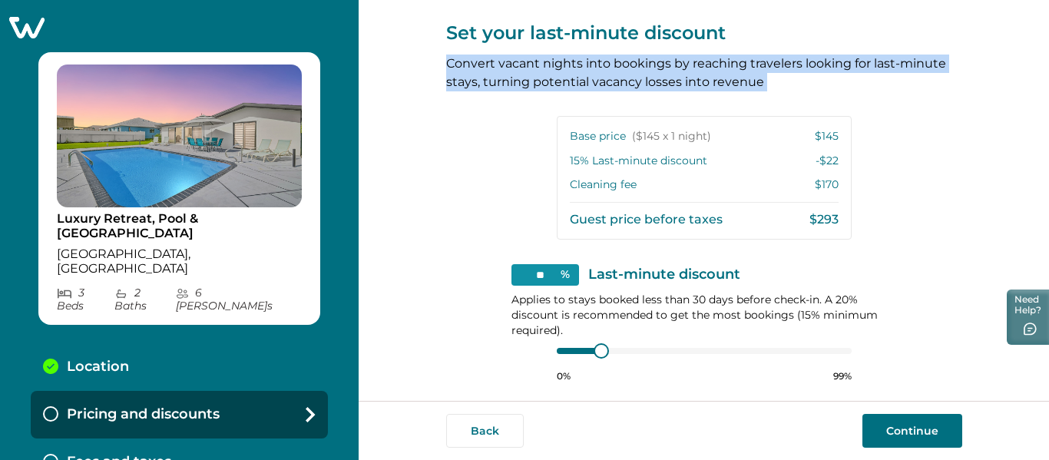
click at [530, 82] on p "Convert vacant nights into bookings by reaching travelers looking for last-minu…" at bounding box center [704, 73] width 516 height 37
click at [626, 71] on p "Convert vacant nights into bookings by reaching travelers looking for last-minu…" at bounding box center [704, 73] width 516 height 37
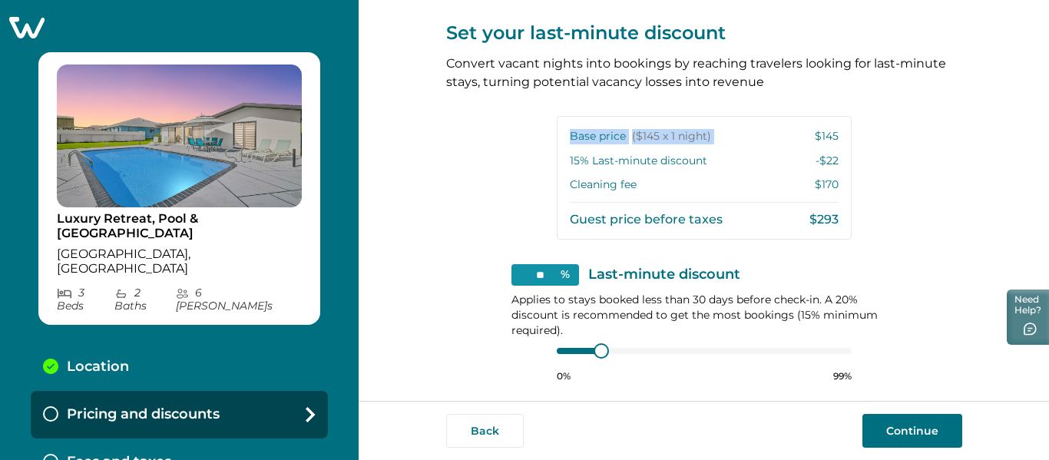
drag, startPoint x: 740, startPoint y: 41, endPoint x: 707, endPoint y: 30, distance: 35.0
click at [698, 45] on div "View your pricing We imported your pricing from Airbnb and picked the next avai…" at bounding box center [704, 67] width 516 height 819
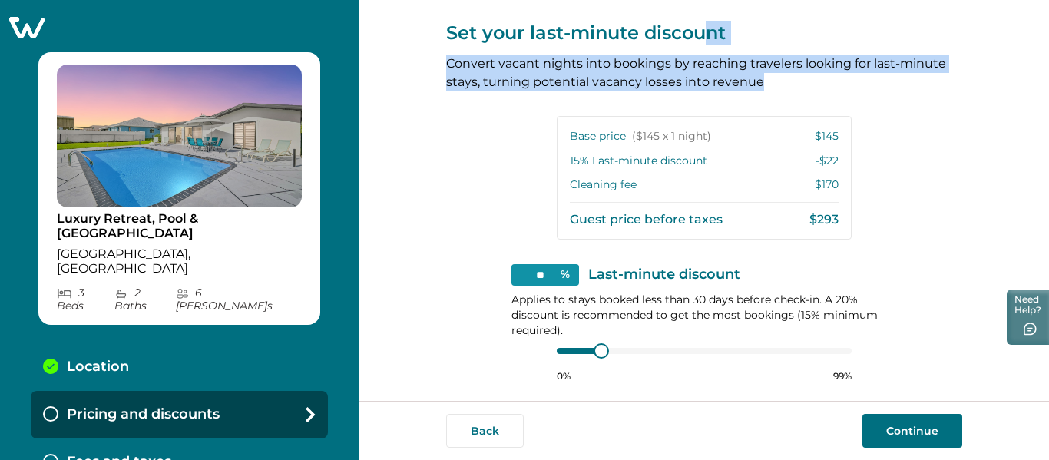
click at [726, 35] on p "Set your last-minute discount" at bounding box center [704, 33] width 516 height 25
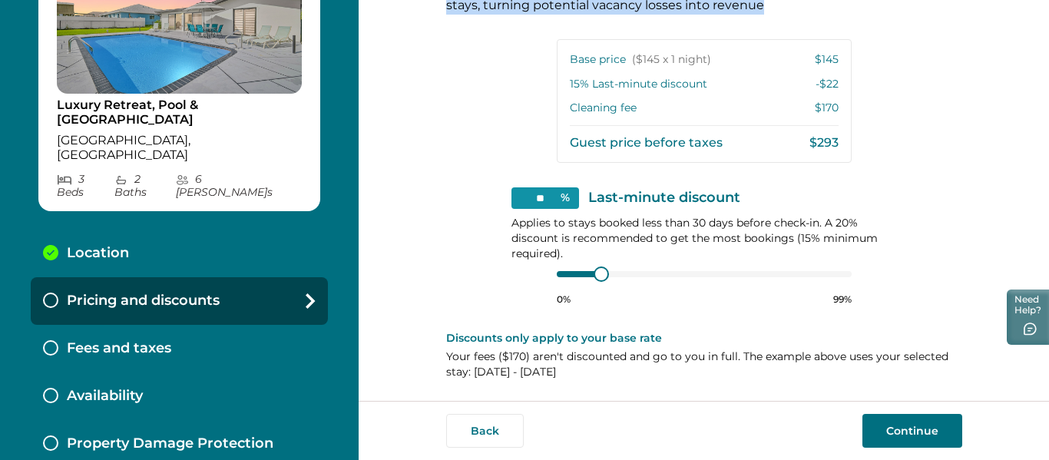
scroll to position [154, 0]
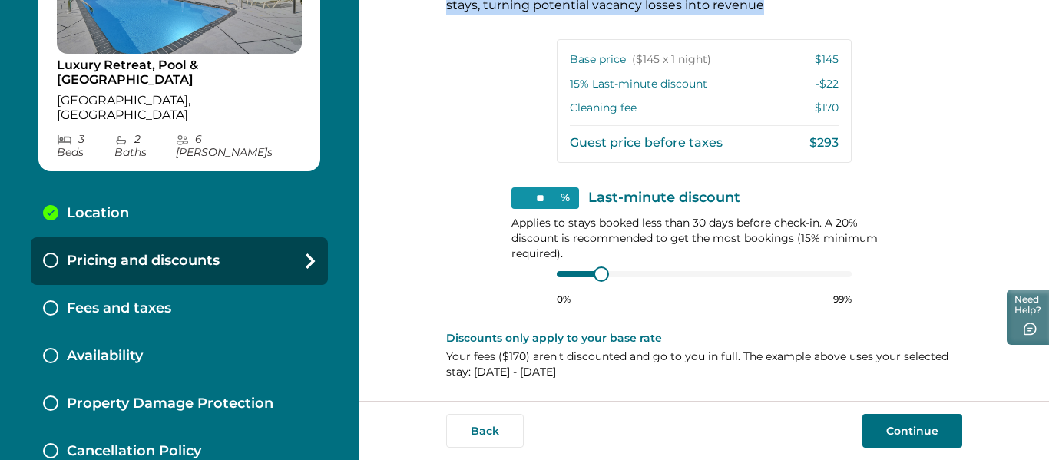
click at [918, 436] on button "Continue" at bounding box center [912, 431] width 100 height 34
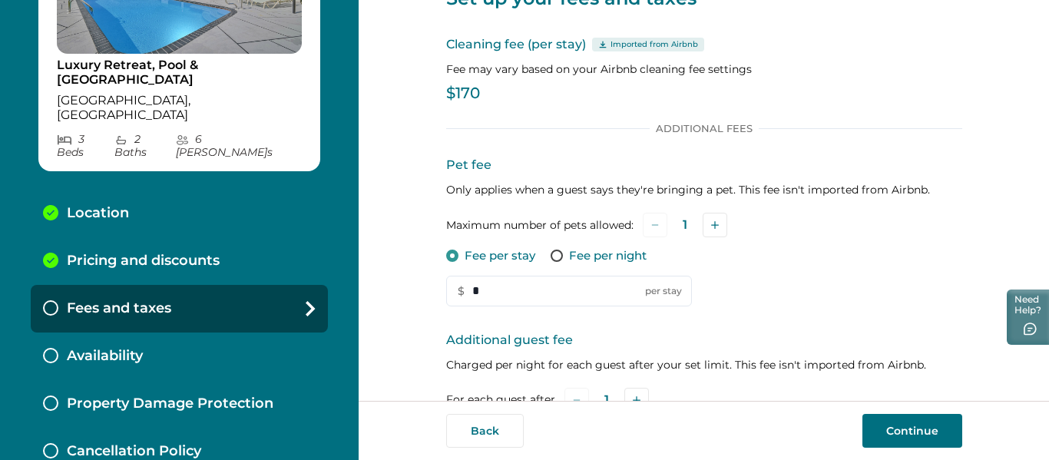
scroll to position [77, 0]
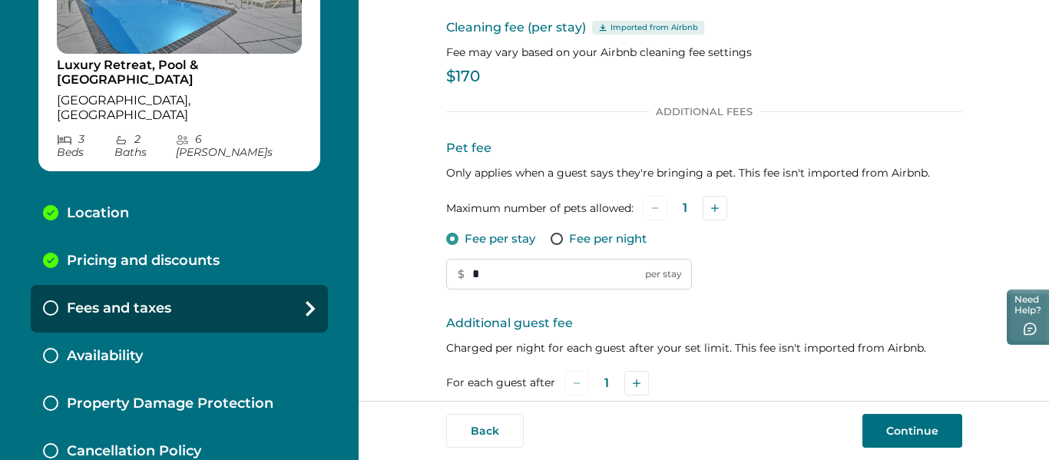
click at [500, 277] on input "*" at bounding box center [569, 274] width 246 height 31
type input "***"
click at [746, 304] on div "Additional Fees Pet fee Only applies when a guest says they're bringing a pet. …" at bounding box center [704, 271] width 516 height 333
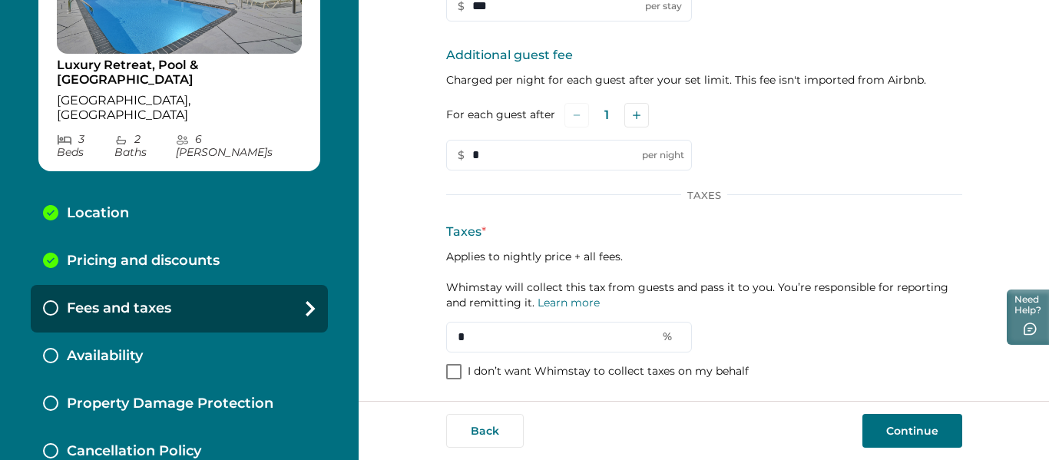
scroll to position [348, 0]
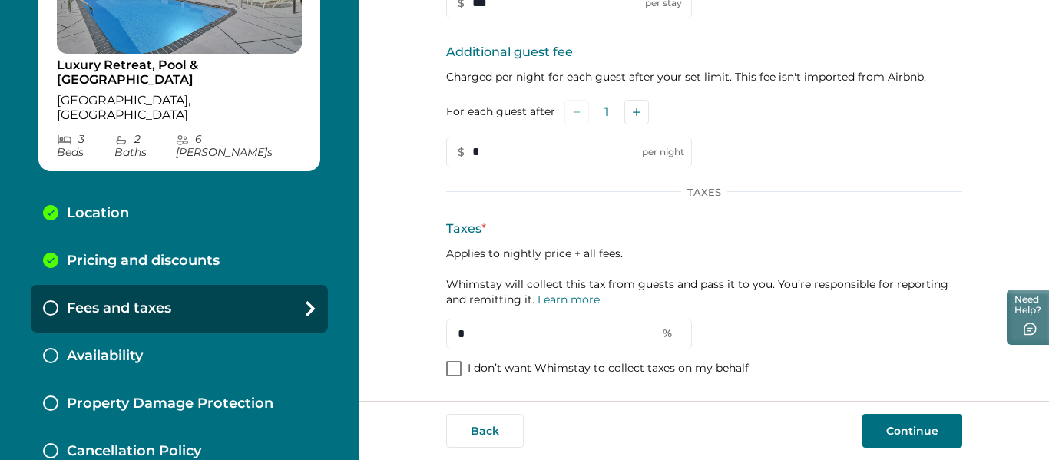
click at [688, 379] on div "Additional Fees Pet fee Only applies when a guest says they're bringing a pet. …" at bounding box center [704, 106] width 516 height 545
click at [673, 365] on p "I don’t want Whimstay to collect taxes on my behalf" at bounding box center [608, 368] width 281 height 15
click at [869, 426] on button "Continue" at bounding box center [912, 431] width 100 height 34
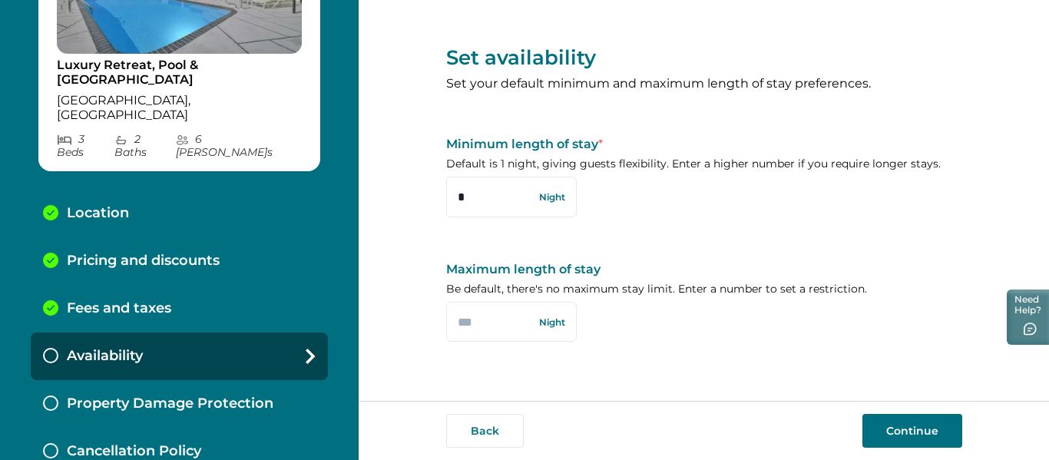
drag, startPoint x: 489, startPoint y: 198, endPoint x: 435, endPoint y: 167, distance: 61.9
click at [425, 170] on div "Set availability Set your default minimum and maximum length of stay preference…" at bounding box center [704, 200] width 690 height 401
type input "*"
click at [680, 265] on p "Maximum length of stay" at bounding box center [704, 269] width 516 height 15
click at [654, 295] on p "Be default, there's no maximum stay limit. Enter a number to set a restriction." at bounding box center [704, 289] width 516 height 15
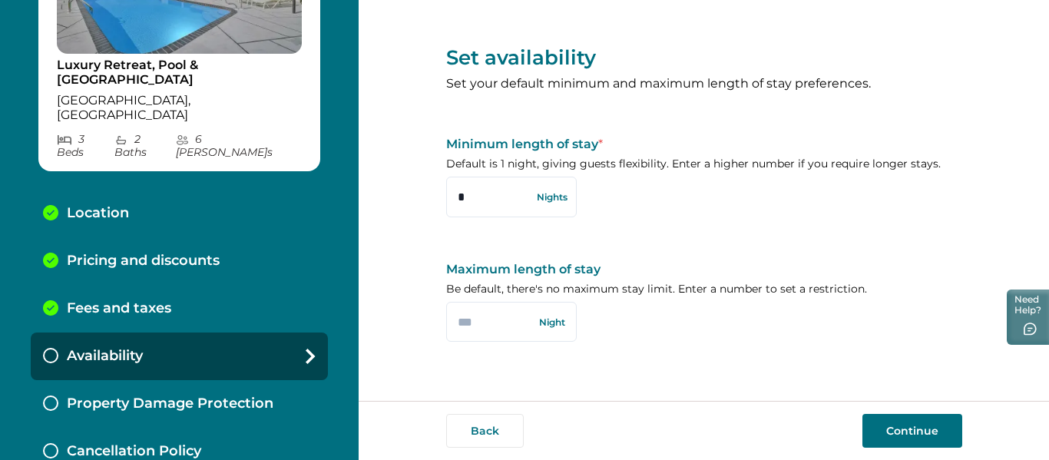
click at [654, 295] on p "Be default, there's no maximum stay limit. Enter a number to set a restriction." at bounding box center [704, 289] width 516 height 15
click at [660, 296] on p "Be default, there's no maximum stay limit. Enter a number to set a restriction." at bounding box center [704, 289] width 516 height 15
click at [478, 318] on input "text" at bounding box center [511, 322] width 131 height 40
click at [617, 271] on p "Maximum length of stay" at bounding box center [704, 269] width 516 height 15
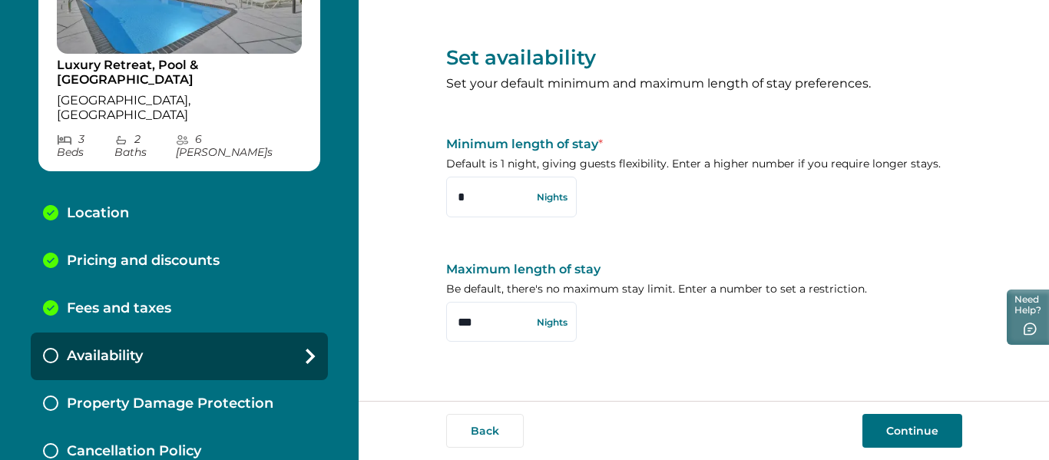
drag, startPoint x: 491, startPoint y: 323, endPoint x: 428, endPoint y: 319, distance: 63.1
click at [430, 319] on div "Set availability Set your default minimum and maximum length of stay preference…" at bounding box center [704, 200] width 690 height 401
click at [474, 318] on input "***" at bounding box center [511, 322] width 131 height 40
click at [560, 275] on p "Maximum length of stay" at bounding box center [704, 269] width 516 height 15
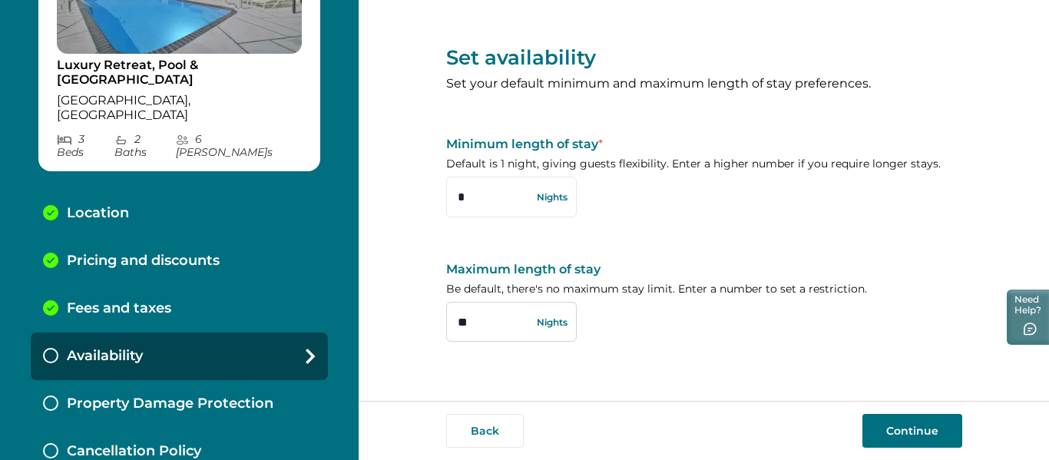
click at [465, 317] on input "**" at bounding box center [511, 322] width 131 height 40
type input "***"
click at [561, 296] on p "Be default, there's no maximum stay limit. Enter a number to set a restriction." at bounding box center [704, 289] width 516 height 15
click at [931, 443] on button "Continue" at bounding box center [912, 431] width 100 height 34
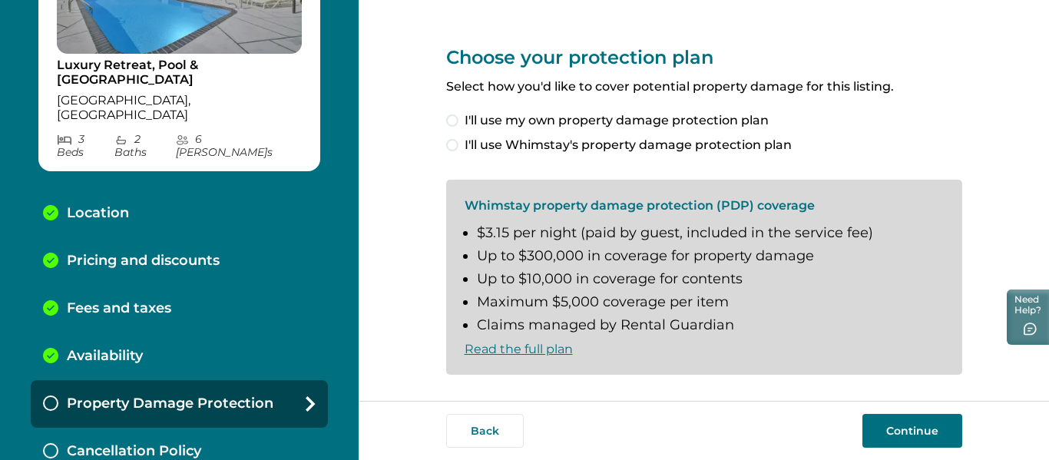
click at [753, 311] on li "Maximum $5,000 coverage per item" at bounding box center [710, 302] width 467 height 17
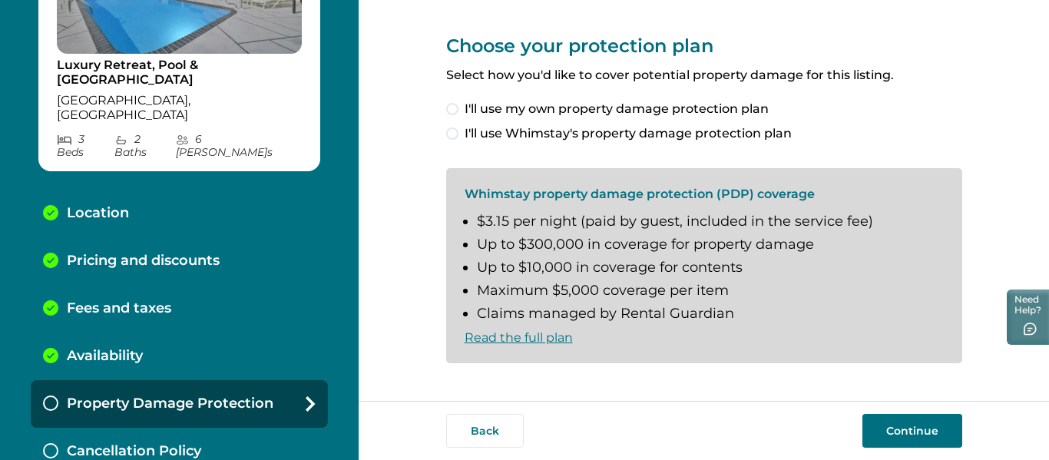
click at [896, 409] on div "Back Continue" at bounding box center [704, 430] width 690 height 59
click at [922, 438] on button "Continue" at bounding box center [912, 431] width 100 height 34
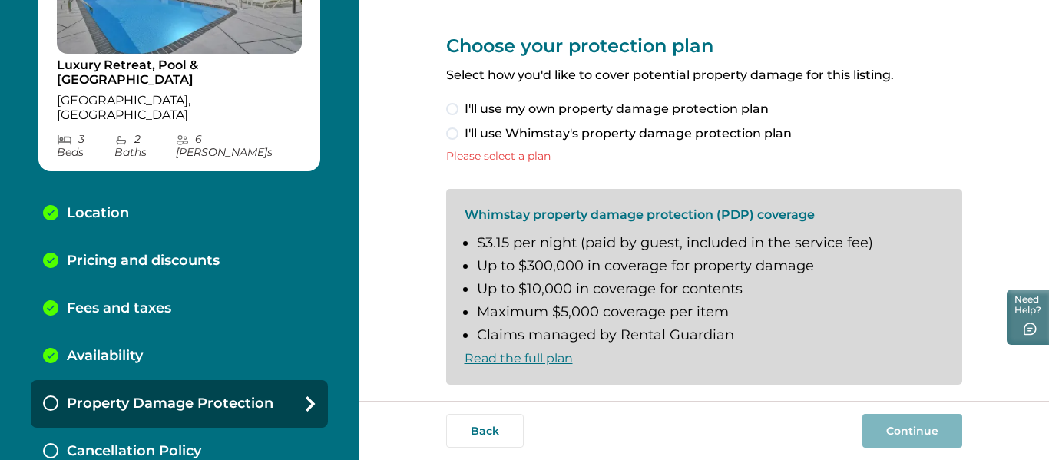
click at [650, 135] on span "I'll use Whimstay's property damage protection plan" at bounding box center [628, 133] width 327 height 18
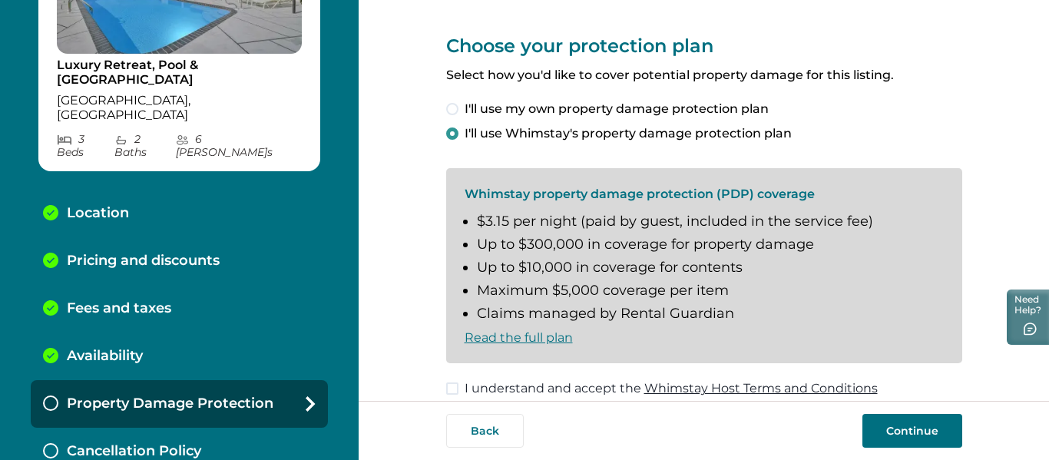
click at [619, 105] on span "I'll use my own property damage protection plan" at bounding box center [617, 109] width 304 height 18
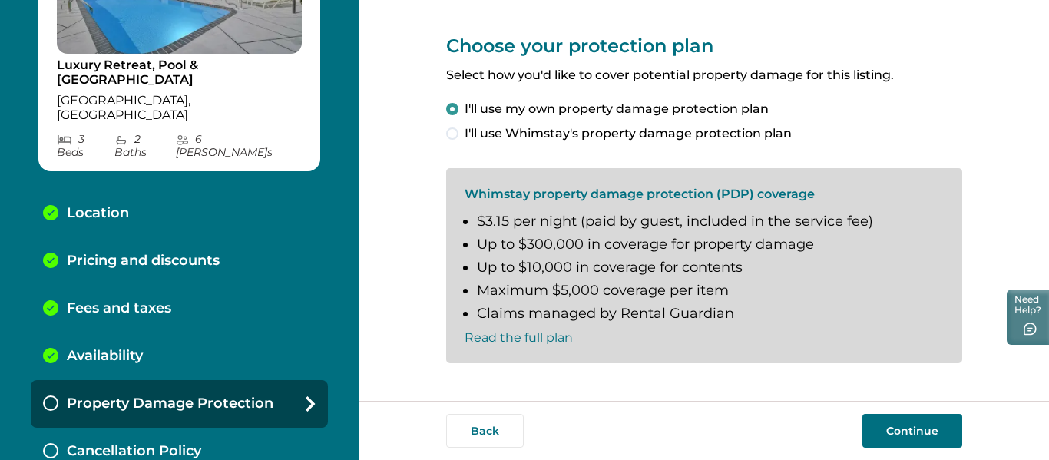
click at [625, 140] on span "I'll use Whimstay's property damage protection plan" at bounding box center [628, 133] width 327 height 18
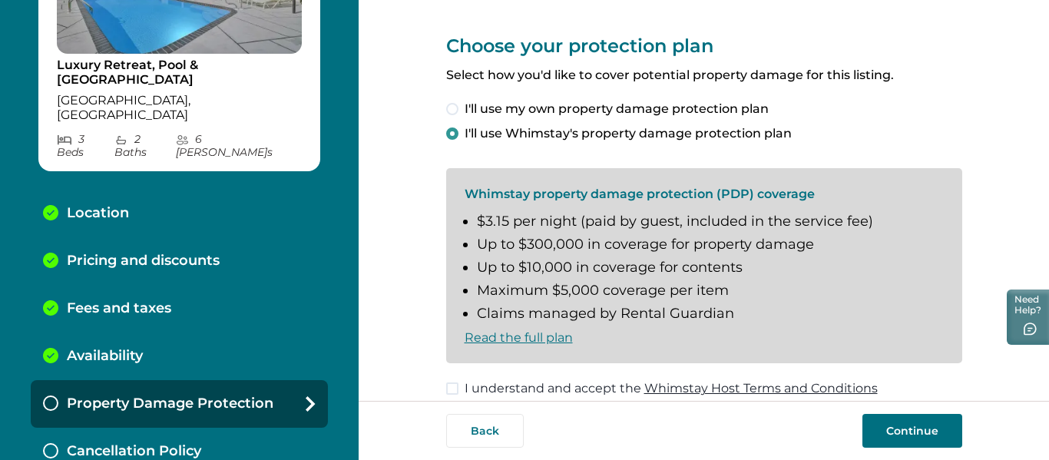
scroll to position [30, 0]
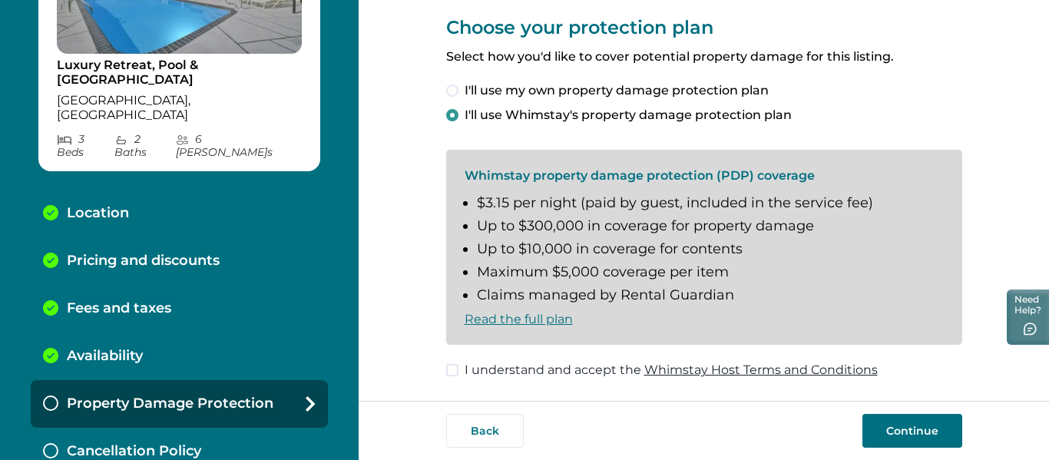
click at [607, 371] on span "I understand and accept the Whimstay Host Terms and Conditions" at bounding box center [671, 370] width 413 height 18
click at [908, 422] on button "Continue" at bounding box center [912, 431] width 100 height 34
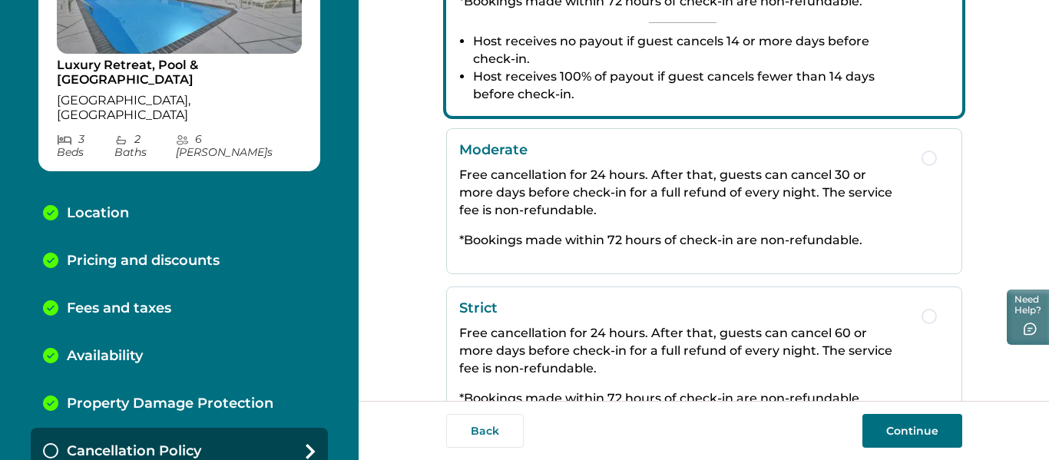
scroll to position [362, 0]
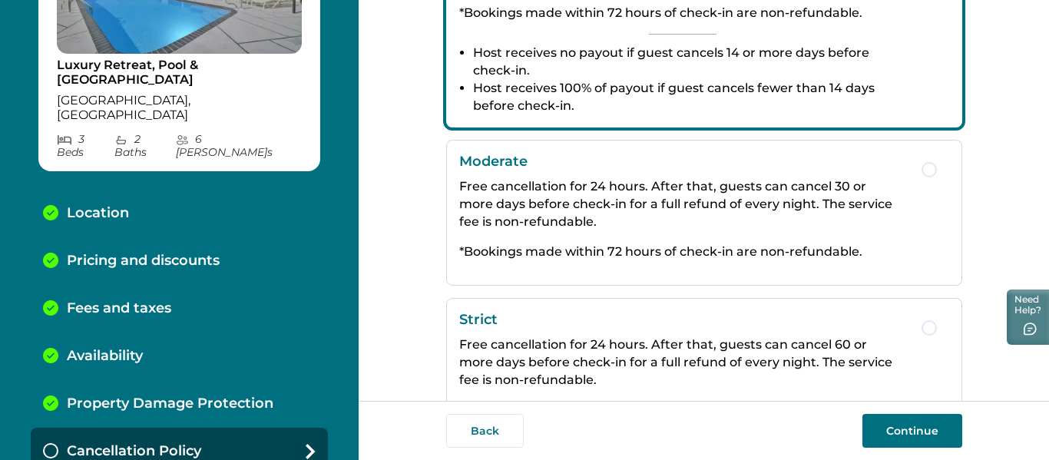
click at [753, 190] on p "Free cancellation for 24 hours. After that, guests can cancel 30 or more days b…" at bounding box center [682, 203] width 447 height 53
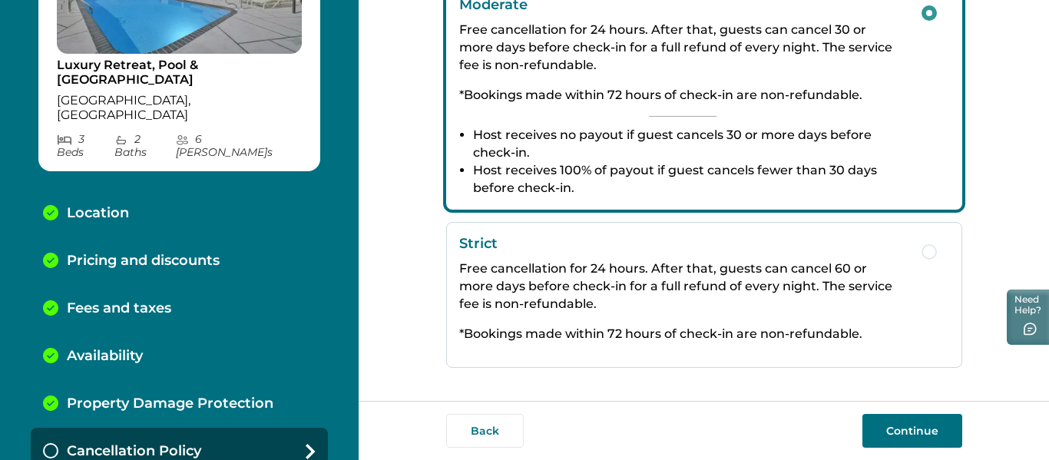
scroll to position [439, 0]
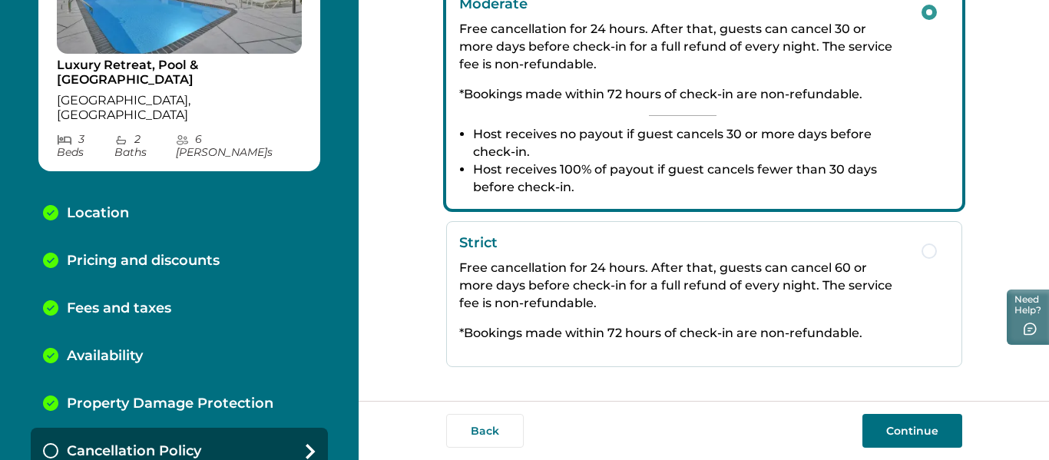
click at [902, 422] on button "Continue" at bounding box center [912, 431] width 100 height 34
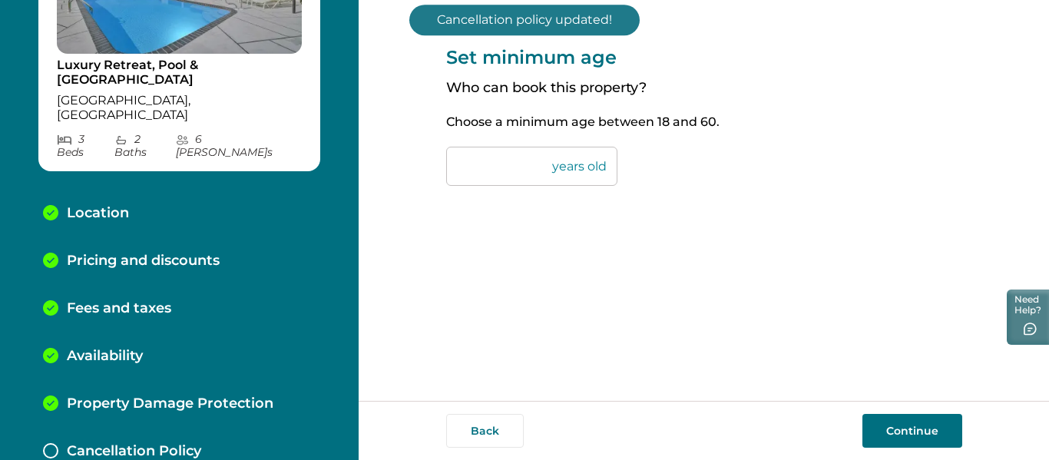
scroll to position [188, 0]
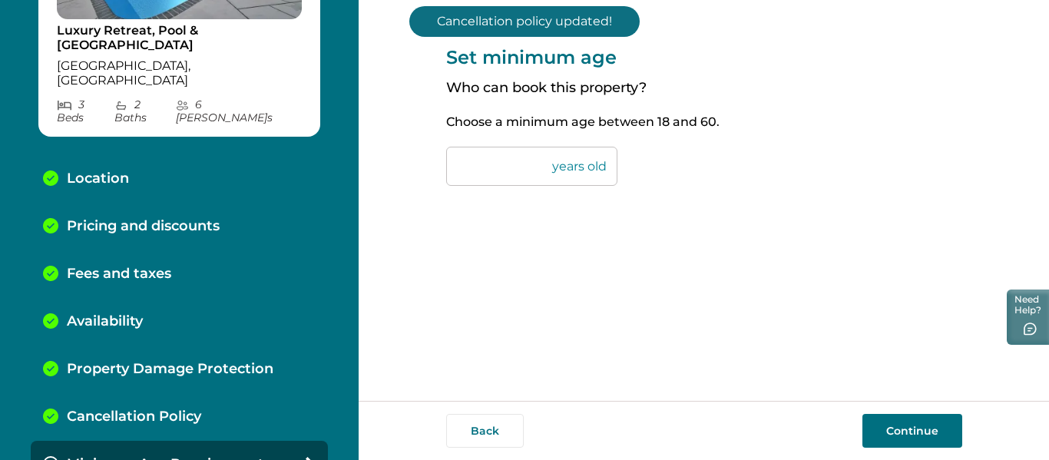
click at [500, 164] on input "**" at bounding box center [531, 166] width 171 height 39
type input "*"
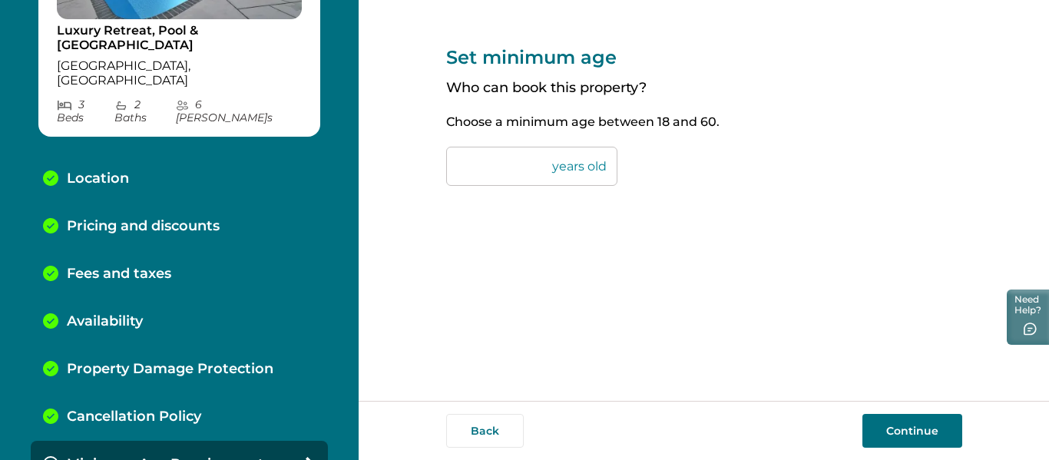
type input "**"
click at [768, 207] on div "Set minimum age Who can book this property? Choose a minimum age between 18 and…" at bounding box center [704, 103] width 516 height 207
click at [890, 417] on button "Continue" at bounding box center [912, 431] width 100 height 34
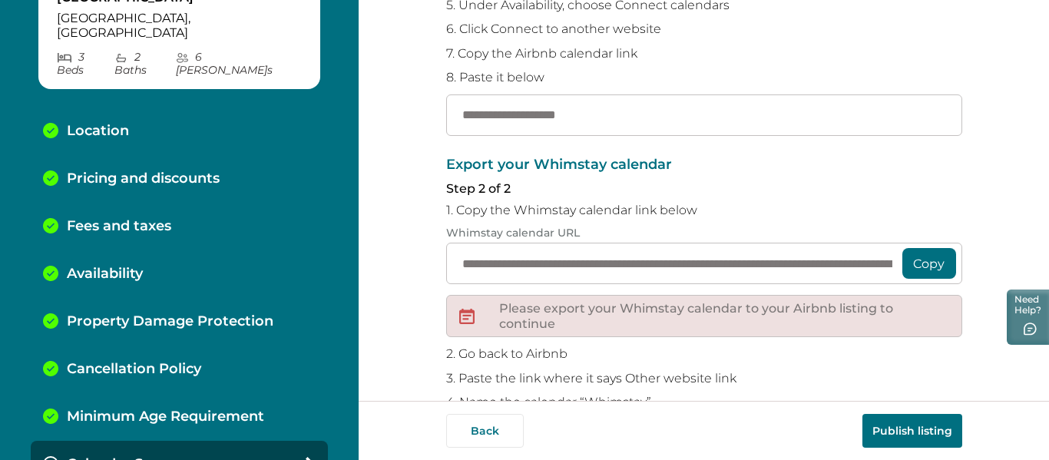
scroll to position [307, 0]
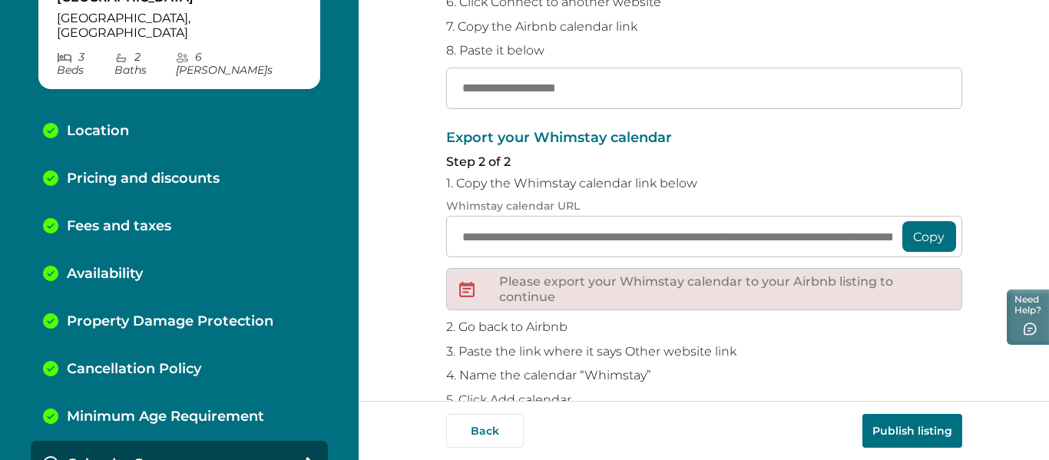
click at [633, 293] on p "Please export your Whimstay calendar to your Airbnb listing to continue" at bounding box center [724, 289] width 450 height 30
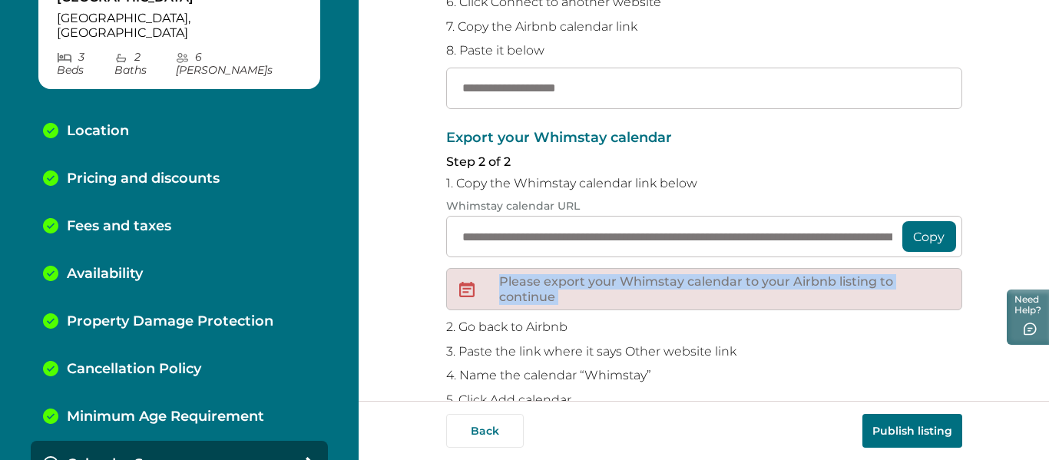
click at [633, 293] on p "Please export your Whimstay calendar to your Airbnb listing to continue" at bounding box center [724, 289] width 450 height 30
click at [590, 309] on div "Please export your Whimstay calendar to your Airbnb listing to continue" at bounding box center [704, 289] width 516 height 42
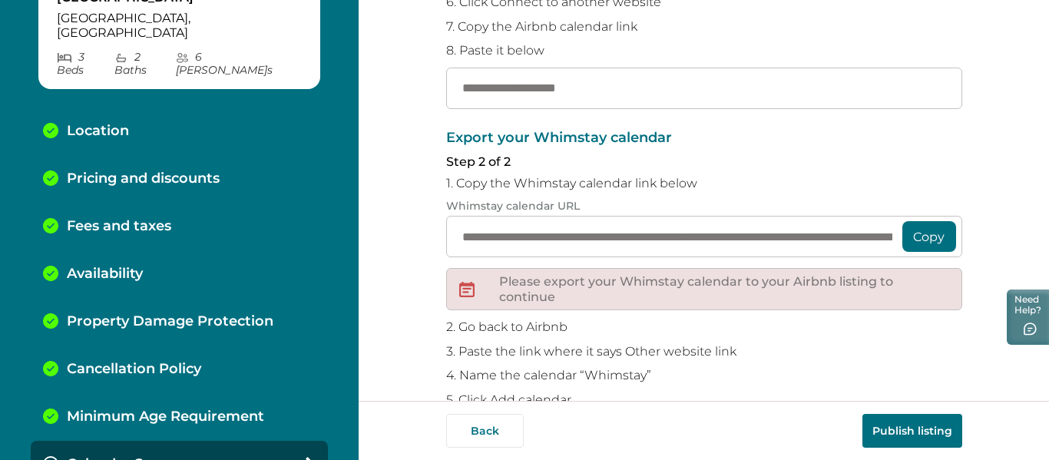
scroll to position [230, 0]
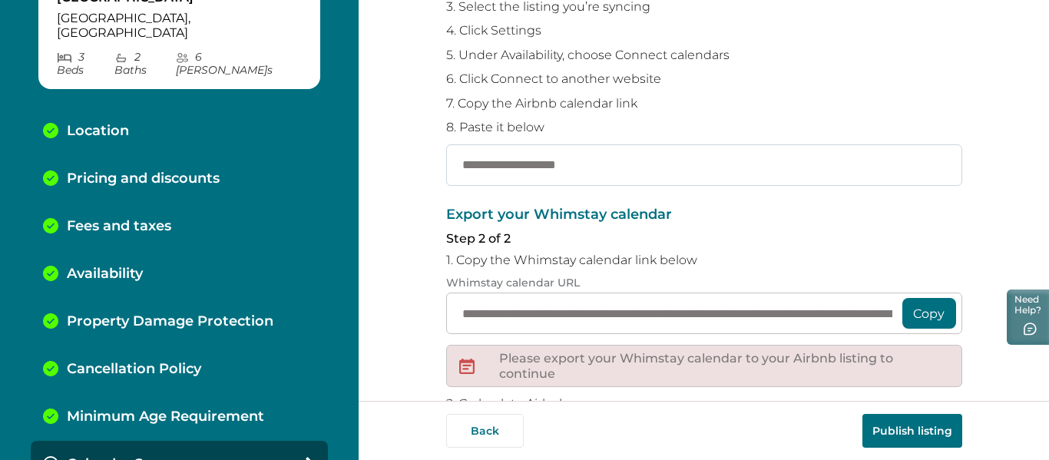
paste input "**********"
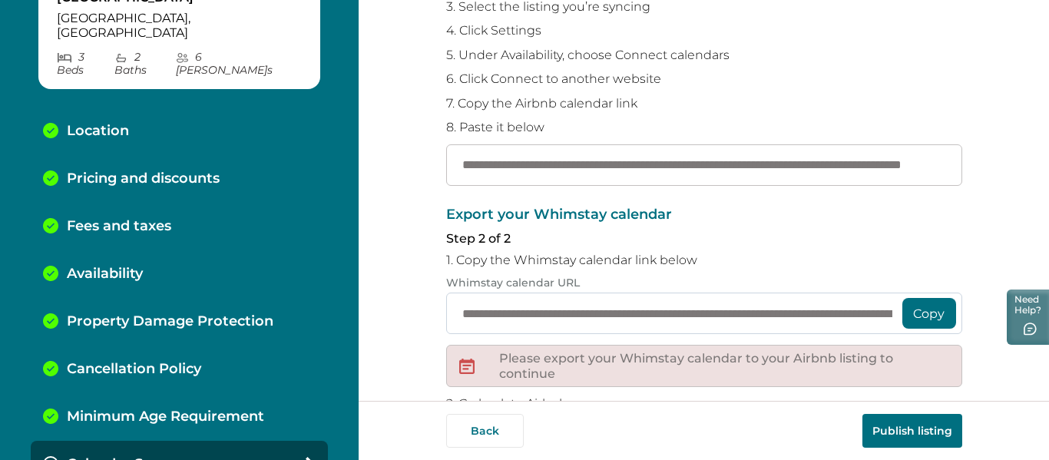
scroll to position [0, 157]
type input "**********"
click at [673, 216] on p "Export your Whimstay calendar" at bounding box center [704, 214] width 516 height 15
click at [935, 319] on button "Copy" at bounding box center [929, 313] width 54 height 31
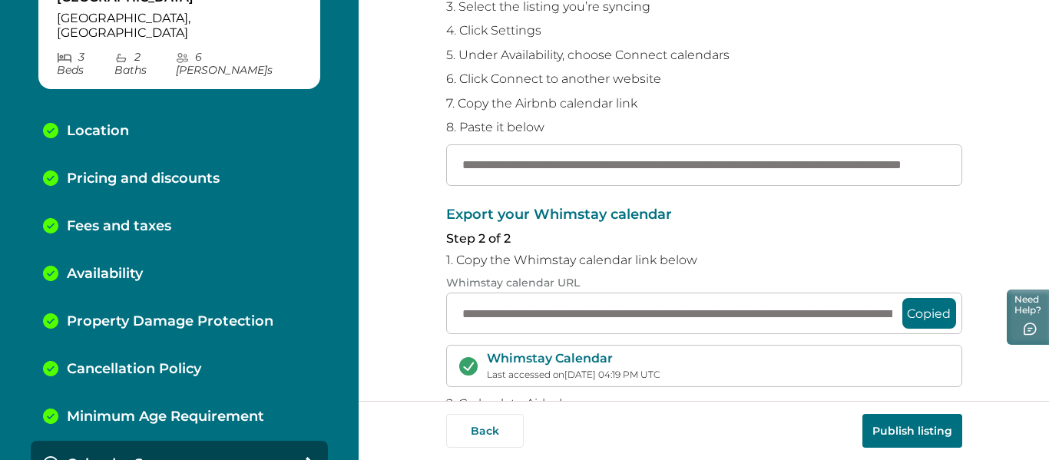
scroll to position [368, 0]
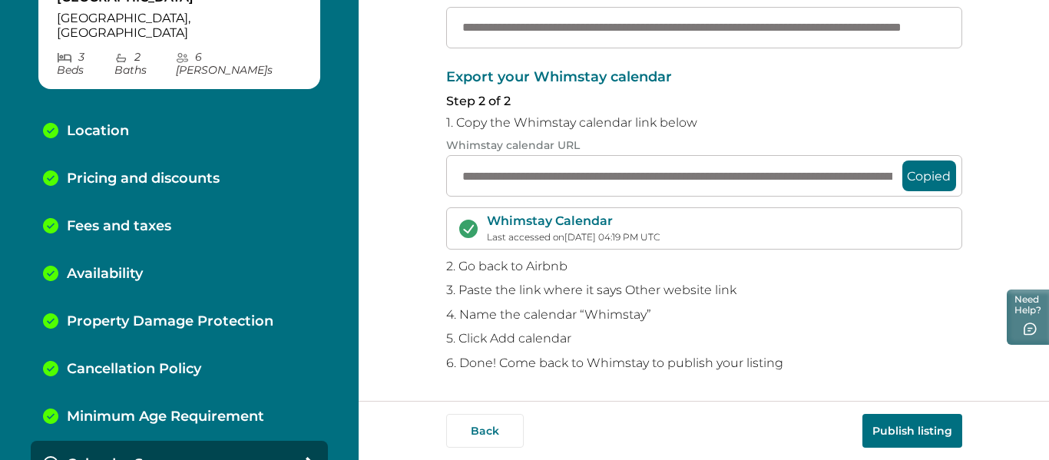
click at [926, 434] on button "Publish listing" at bounding box center [912, 431] width 100 height 34
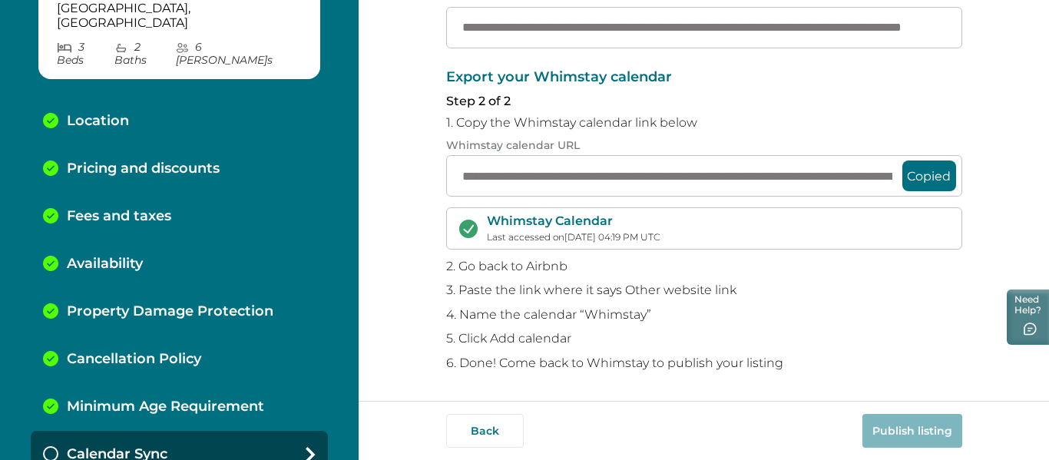
scroll to position [251, 0]
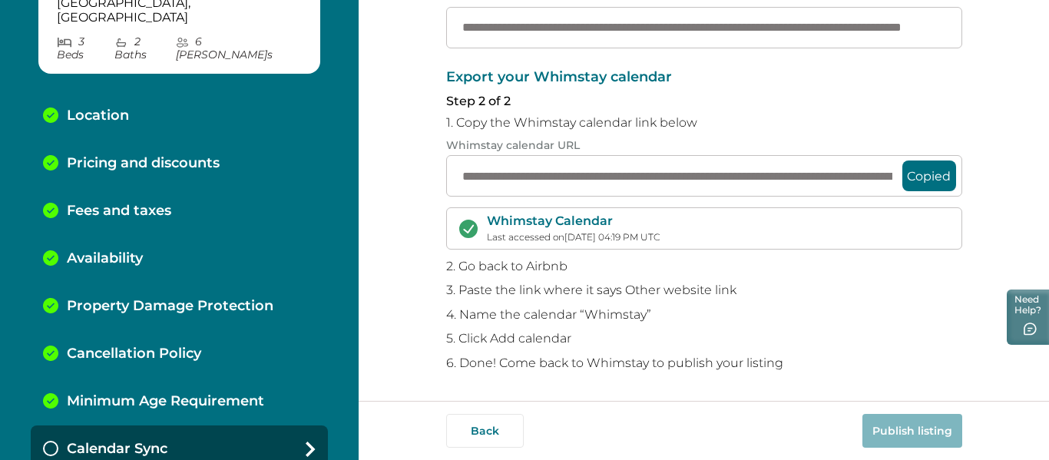
click at [291, 425] on div "Calendar Sync" at bounding box center [179, 449] width 297 height 48
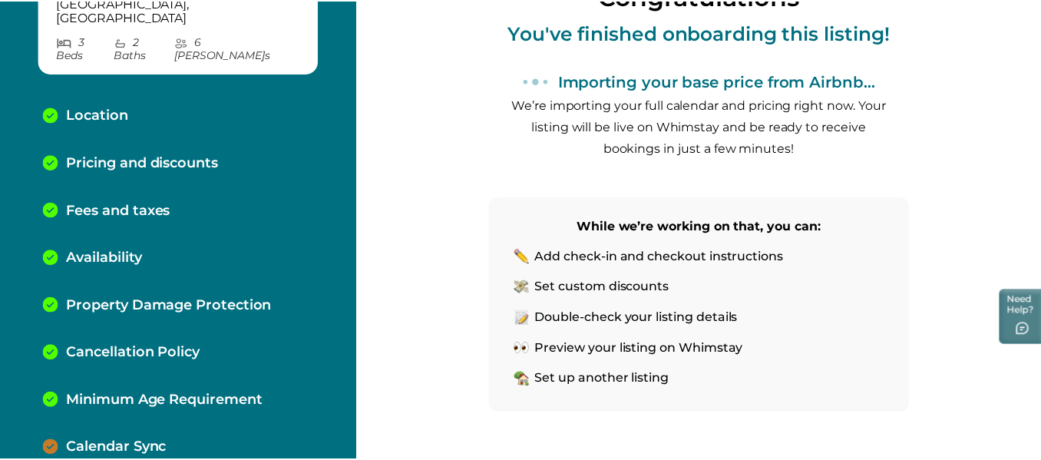
scroll to position [230, 0]
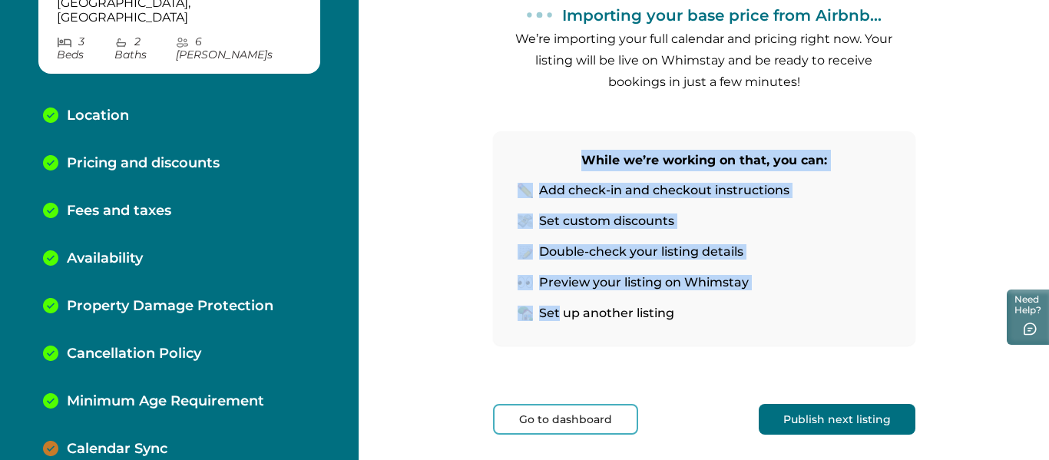
drag, startPoint x: 490, startPoint y: 140, endPoint x: 577, endPoint y: 341, distance: 219.1
click at [557, 329] on div "While we’re working on that, you can: Add check-in and checkout instructions Se…" at bounding box center [704, 238] width 422 height 214
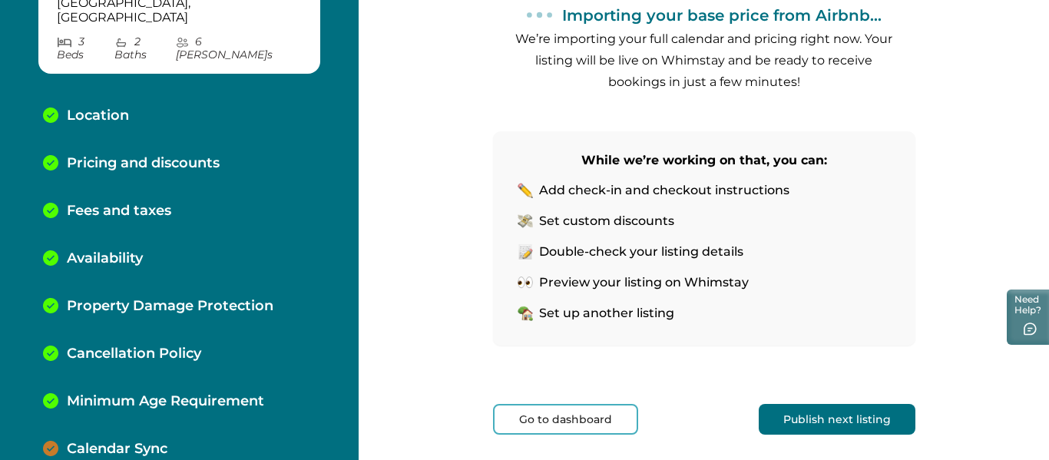
click at [577, 341] on div "While we’re working on that, you can: Add check-in and checkout instructions Se…" at bounding box center [704, 238] width 422 height 214
click at [582, 418] on button "Go to dashboard" at bounding box center [565, 419] width 145 height 31
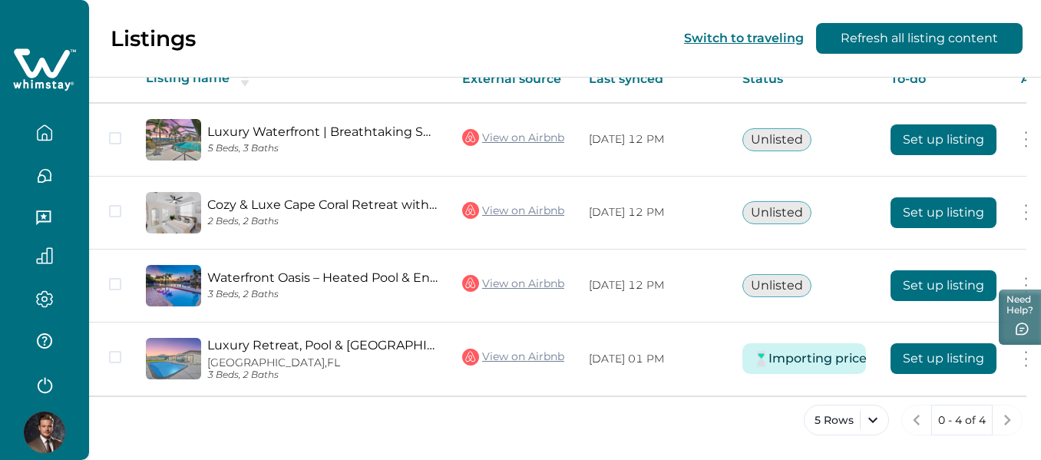
scroll to position [285, 0]
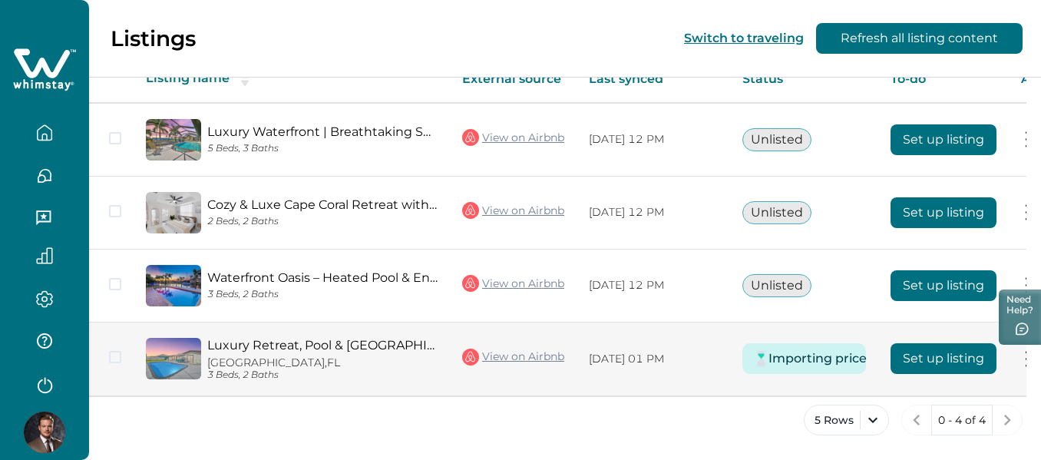
click at [518, 355] on link "View on Airbnb" at bounding box center [513, 357] width 102 height 20
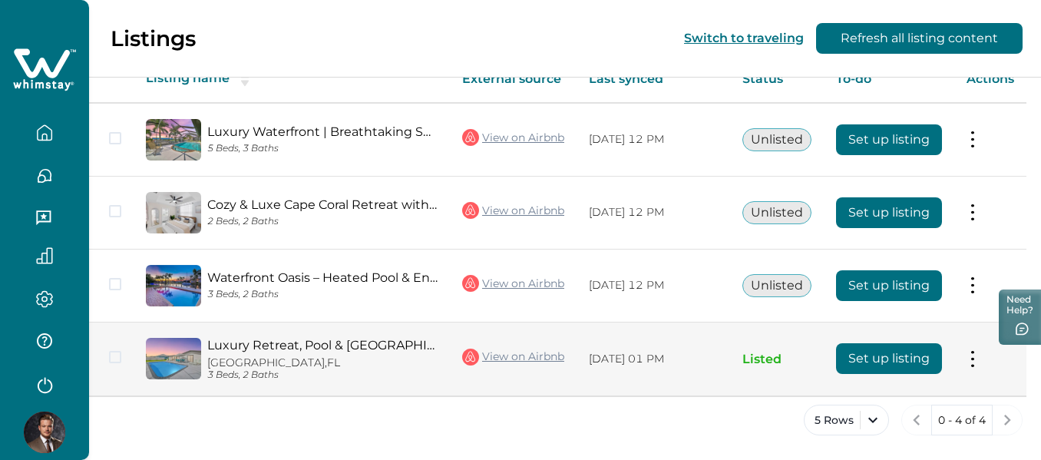
click at [979, 359] on button at bounding box center [973, 359] width 12 height 16
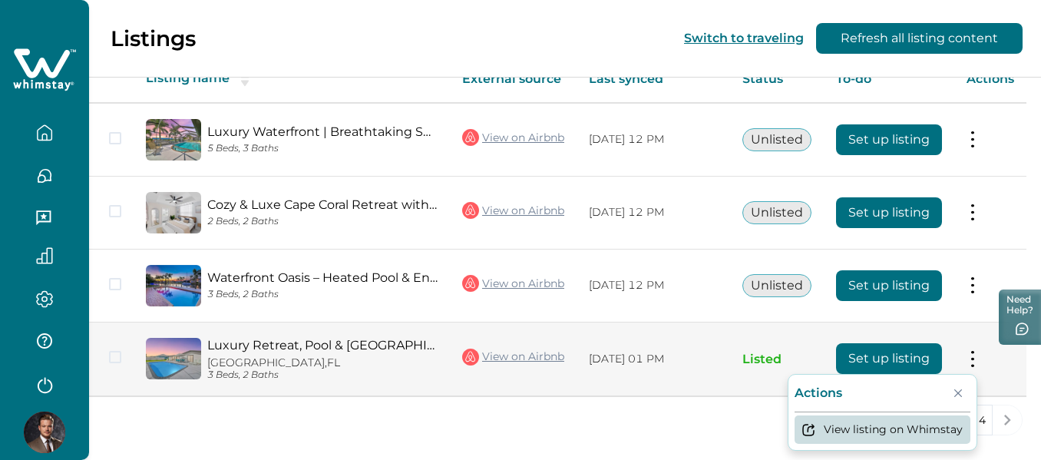
click at [945, 438] on button "View listing on Whimstay" at bounding box center [883, 429] width 176 height 28
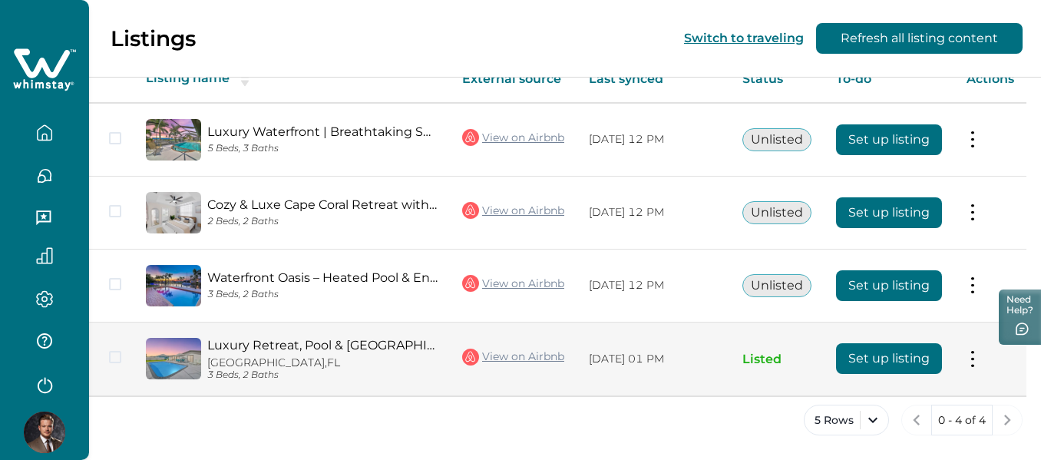
click at [914, 359] on button "Set up listing" at bounding box center [889, 358] width 106 height 31
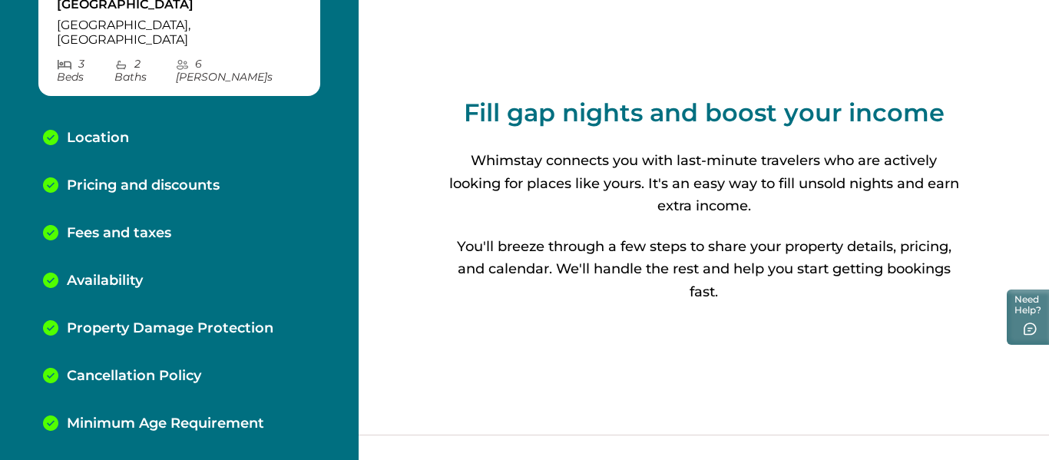
scroll to position [251, 0]
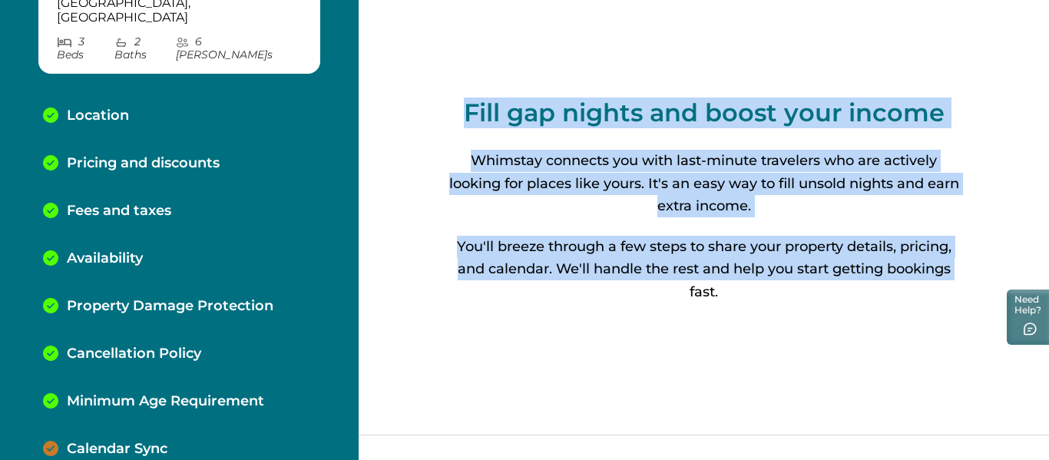
drag, startPoint x: 450, startPoint y: 217, endPoint x: 448, endPoint y: 47, distance: 170.5
click at [446, 47] on div "Fill gap nights and boost your income Whimstay connects you with last-minute tr…" at bounding box center [704, 200] width 516 height 401
click at [448, 47] on div "Fill gap nights and boost your income Whimstay connects you with last-minute tr…" at bounding box center [704, 200] width 516 height 401
drag, startPoint x: 448, startPoint y: 48, endPoint x: 769, endPoint y: 348, distance: 440.1
click at [766, 343] on div "Fill gap nights and boost your income Whimstay connects you with last-minute tr…" at bounding box center [704, 200] width 516 height 401
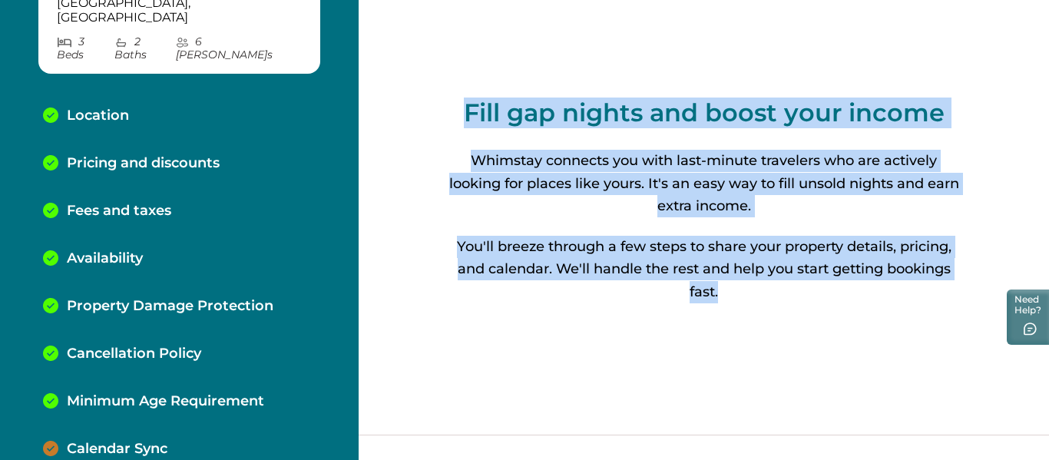
click at [769, 349] on div "Fill gap nights and boost your income Whimstay connects you with last-minute tr…" at bounding box center [704, 200] width 516 height 401
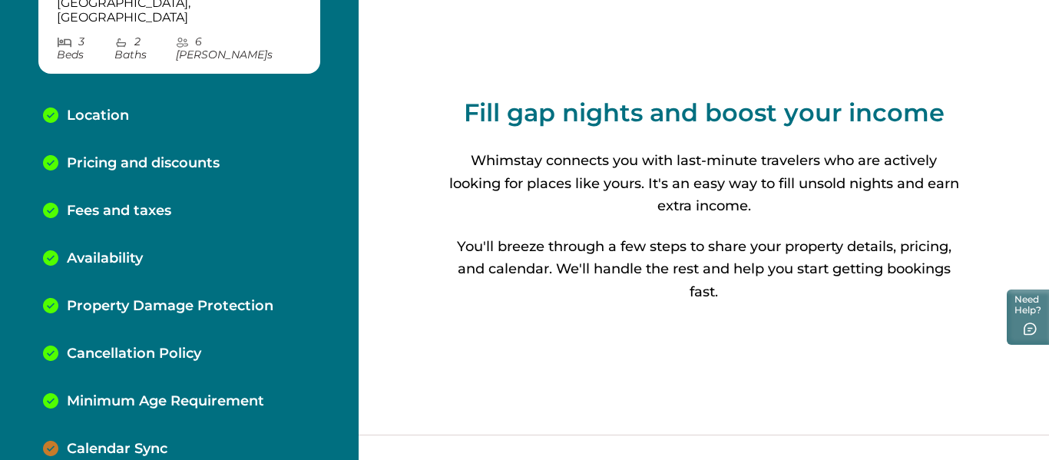
click at [147, 434] on div "Calendar Sync" at bounding box center [179, 449] width 297 height 48
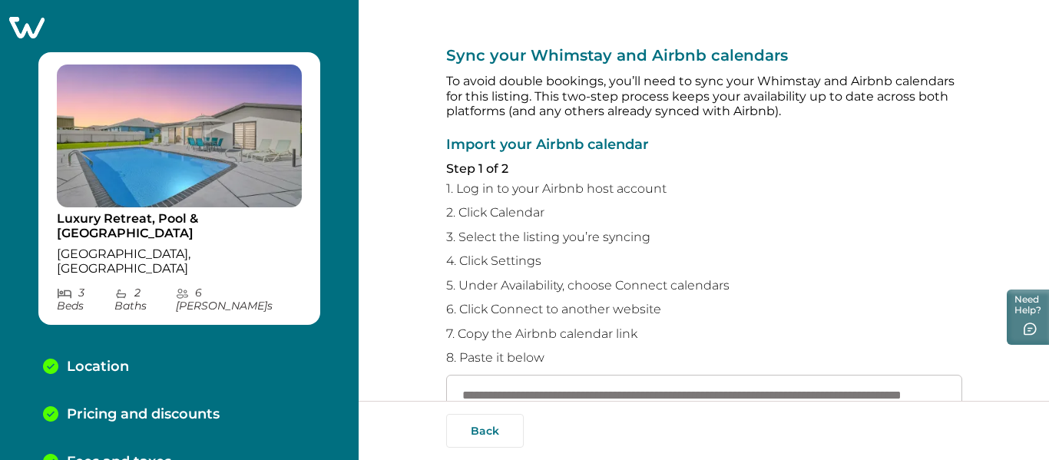
click at [511, 62] on p "Sync your Whimstay and Airbnb calendars" at bounding box center [704, 55] width 516 height 18
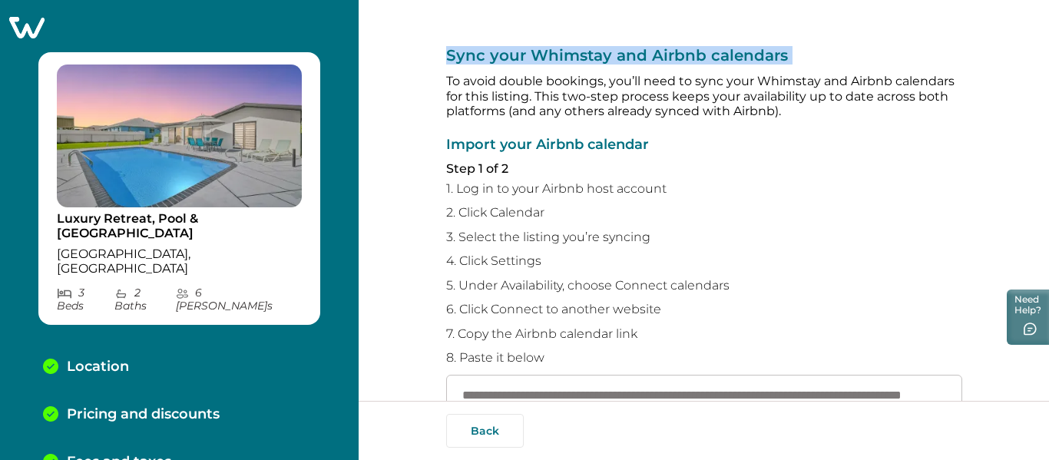
click at [511, 62] on p "Sync your Whimstay and Airbnb calendars" at bounding box center [704, 55] width 516 height 18
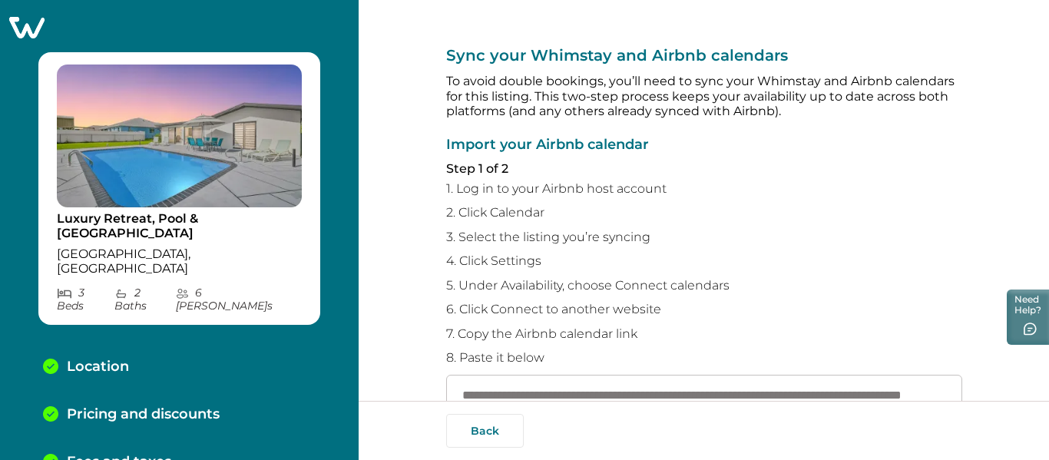
click at [313, 168] on div "Luxury Retreat, Pool & King Suite Near Downtown Cape Coral, FL 3 Bed s 2 Bath s…" at bounding box center [179, 230] width 359 height 460
click at [279, 190] on img at bounding box center [179, 136] width 245 height 143
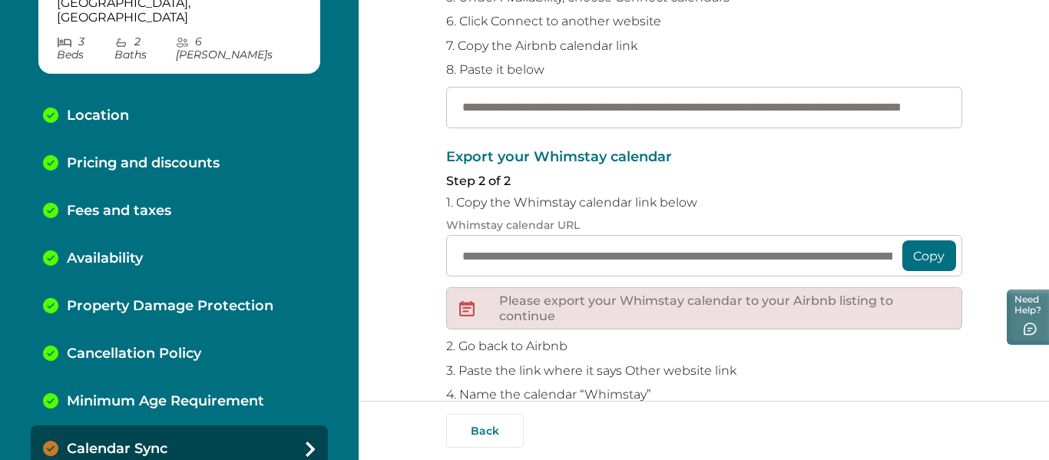
scroll to position [369, 0]
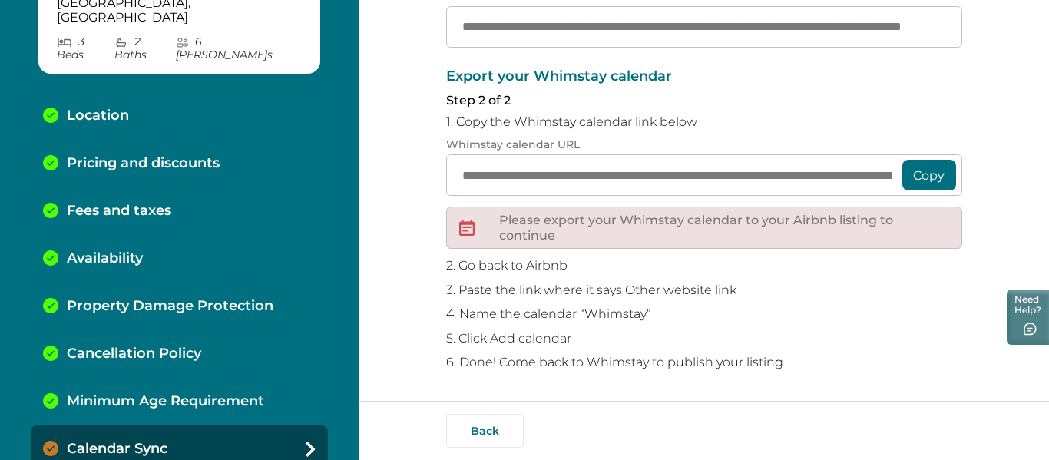
click at [945, 178] on button "Copy" at bounding box center [929, 175] width 54 height 31
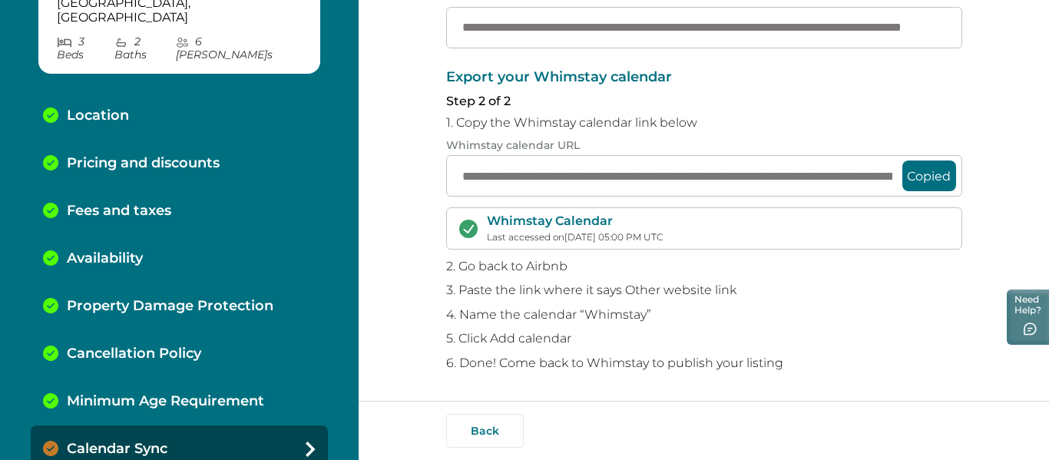
scroll to position [368, 0]
click at [151, 346] on p "Cancellation Policy" at bounding box center [134, 354] width 134 height 17
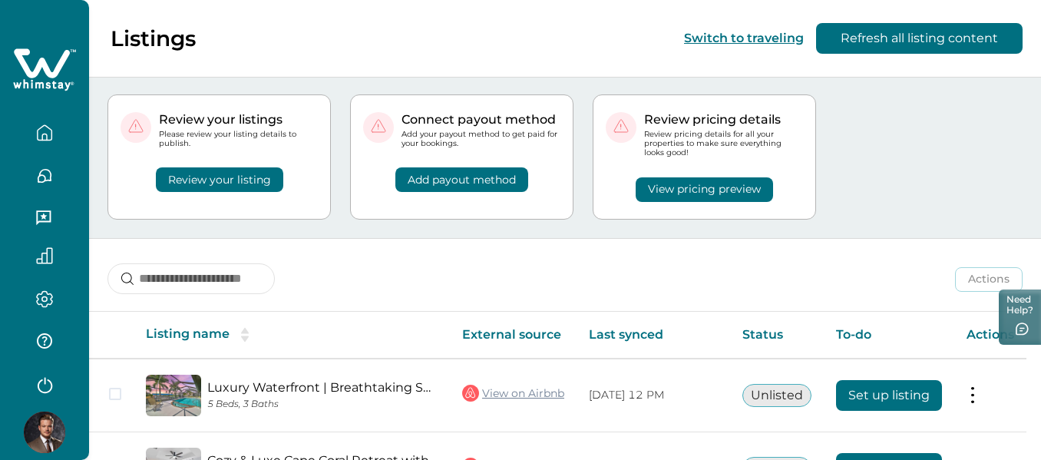
scroll to position [281, 0]
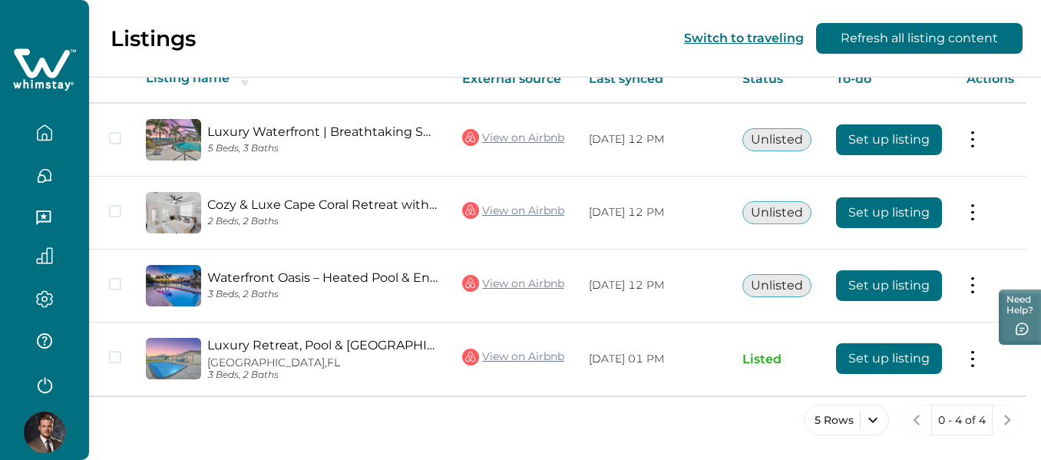
click at [42, 170] on icon "button" at bounding box center [44, 176] width 13 height 13
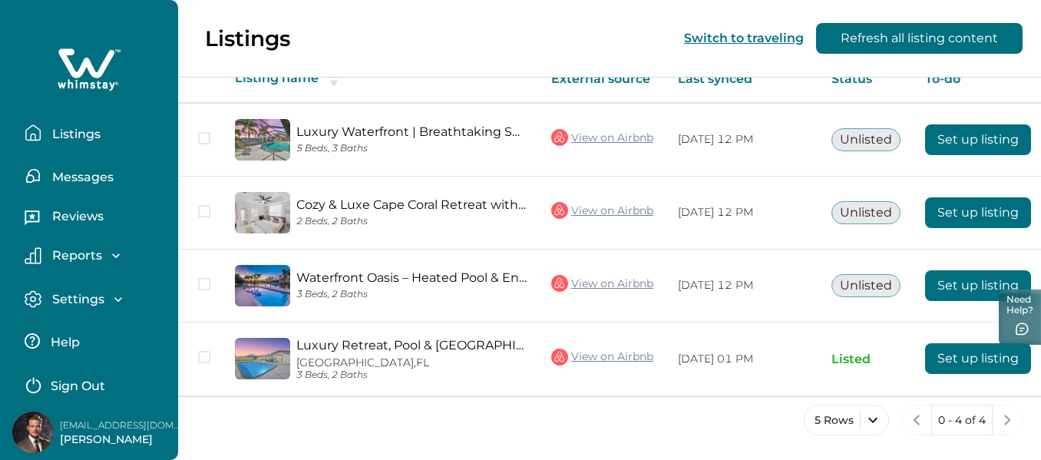
click at [79, 296] on p "Settings" at bounding box center [76, 299] width 57 height 15
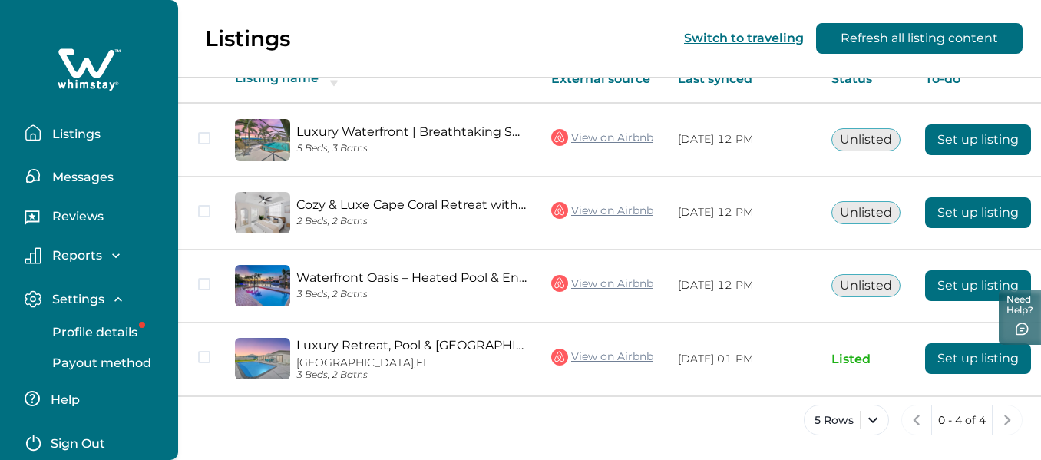
scroll to position [63, 0]
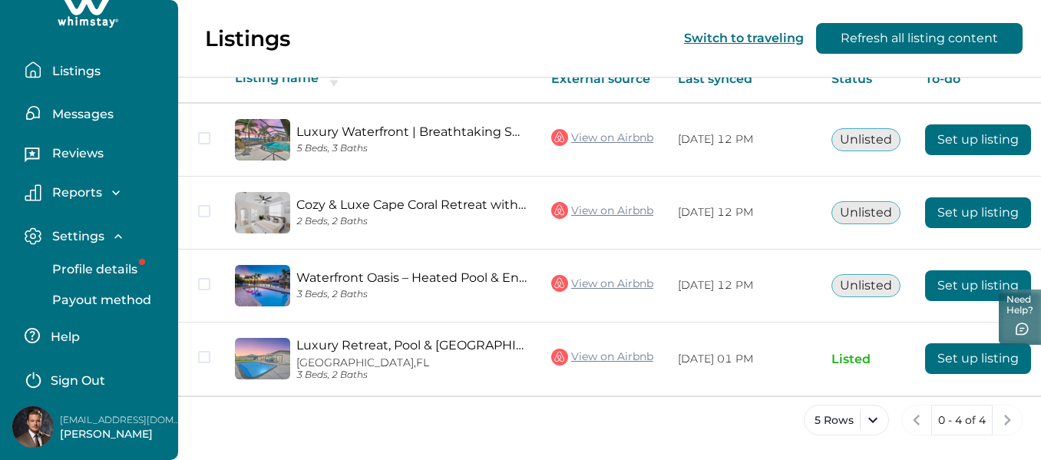
click at [84, 270] on p "Profile details" at bounding box center [93, 269] width 90 height 15
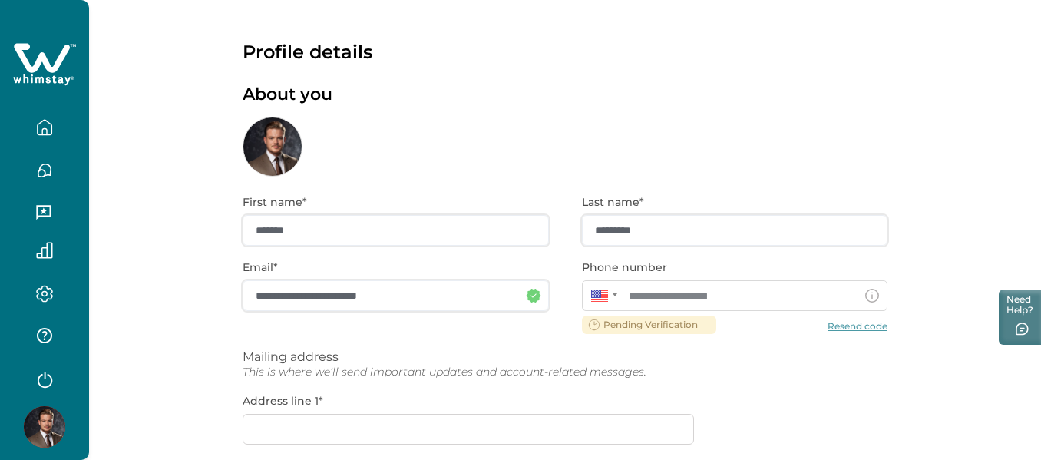
scroll to position [5, 0]
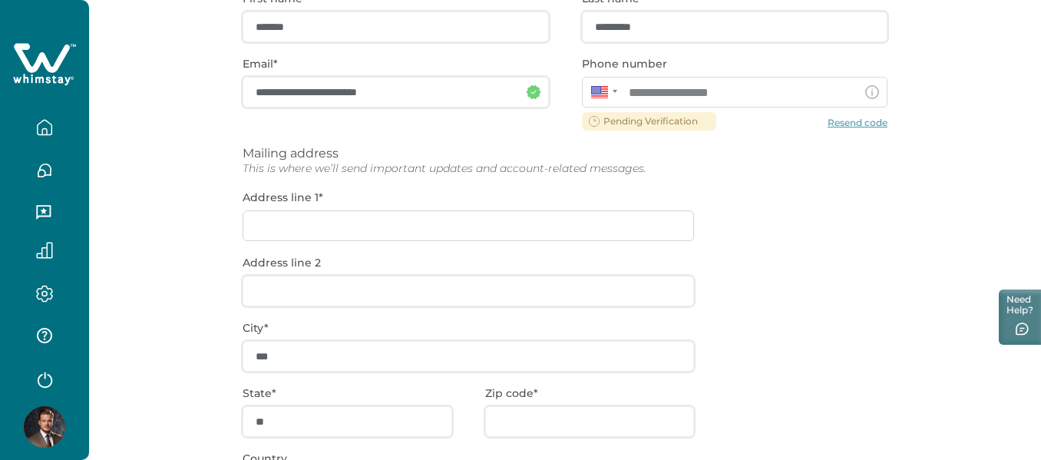
scroll to position [230, 0]
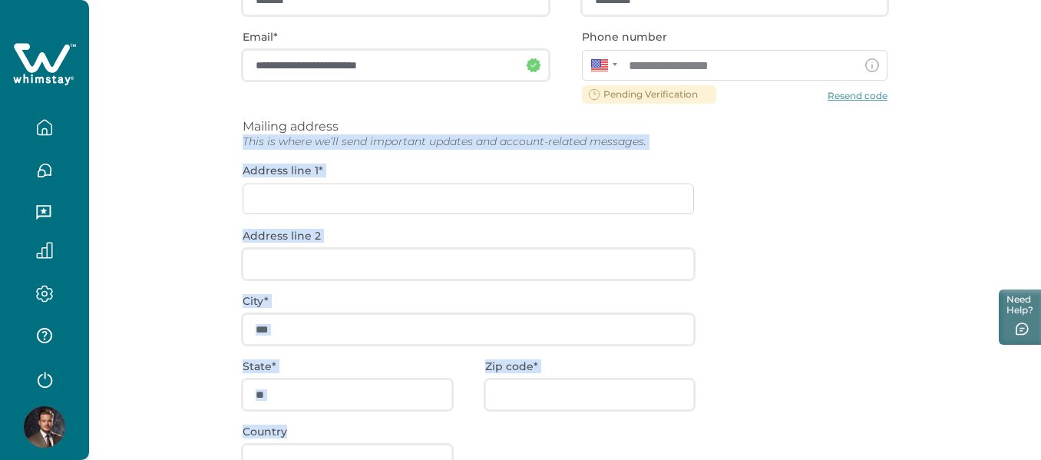
drag, startPoint x: 733, startPoint y: 425, endPoint x: 402, endPoint y: 113, distance: 454.7
click at [402, 113] on div "**********" at bounding box center [565, 262] width 645 height 633
drag, startPoint x: 402, startPoint y: 113, endPoint x: 428, endPoint y: 346, distance: 234.2
click at [432, 343] on div "**********" at bounding box center [565, 262] width 645 height 633
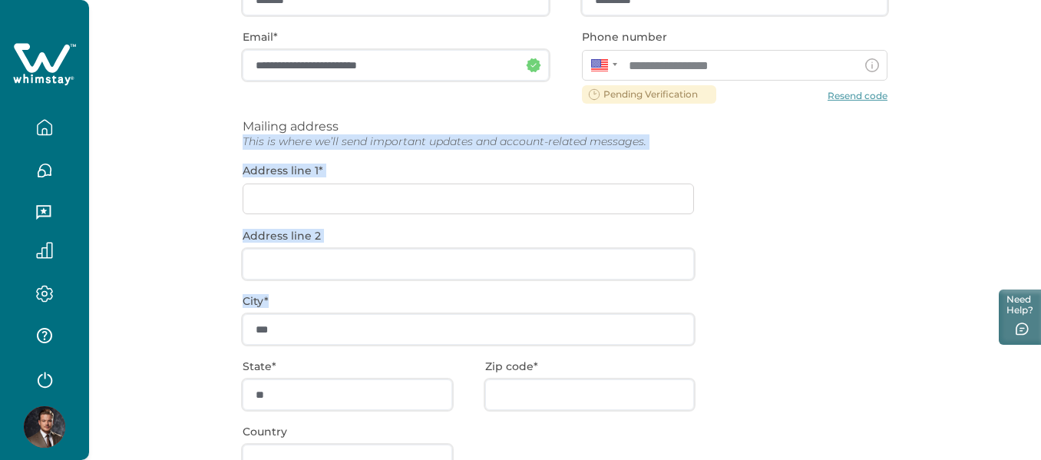
click at [165, 220] on div "**********" at bounding box center [565, 174] width 952 height 809
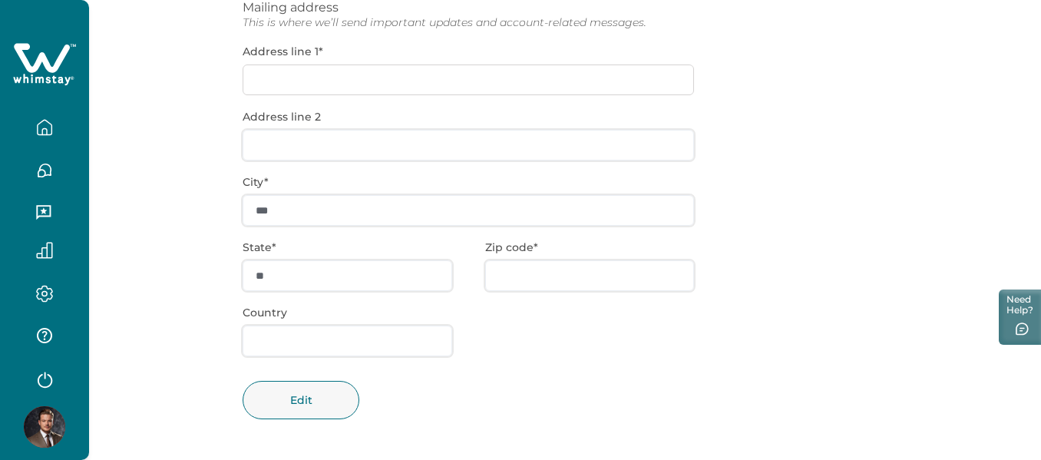
click at [165, 220] on div "**********" at bounding box center [565, 55] width 952 height 809
click at [42, 293] on icon "button" at bounding box center [44, 294] width 5 height 5
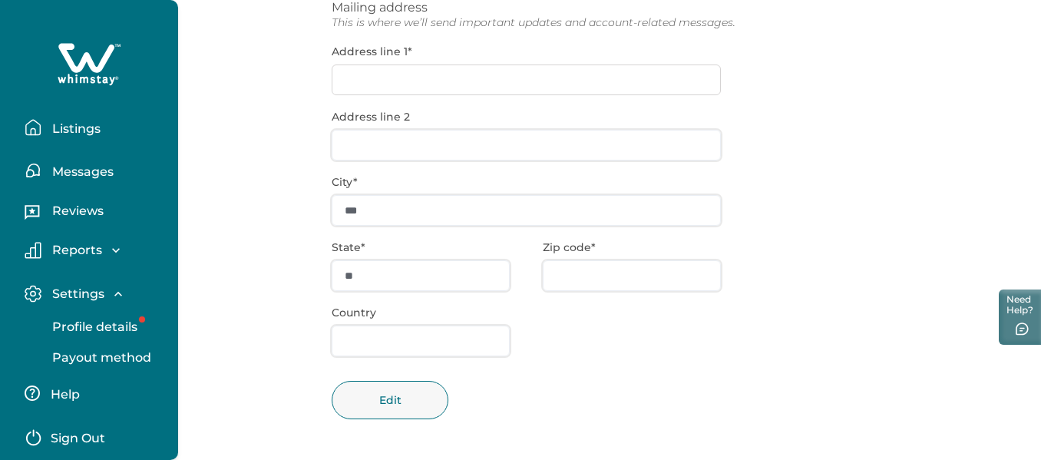
click at [89, 123] on button "Listings" at bounding box center [95, 127] width 141 height 31
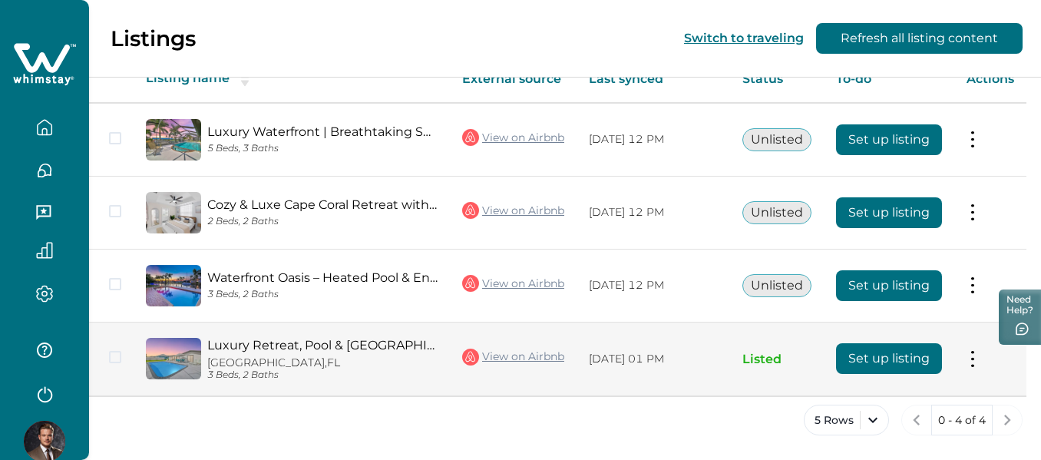
click at [362, 356] on p "Cape Coral, FL" at bounding box center [322, 362] width 230 height 13
click at [978, 348] on td "Actions View listing on Whimstay" at bounding box center [990, 359] width 72 height 74
click at [977, 355] on button at bounding box center [973, 359] width 12 height 16
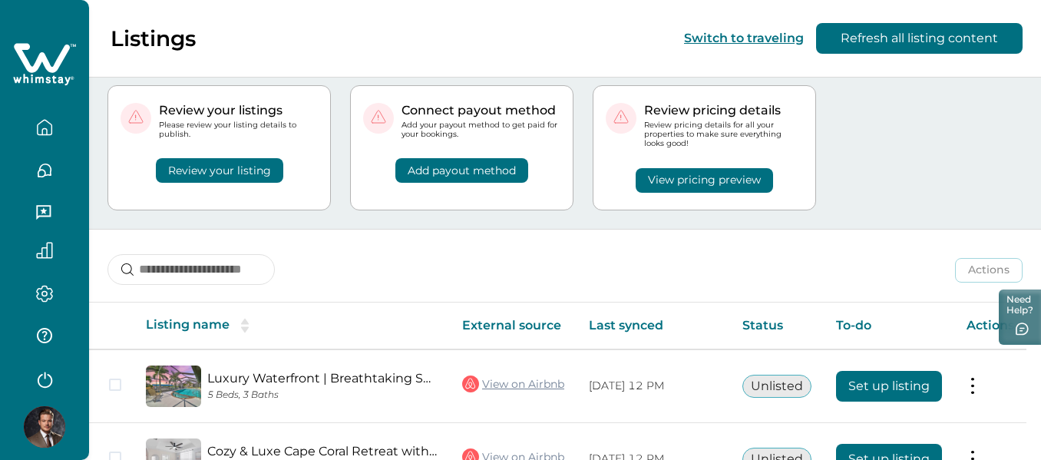
scroll to position [0, 0]
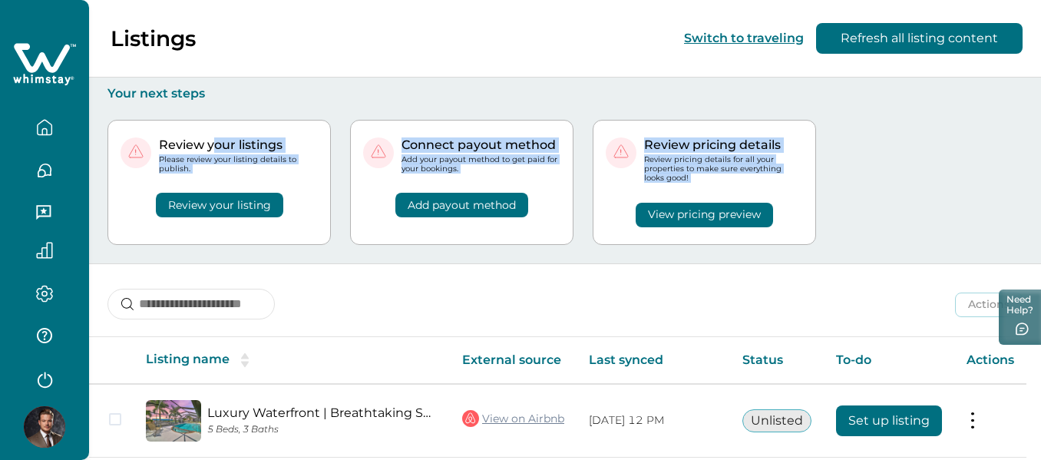
drag, startPoint x: 603, startPoint y: 228, endPoint x: 217, endPoint y: 108, distance: 404.4
click at [216, 111] on div "Review your listings Please review your listing details to publish. Review your…" at bounding box center [565, 182] width 915 height 162
click at [217, 108] on div "Review your listings Please review your listing details to publish. Review your…" at bounding box center [565, 182] width 915 height 162
drag, startPoint x: 612, startPoint y: 177, endPoint x: 792, endPoint y: 256, distance: 197.0
click at [792, 256] on div "Your next steps Review your listings Please review your listing details to publ…" at bounding box center [565, 170] width 952 height 187
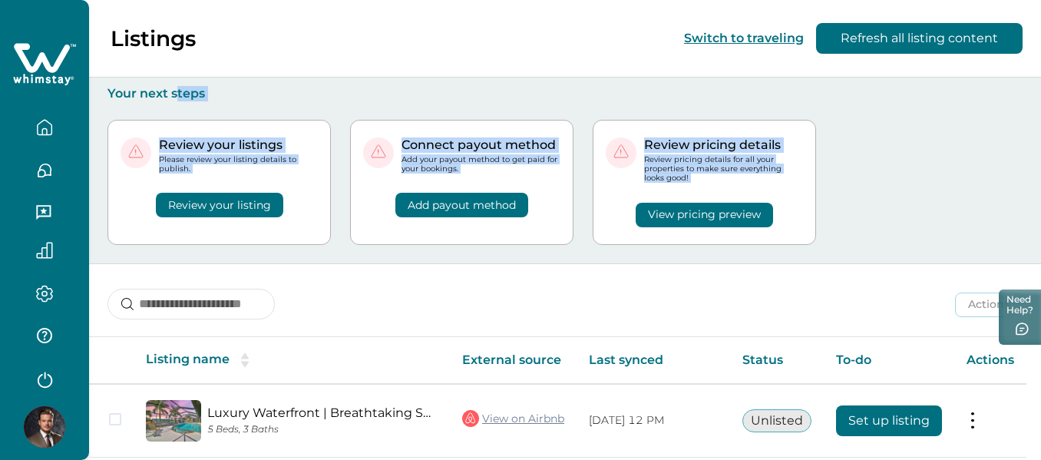
click at [782, 253] on div "Review your listings Please review your listing details to publish. Review your…" at bounding box center [565, 182] width 915 height 162
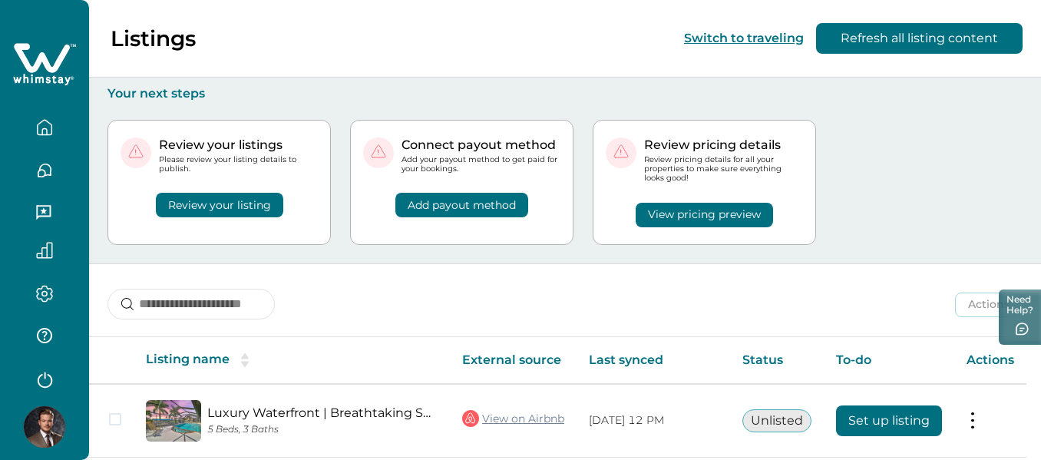
click at [756, 224] on button "View pricing preview" at bounding box center [704, 215] width 137 height 25
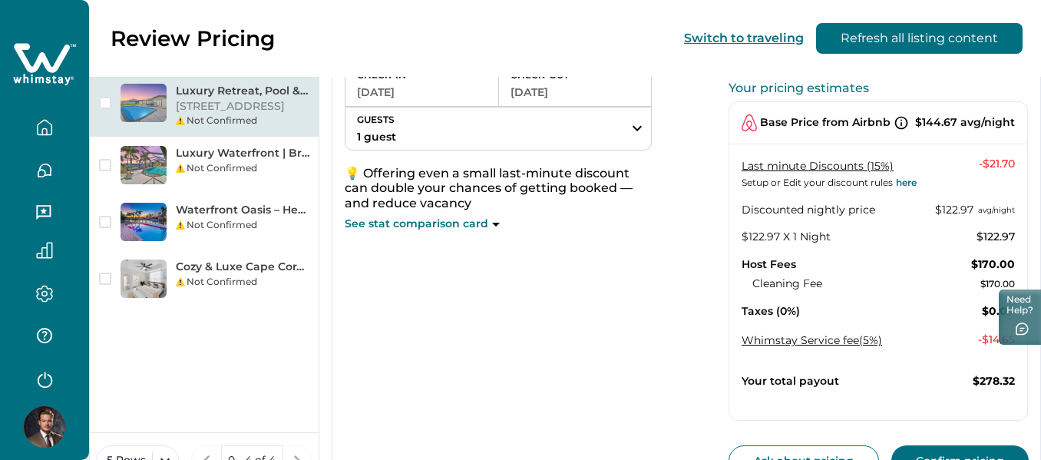
scroll to position [154, 0]
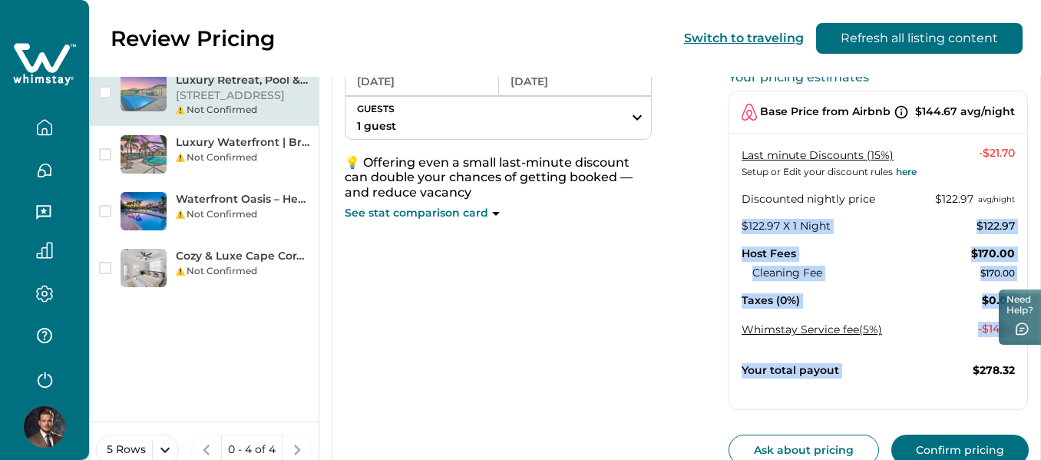
drag, startPoint x: 735, startPoint y: 255, endPoint x: 919, endPoint y: 392, distance: 229.9
click at [918, 392] on div "Base Price from Airbnb $144.67 avg/night Last minute Discounts (15%) Setup or E…" at bounding box center [878, 250] width 299 height 319
click at [921, 392] on div "Base Price from Airbnb $144.67 avg/night Last minute Discounts (15%) Setup or E…" at bounding box center [878, 250] width 299 height 319
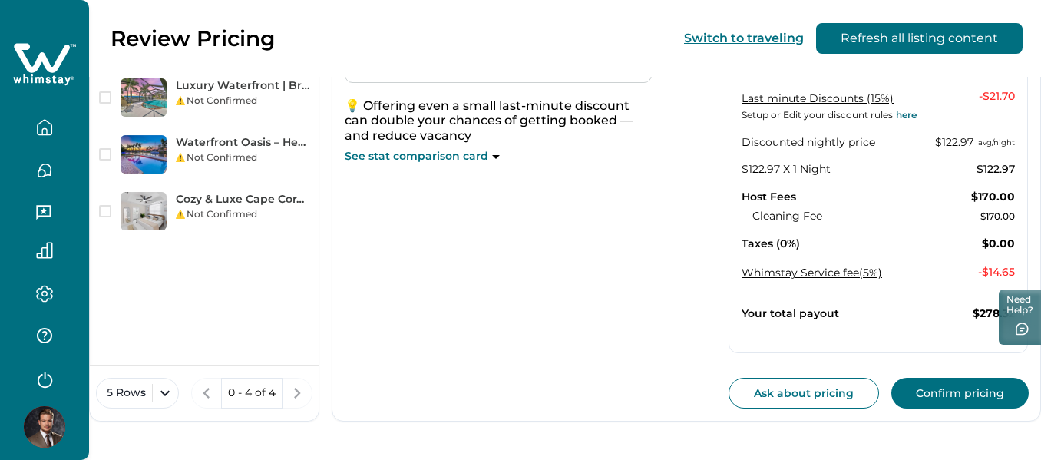
scroll to position [134, 0]
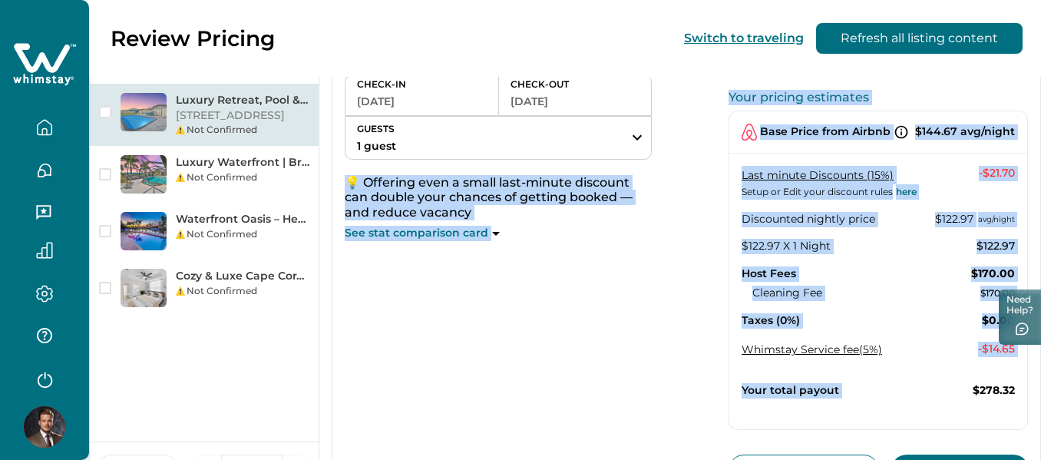
drag, startPoint x: 913, startPoint y: 316, endPoint x: 719, endPoint y: 87, distance: 300.8
click at [716, 91] on div "Review Information Choose your dates to view accurate pricing CHECK-IN 10-07-20…" at bounding box center [686, 261] width 708 height 473
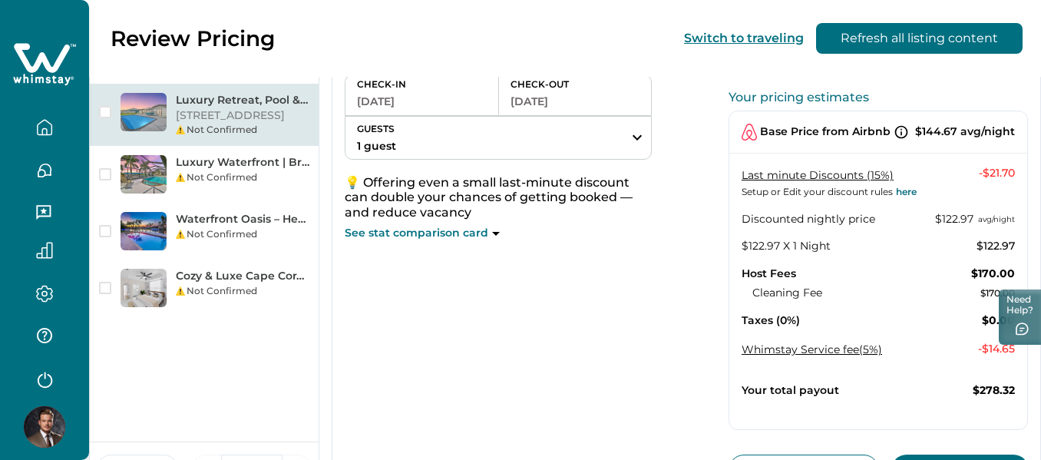
click at [719, 87] on div "Review Information Choose your dates to view accurate pricing CHECK-IN 10-07-20…" at bounding box center [686, 261] width 708 height 473
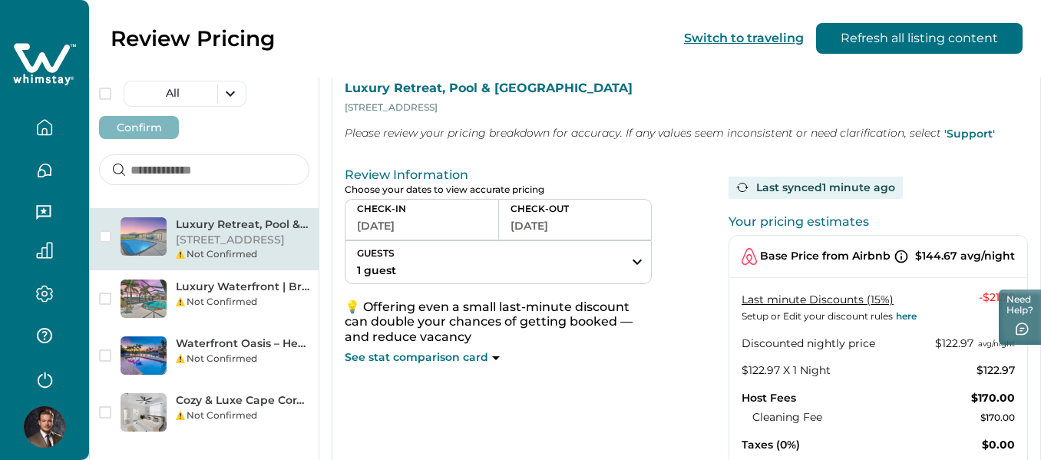
scroll to position [0, 0]
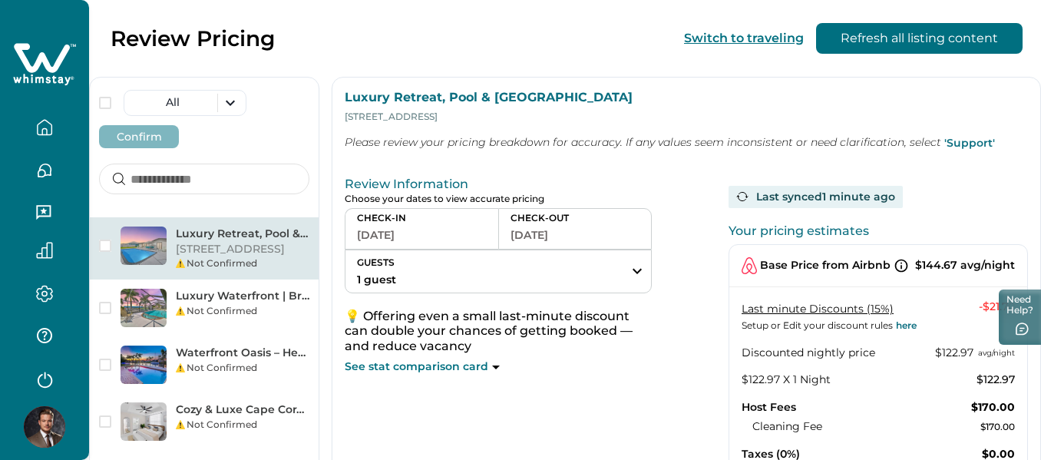
click at [442, 362] on p "See stat comparison card" at bounding box center [417, 366] width 144 height 15
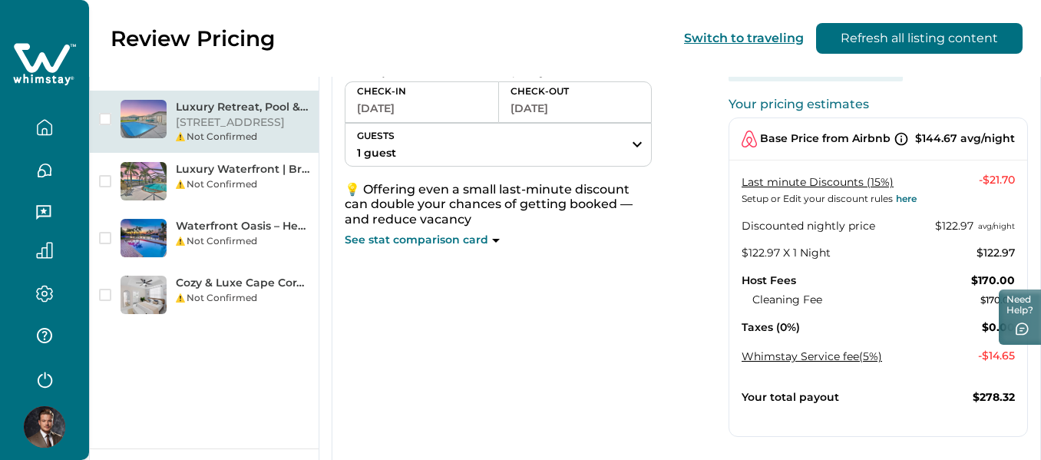
scroll to position [154, 0]
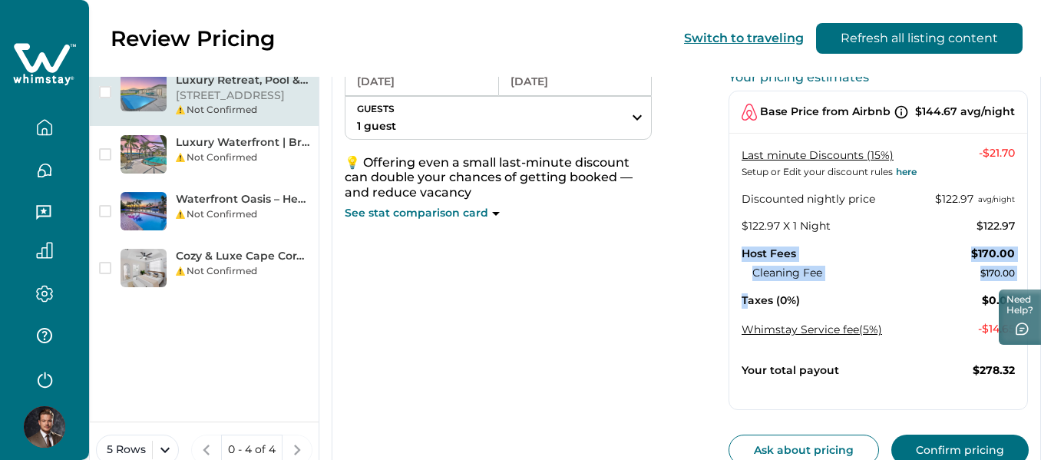
drag, startPoint x: 736, startPoint y: 241, endPoint x: 757, endPoint y: 298, distance: 60.8
click at [757, 298] on div "Last minute Discounts (15%) Setup or Edit your discount rules here - $21.70 Dis…" at bounding box center [878, 242] width 298 height 193
click at [757, 293] on p "Taxes (0%)" at bounding box center [771, 300] width 58 height 15
drag, startPoint x: 762, startPoint y: 308, endPoint x: 739, endPoint y: 242, distance: 69.7
click at [739, 242] on div "Last minute Discounts (15%) Setup or Edit your discount rules here - $21.70 Dis…" at bounding box center [878, 242] width 298 height 193
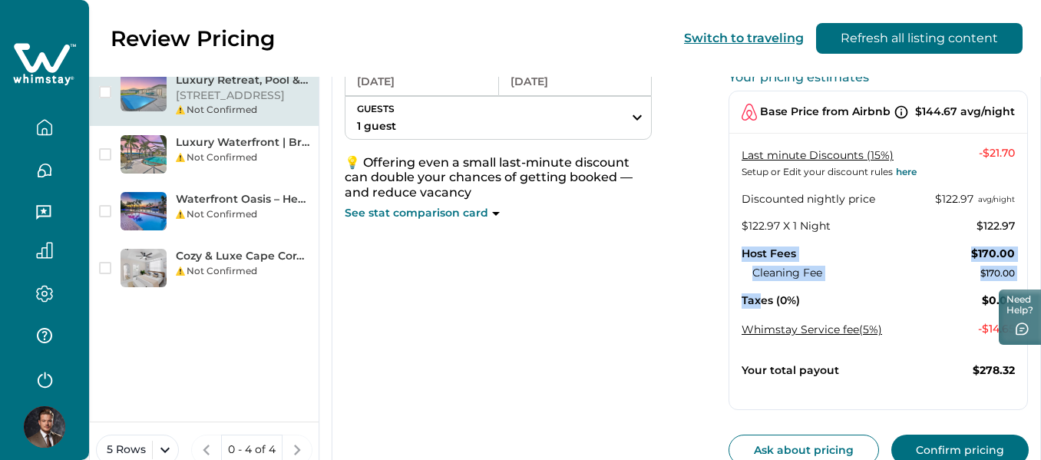
click at [739, 242] on div "Last minute Discounts (15%) Setup or Edit your discount rules here - $21.70 Dis…" at bounding box center [878, 242] width 298 height 193
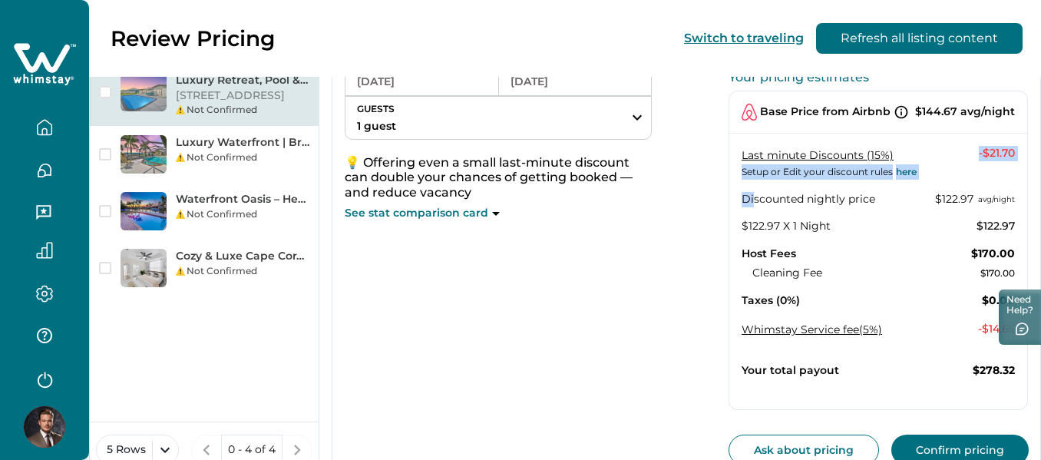
drag, startPoint x: 743, startPoint y: 166, endPoint x: 756, endPoint y: 197, distance: 34.4
click at [756, 195] on div "Last minute Discounts (15%) Setup or Edit your discount rules here - $21.70 Dis…" at bounding box center [878, 242] width 298 height 193
click at [756, 197] on p "Discounted nightly price" at bounding box center [809, 199] width 134 height 15
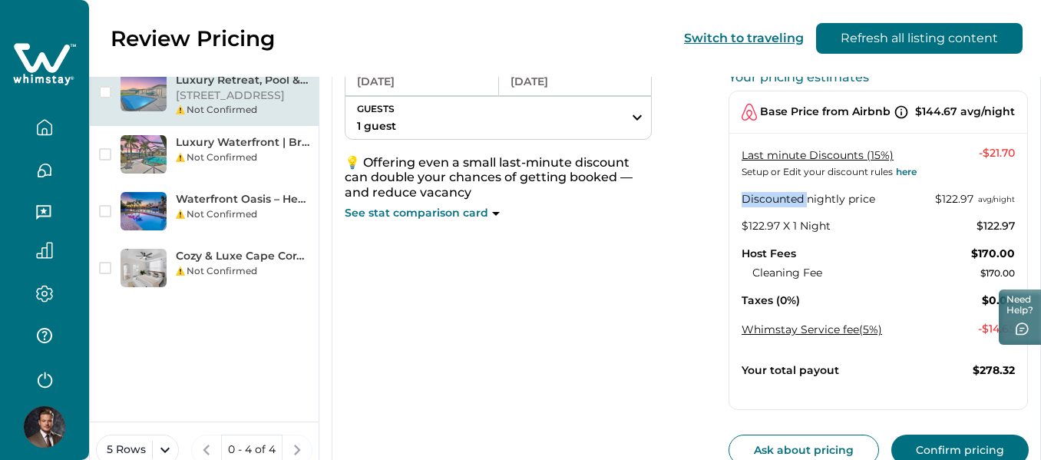
click at [756, 197] on p "Discounted nightly price" at bounding box center [809, 199] width 134 height 15
click at [895, 200] on div "Discounted nightly price $122.97 avg/night" at bounding box center [878, 199] width 273 height 15
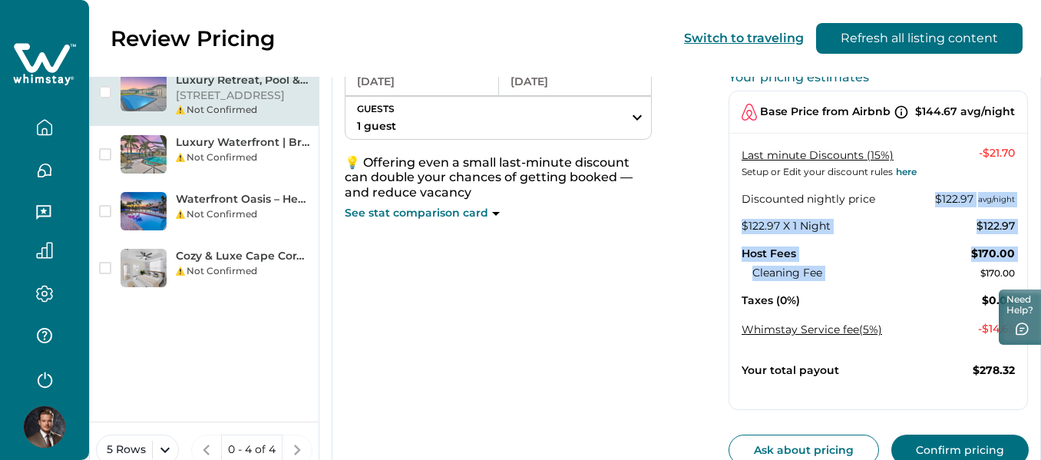
drag, startPoint x: 910, startPoint y: 190, endPoint x: 949, endPoint y: 280, distance: 98.7
click at [949, 277] on div "Last minute Discounts (15%) Setup or Edit your discount rules here - $21.70 Dis…" at bounding box center [878, 242] width 298 height 193
click at [949, 280] on div "Cleaning Fee $170.00" at bounding box center [884, 273] width 263 height 15
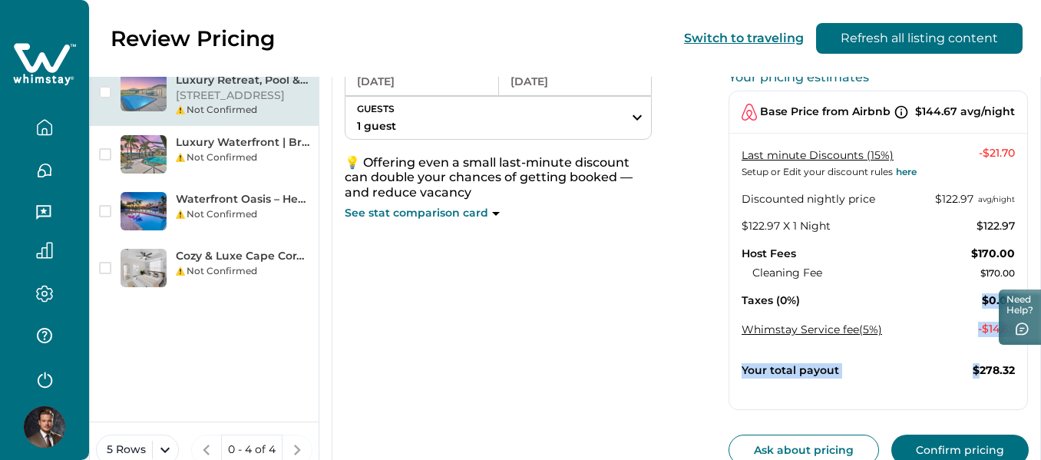
drag, startPoint x: 951, startPoint y: 296, endPoint x: 985, endPoint y: 389, distance: 98.4
click at [981, 389] on div "Base Price from Airbnb $144.67 avg/night Last minute Discounts (15%) Setup or E…" at bounding box center [878, 250] width 299 height 319
click at [985, 389] on div "Base Price from Airbnb $144.67 avg/night Last minute Discounts (15%) Setup or E…" at bounding box center [878, 250] width 299 height 319
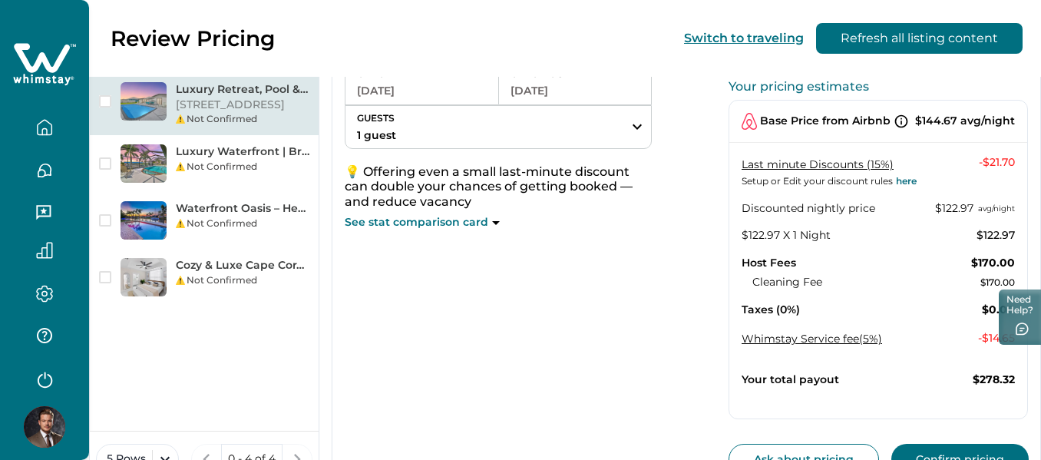
scroll to position [210, 0]
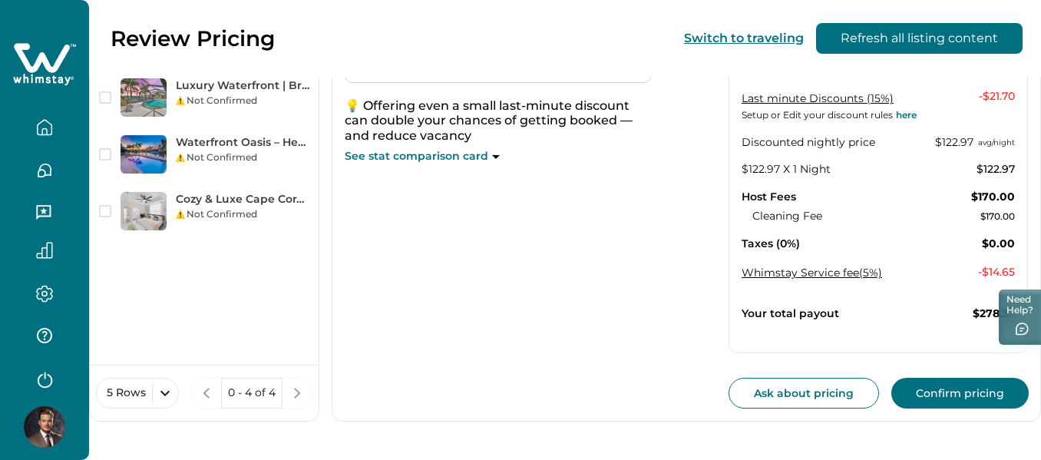
click at [974, 402] on button "Confirm pricing" at bounding box center [960, 393] width 137 height 31
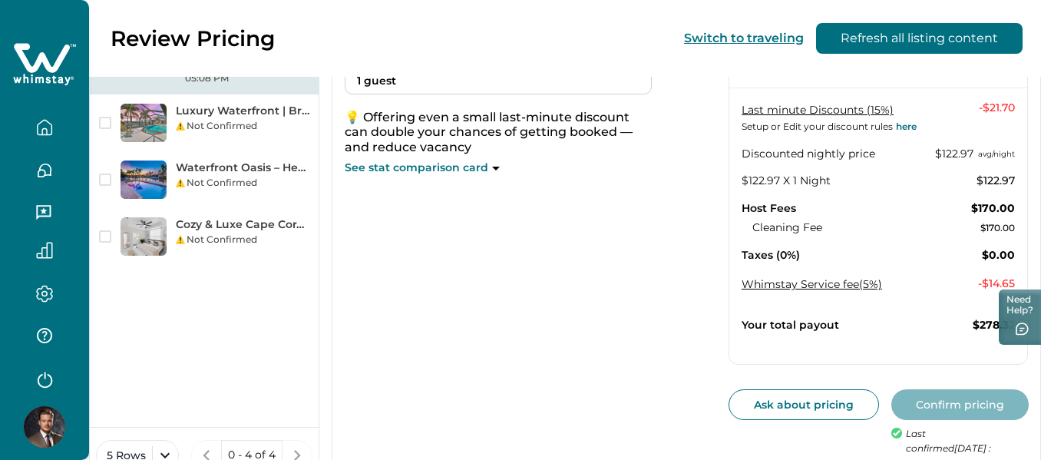
scroll to position [0, 0]
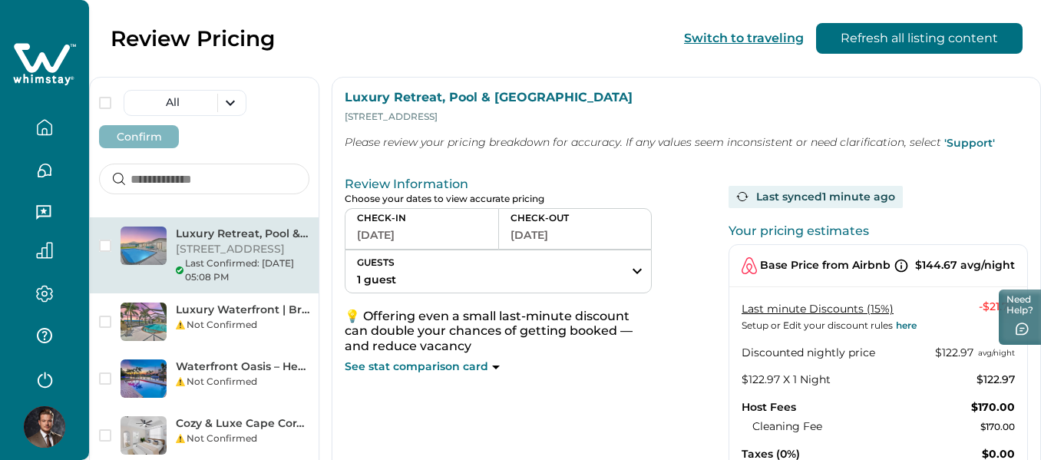
click at [881, 304] on link "Last minute Discounts (15%)" at bounding box center [818, 309] width 152 height 14
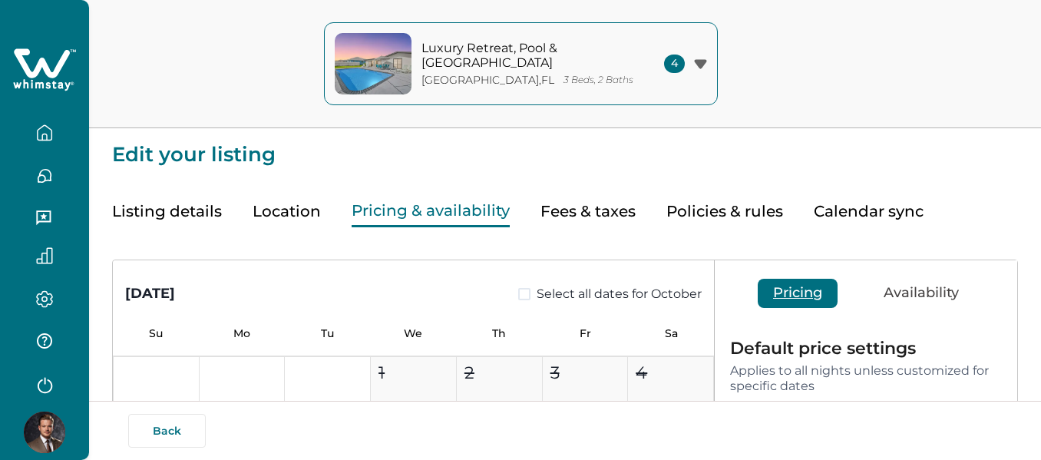
type input "**"
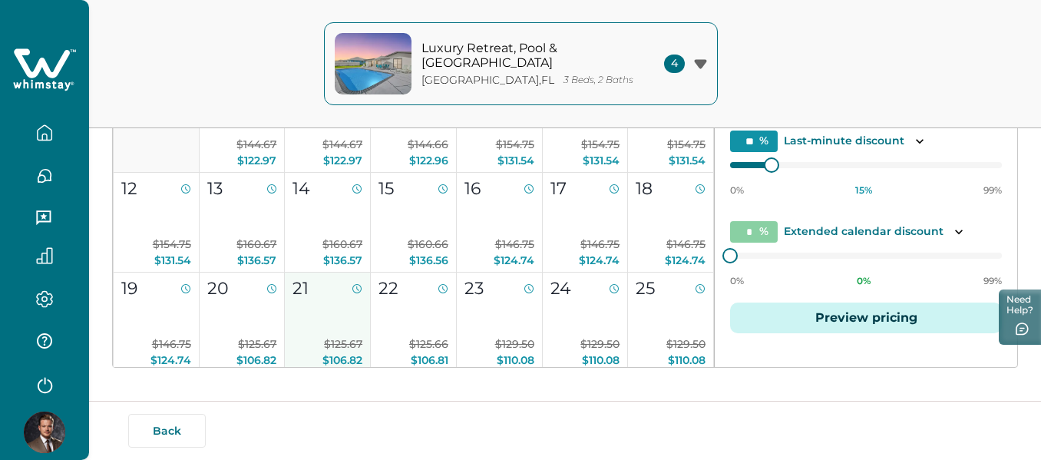
scroll to position [154, 0]
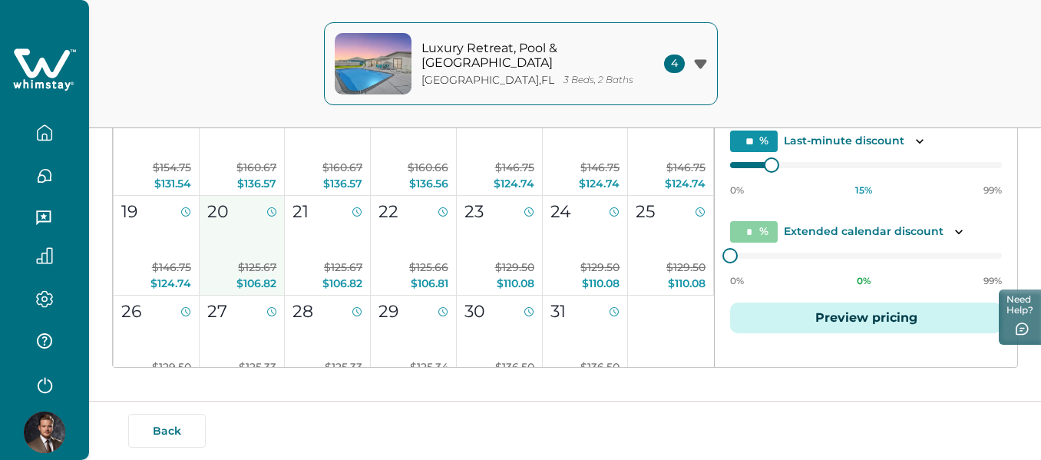
click at [261, 276] on span "$106.82" at bounding box center [257, 283] width 40 height 14
type input "**"
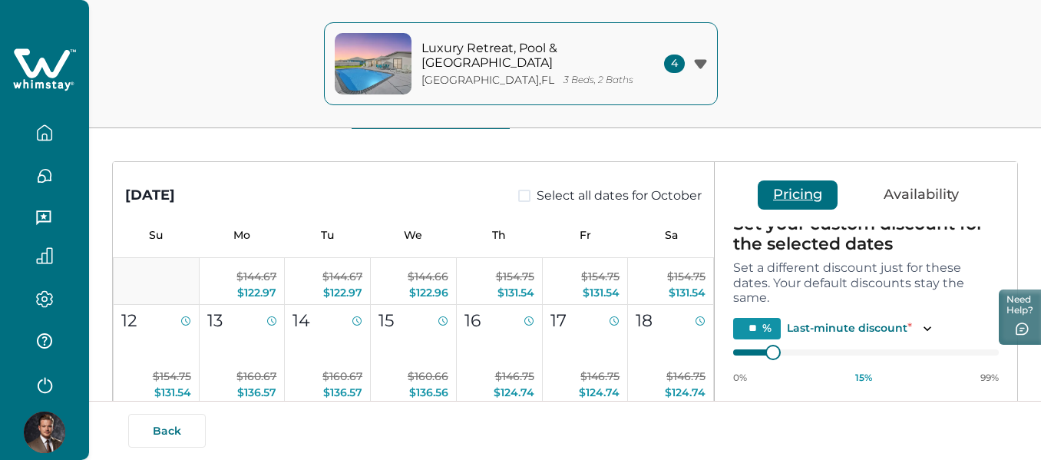
scroll to position [89, 0]
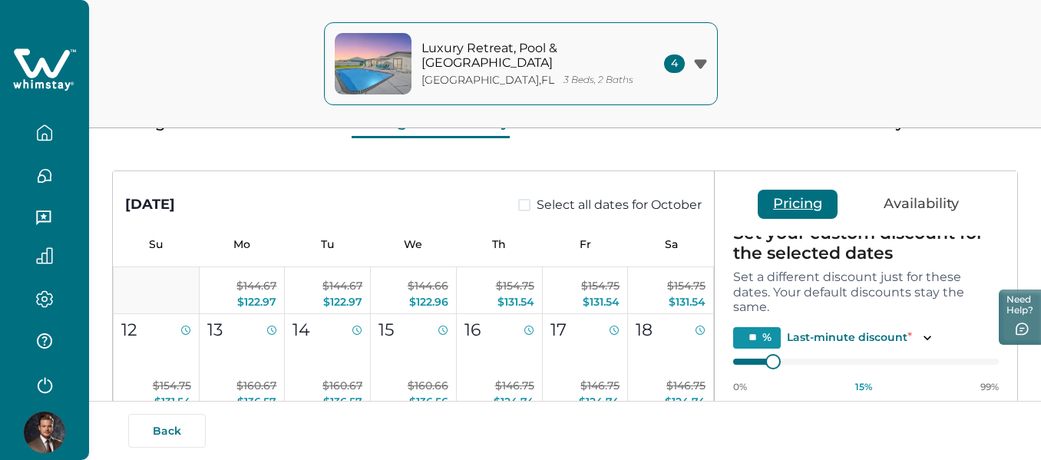
click at [852, 332] on p "Last-minute discount *" at bounding box center [849, 337] width 125 height 16
click at [921, 336] on icon "Toggle description" at bounding box center [927, 337] width 15 height 15
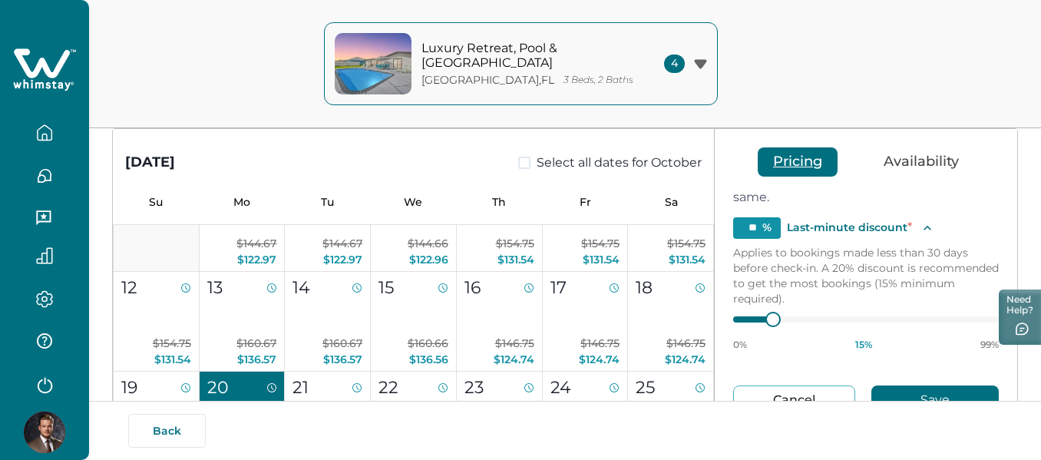
scroll to position [166, 0]
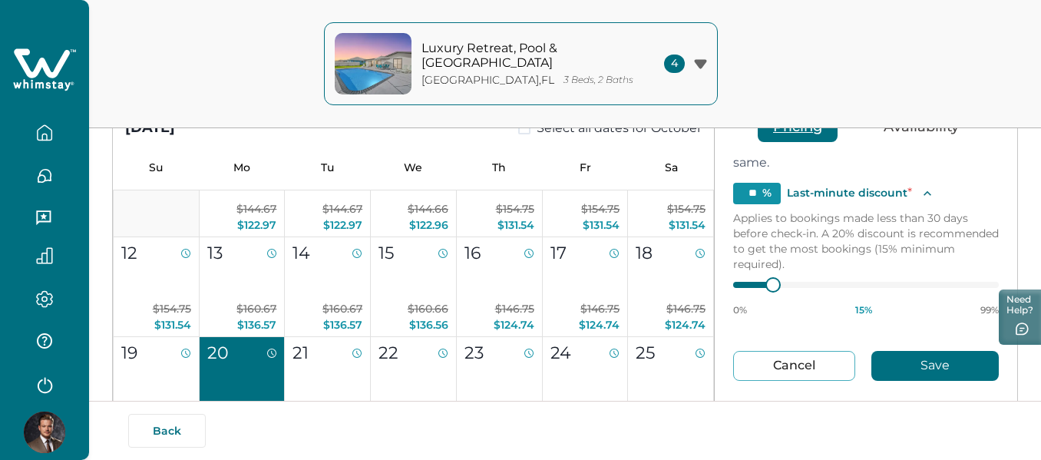
type input "**"
click at [749, 292] on div "0% 15 % 99%" at bounding box center [866, 297] width 266 height 38
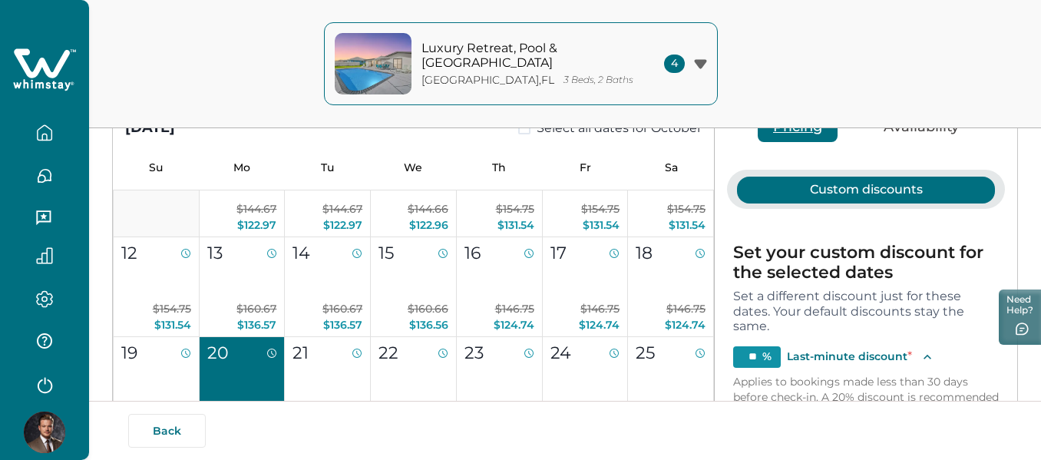
scroll to position [0, 0]
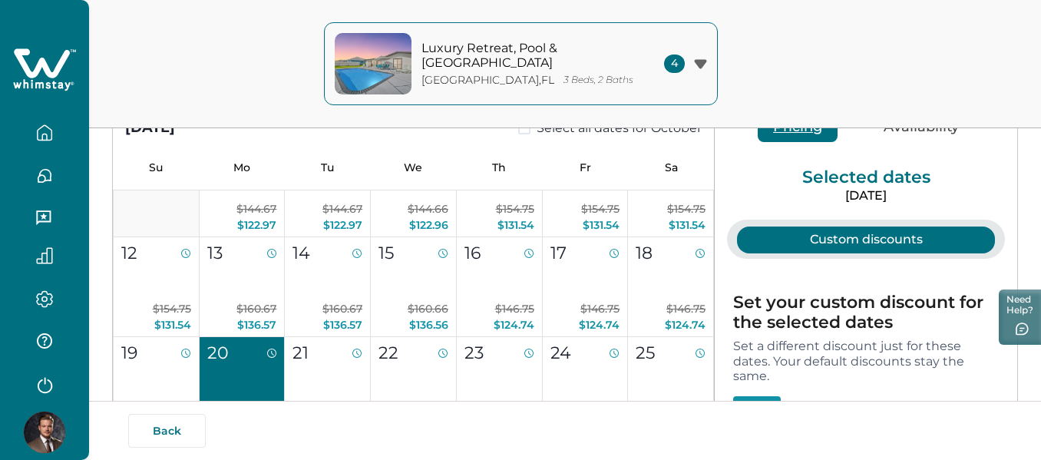
click at [253, 380] on button "20 $125.67 $106.82" at bounding box center [243, 387] width 86 height 100
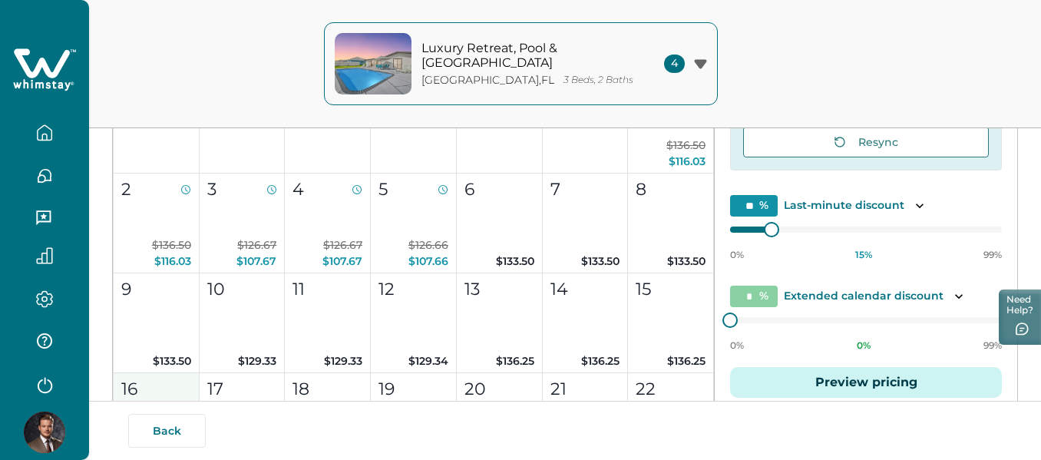
scroll to position [691, 0]
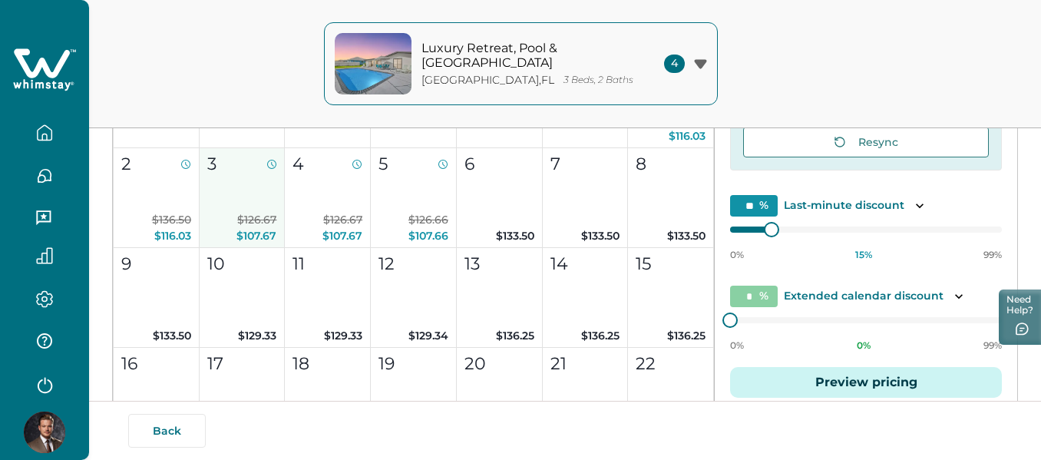
click at [274, 162] on button "3 $126.67 $107.67" at bounding box center [243, 198] width 86 height 100
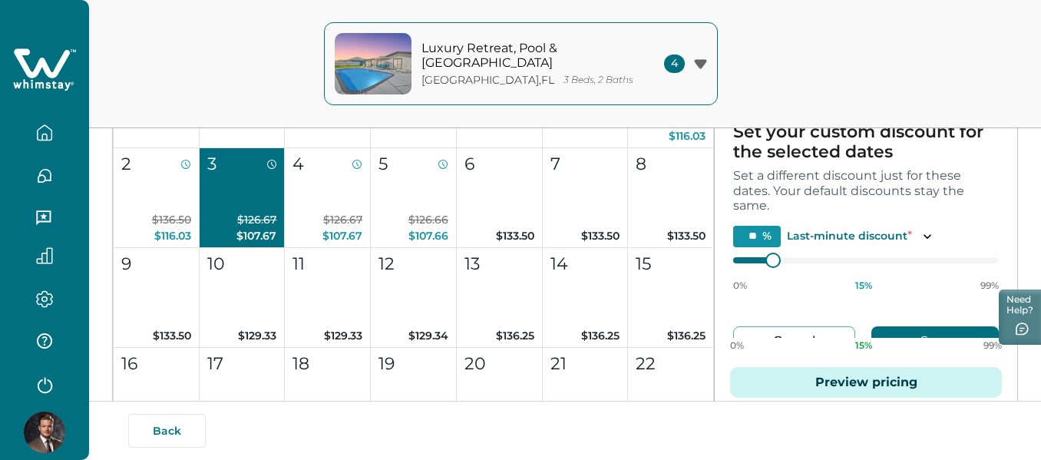
click at [274, 162] on button "3 $126.67 $107.67" at bounding box center [243, 198] width 86 height 100
type input "*"
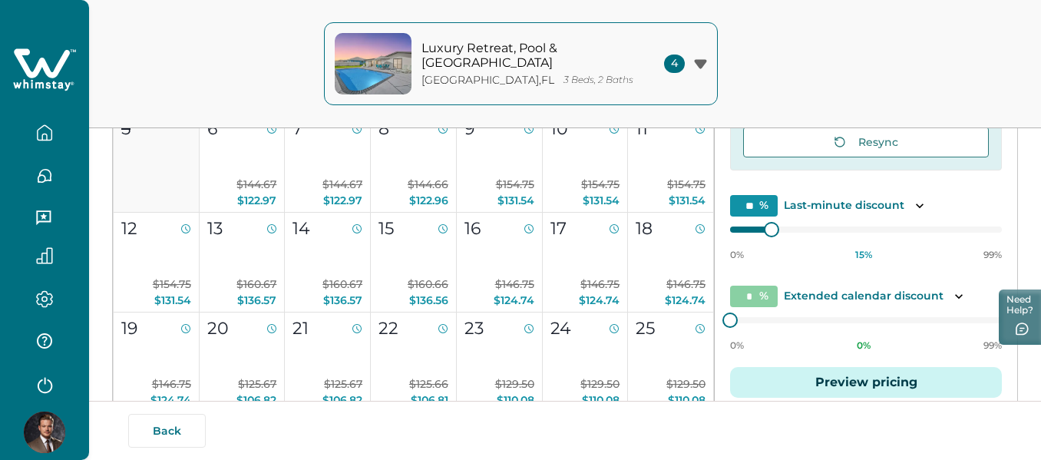
scroll to position [0, 0]
